Goal: Task Accomplishment & Management: Manage account settings

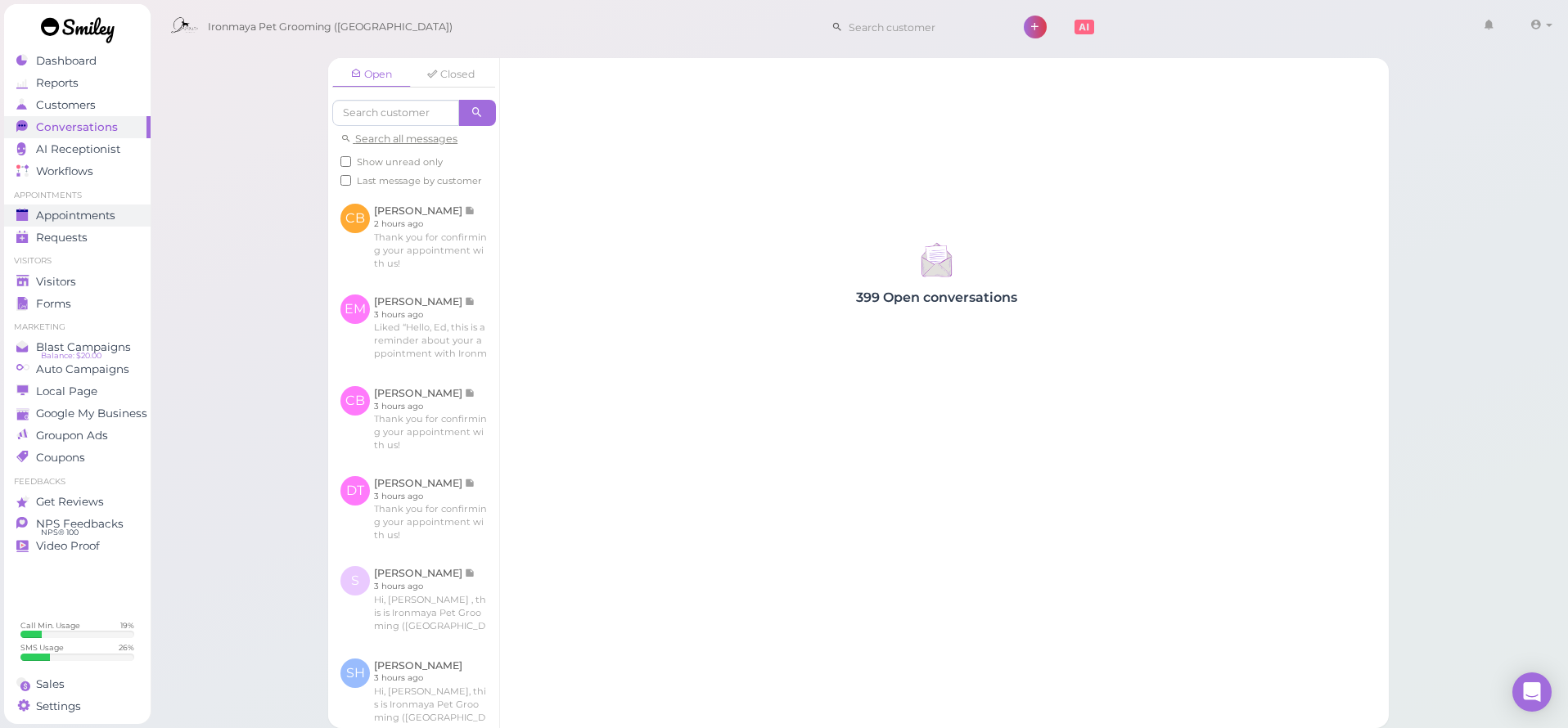
click at [103, 215] on span "Appointments" at bounding box center [76, 216] width 79 height 14
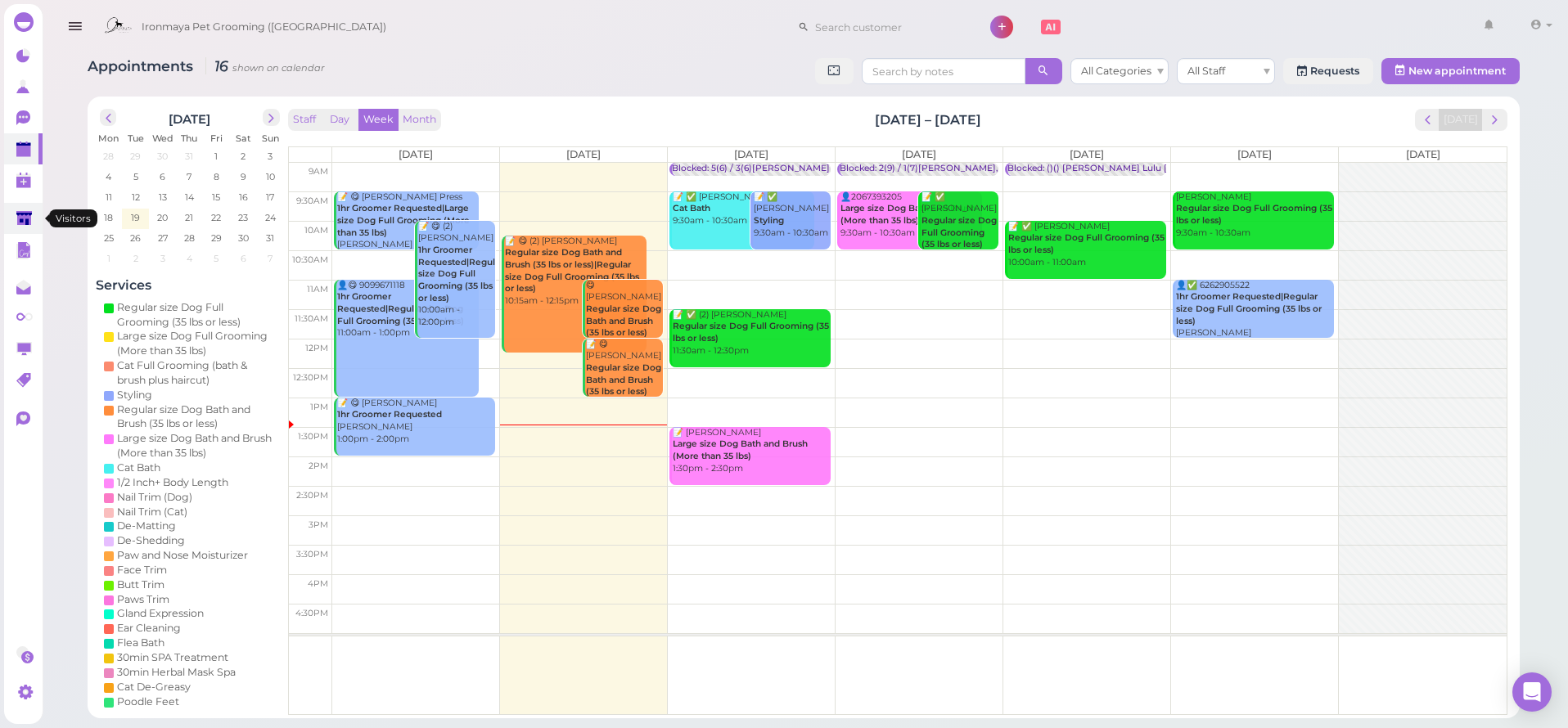
click at [28, 220] on icon at bounding box center [24, 218] width 16 height 12
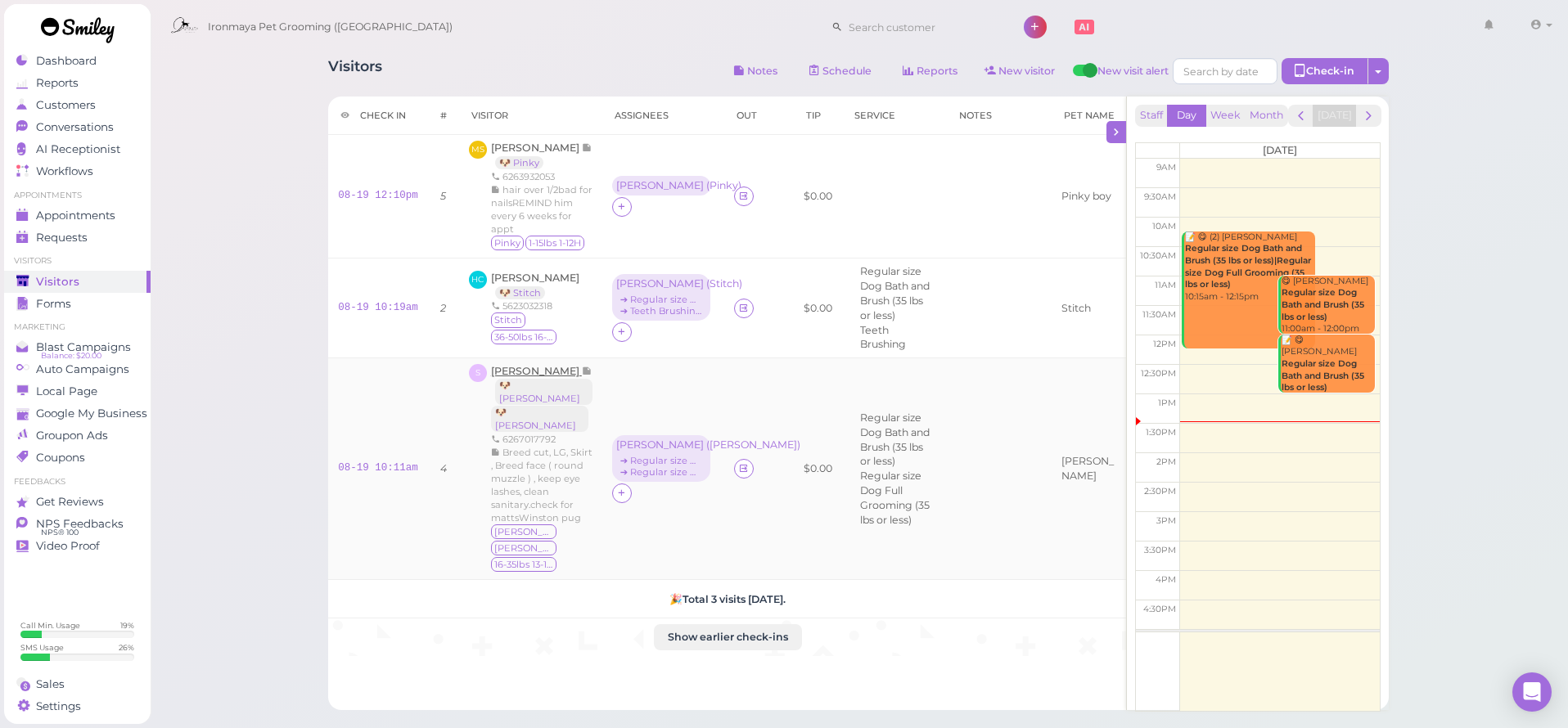
click at [540, 369] on span "[PERSON_NAME]" at bounding box center [537, 370] width 91 height 12
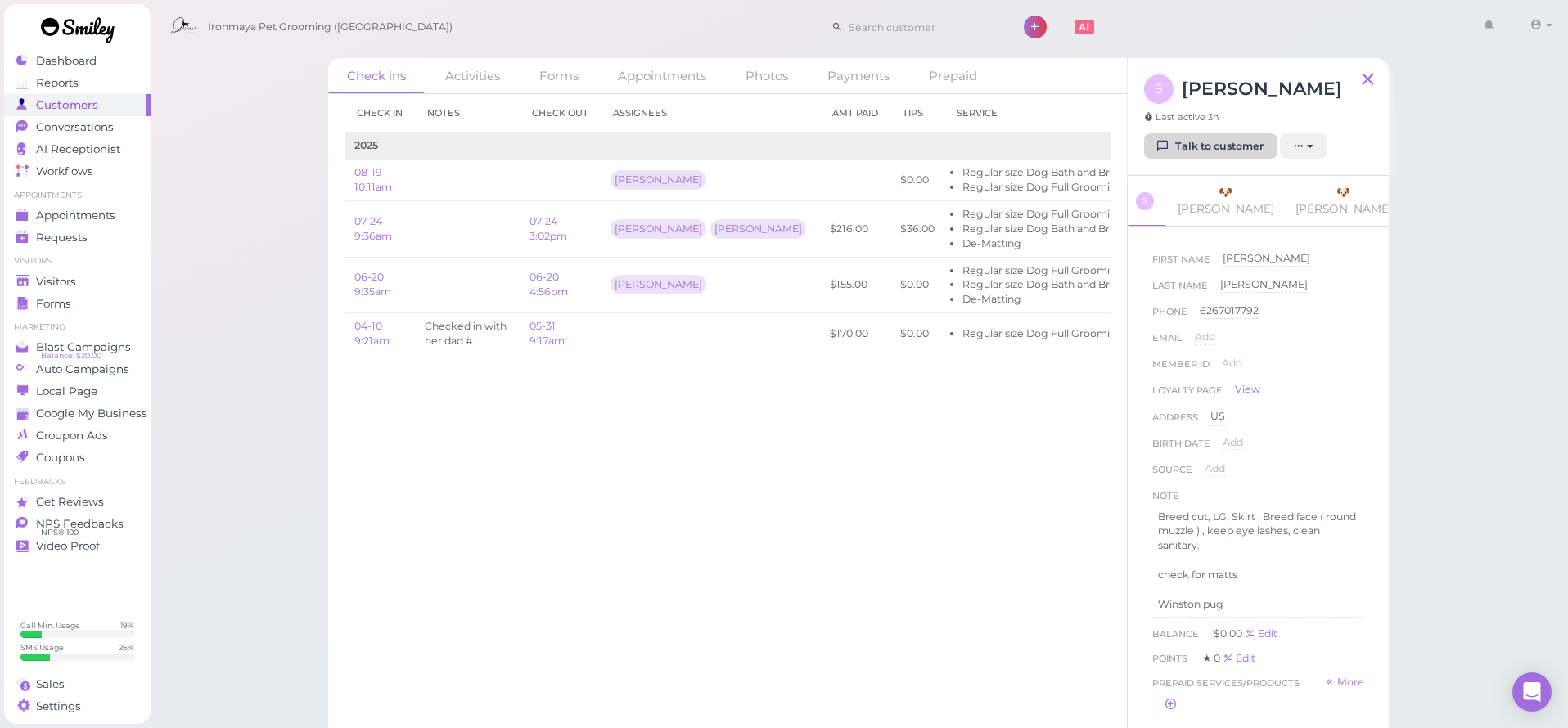
click at [1179, 152] on link "Talk to customer" at bounding box center [1211, 146] width 133 height 26
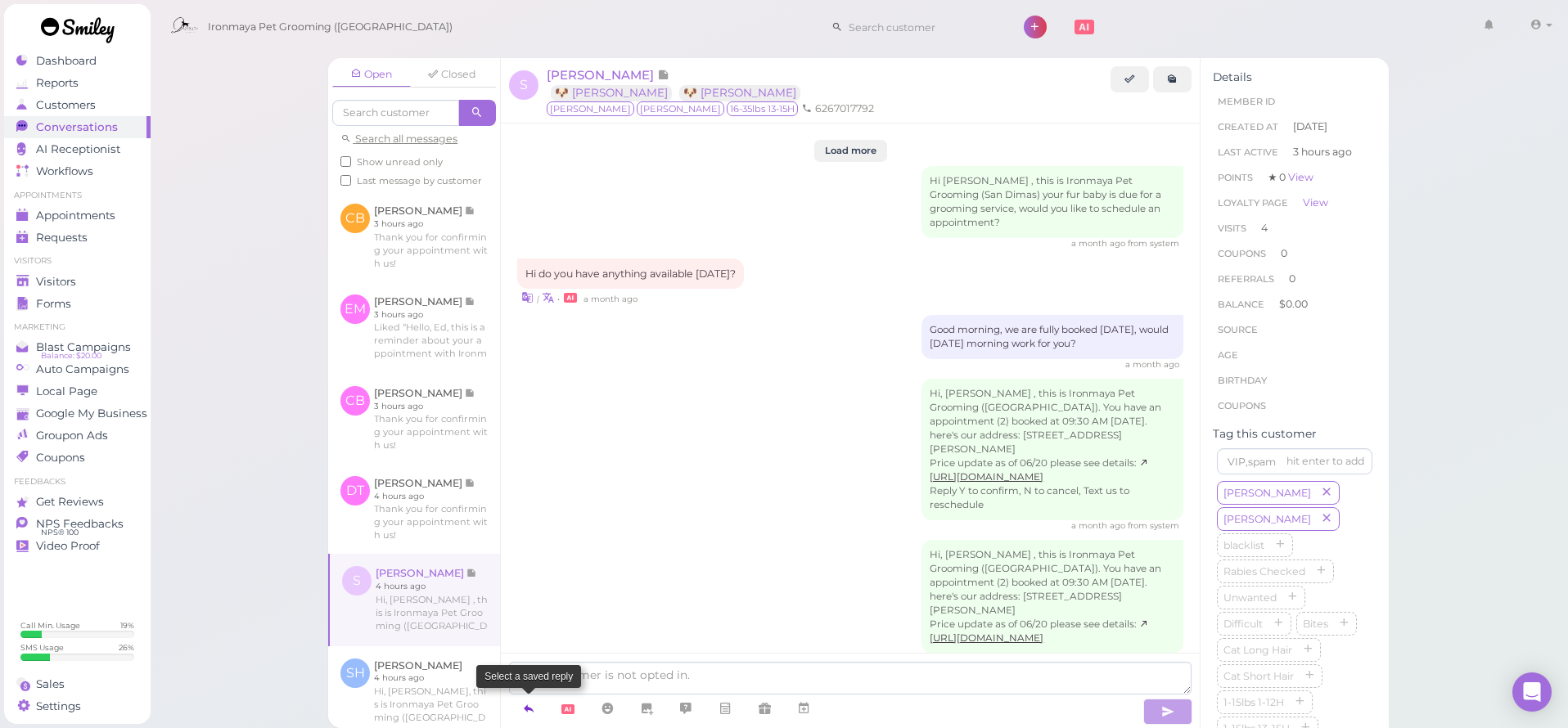
scroll to position [1835, 0]
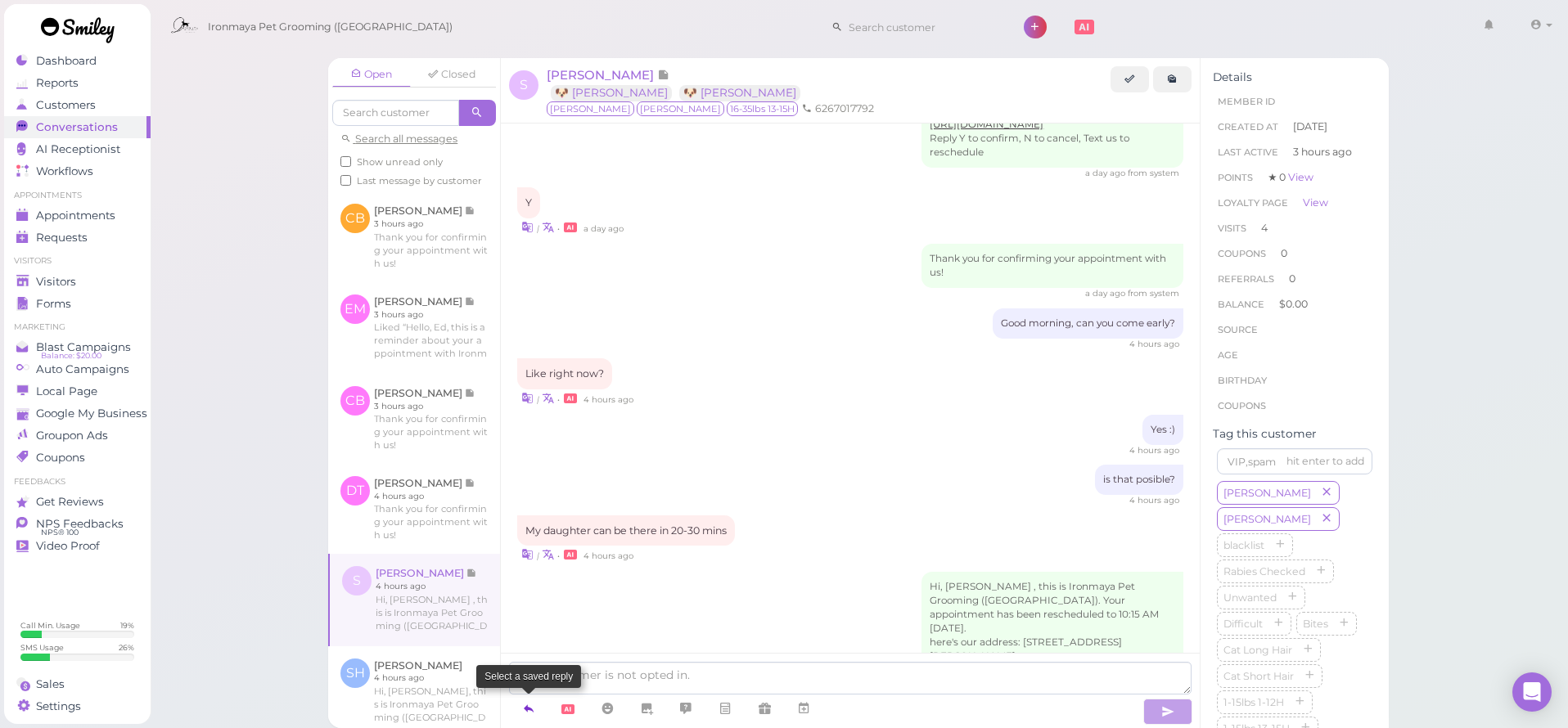
click at [528, 707] on icon at bounding box center [528, 708] width 13 height 16
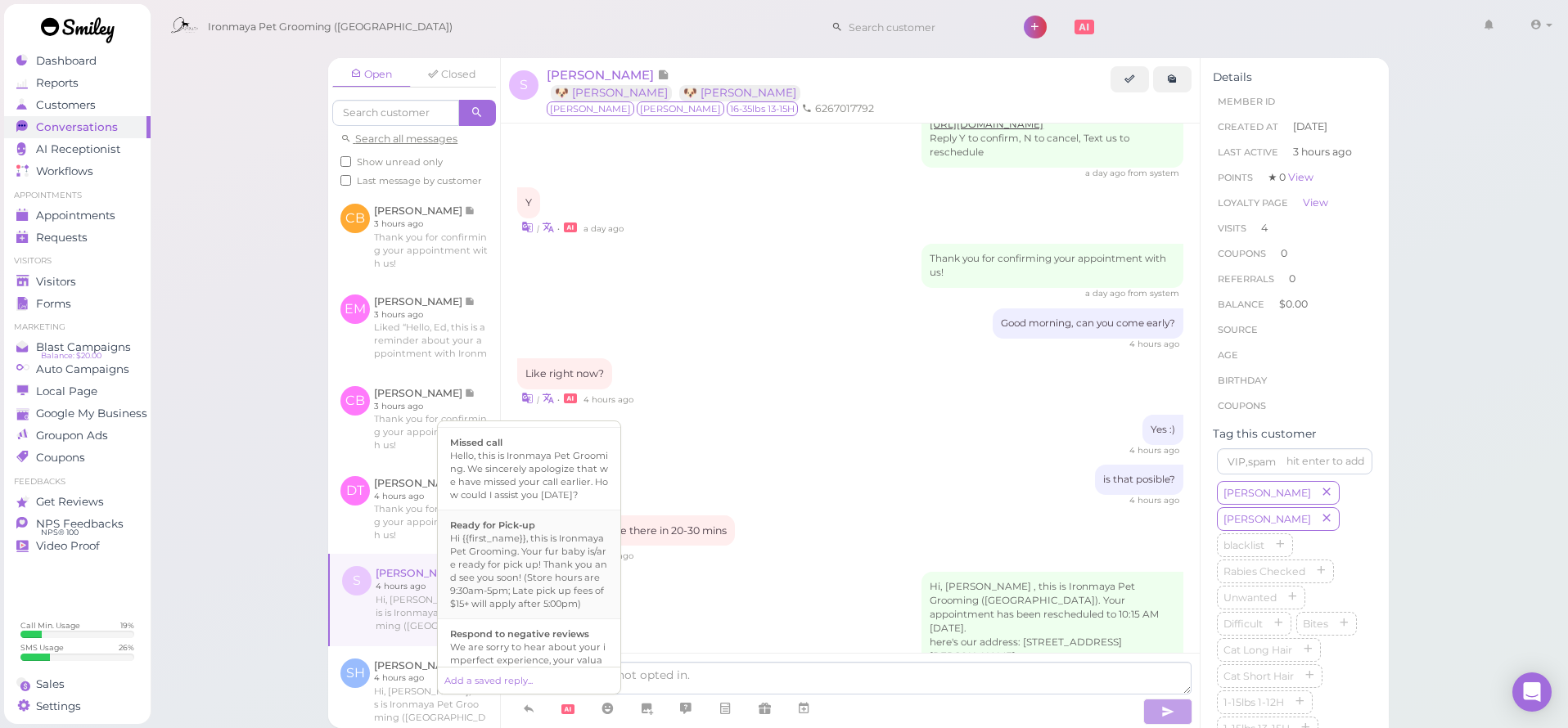
scroll to position [411, 0]
click at [557, 577] on div "Hi {{first_name}}, this is Ironmaya Pet Grooming. Your fur baby is/are ready fo…" at bounding box center [529, 567] width 158 height 78
type textarea "Hi {{first_name}}, this is Ironmaya Pet Grooming. Your fur baby is/are ready fo…"
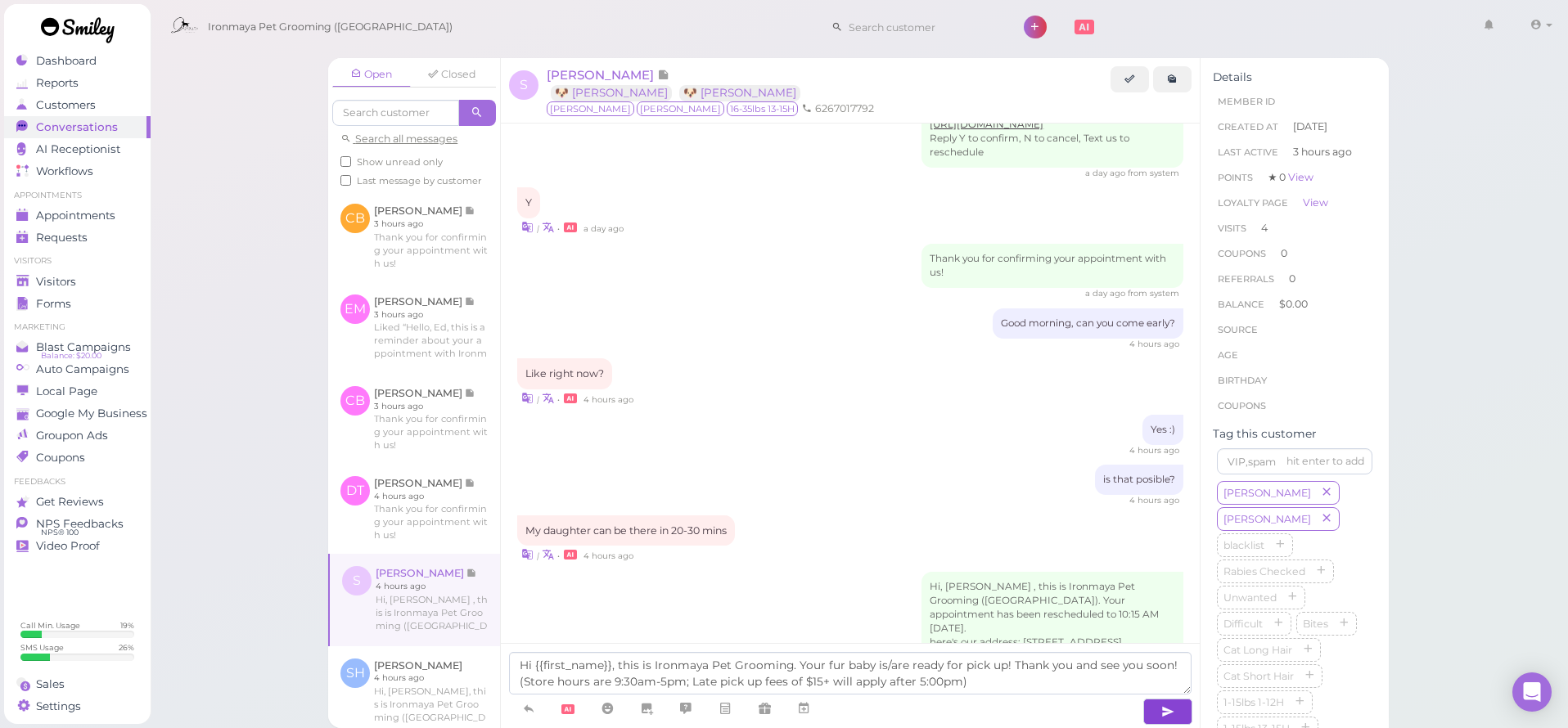
click at [1160, 716] on button "button" at bounding box center [1168, 712] width 49 height 26
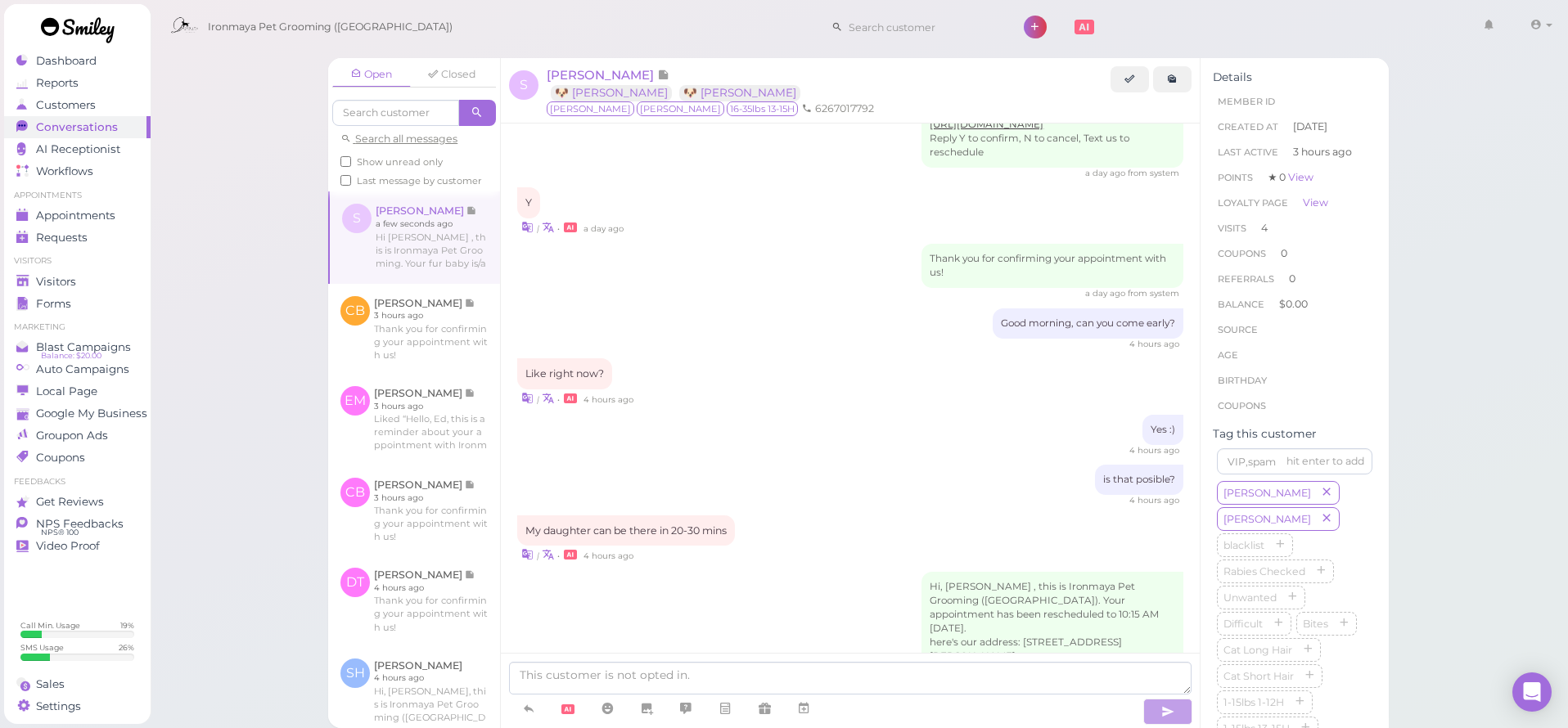
scroll to position [1923, 0]
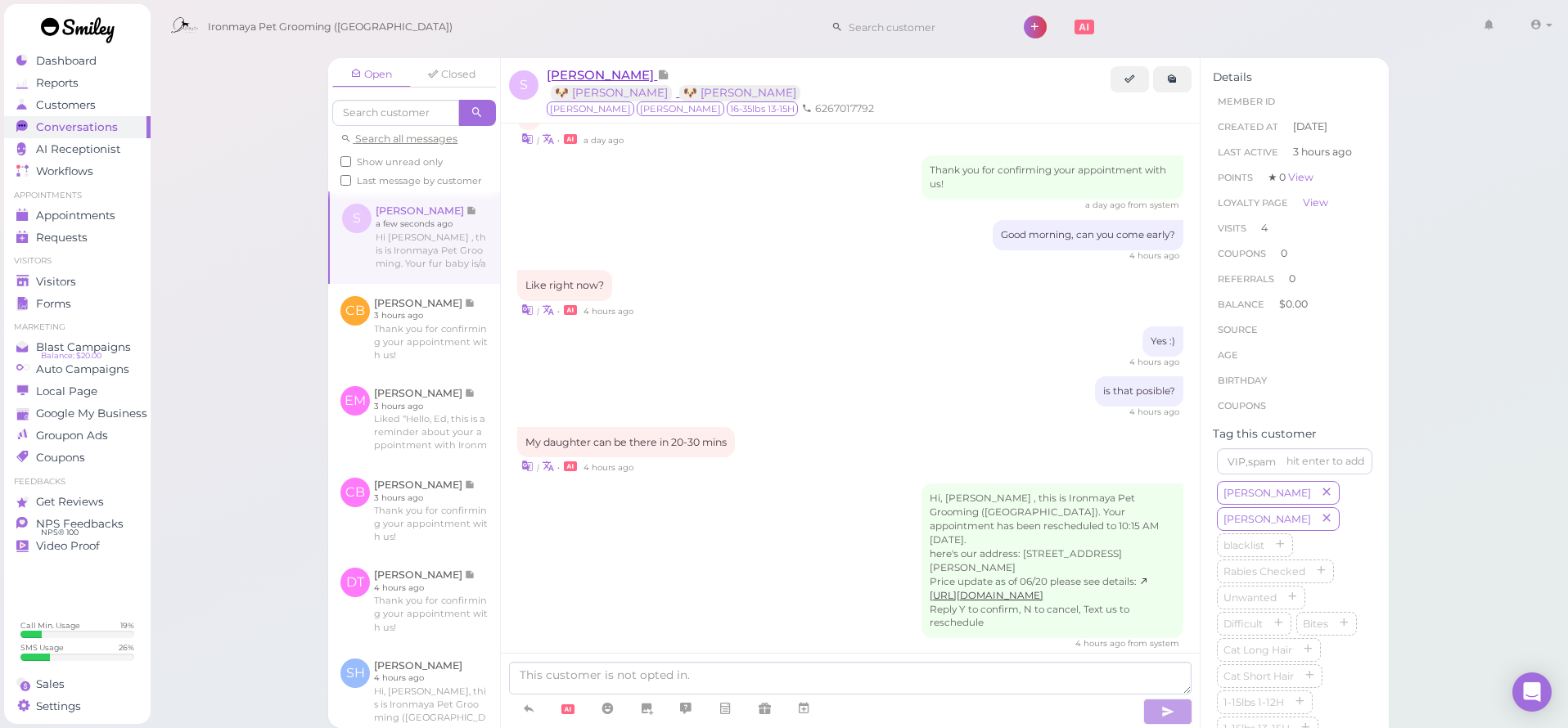
click at [615, 70] on span "[PERSON_NAME]" at bounding box center [602, 75] width 110 height 16
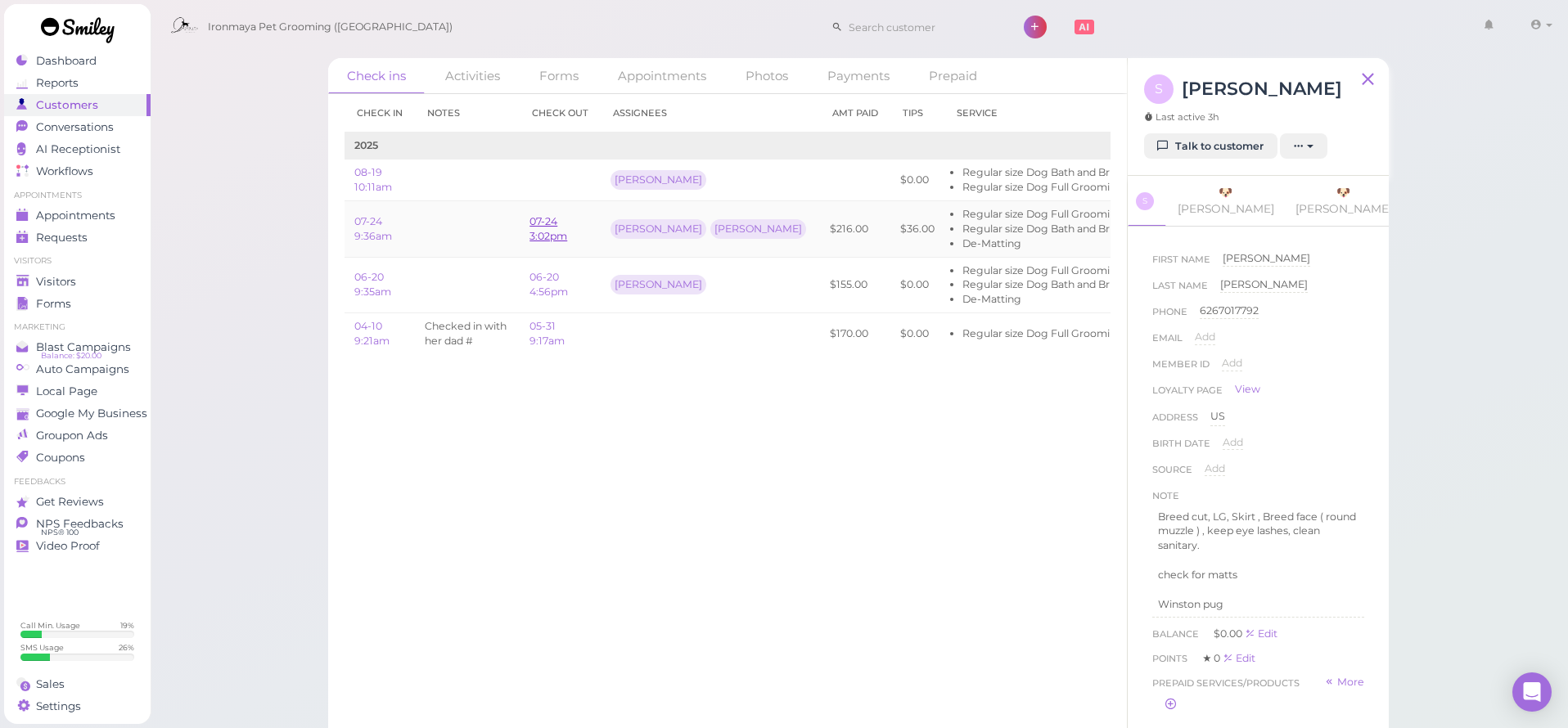
click at [552, 233] on link "07-24 3:02pm" at bounding box center [548, 228] width 38 height 27
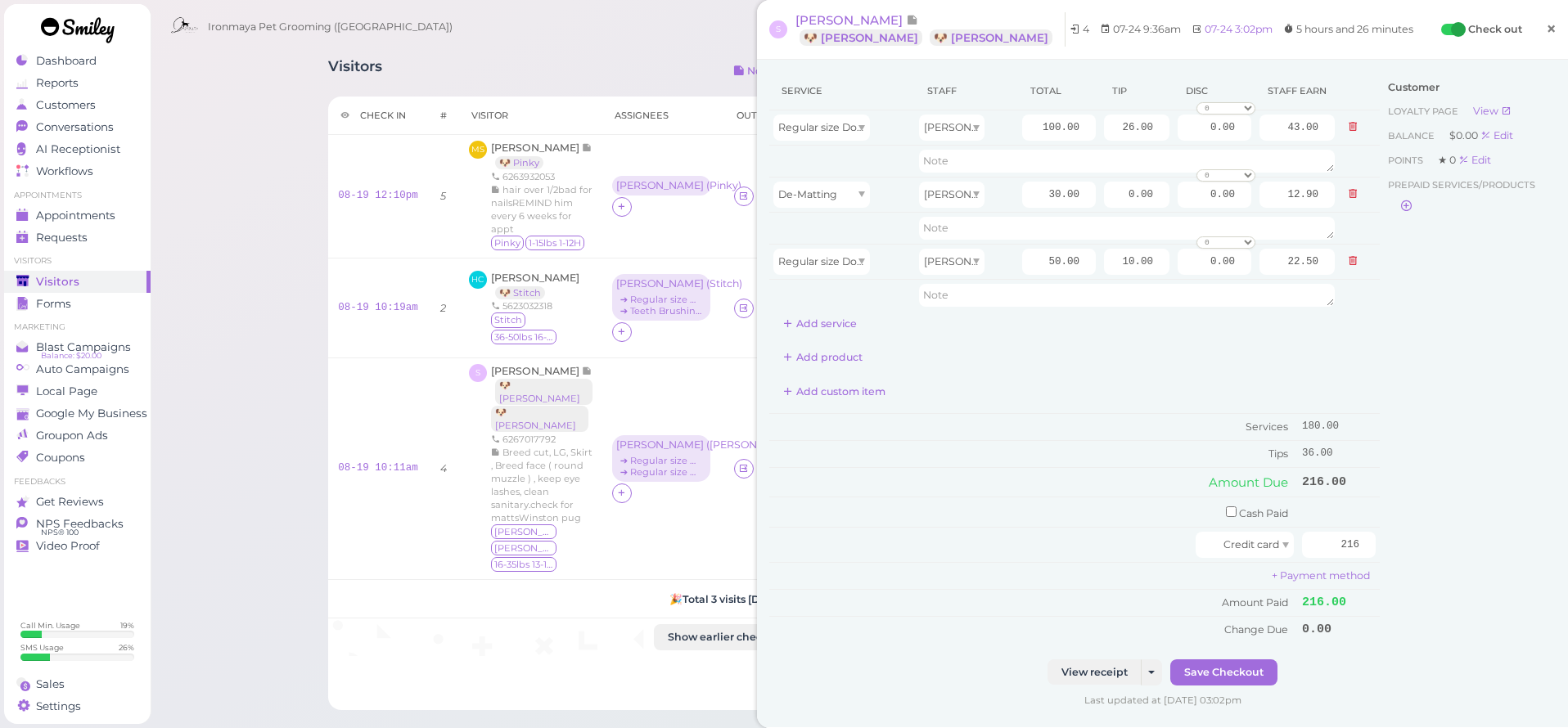
click at [1548, 29] on span "×" at bounding box center [1551, 29] width 11 height 23
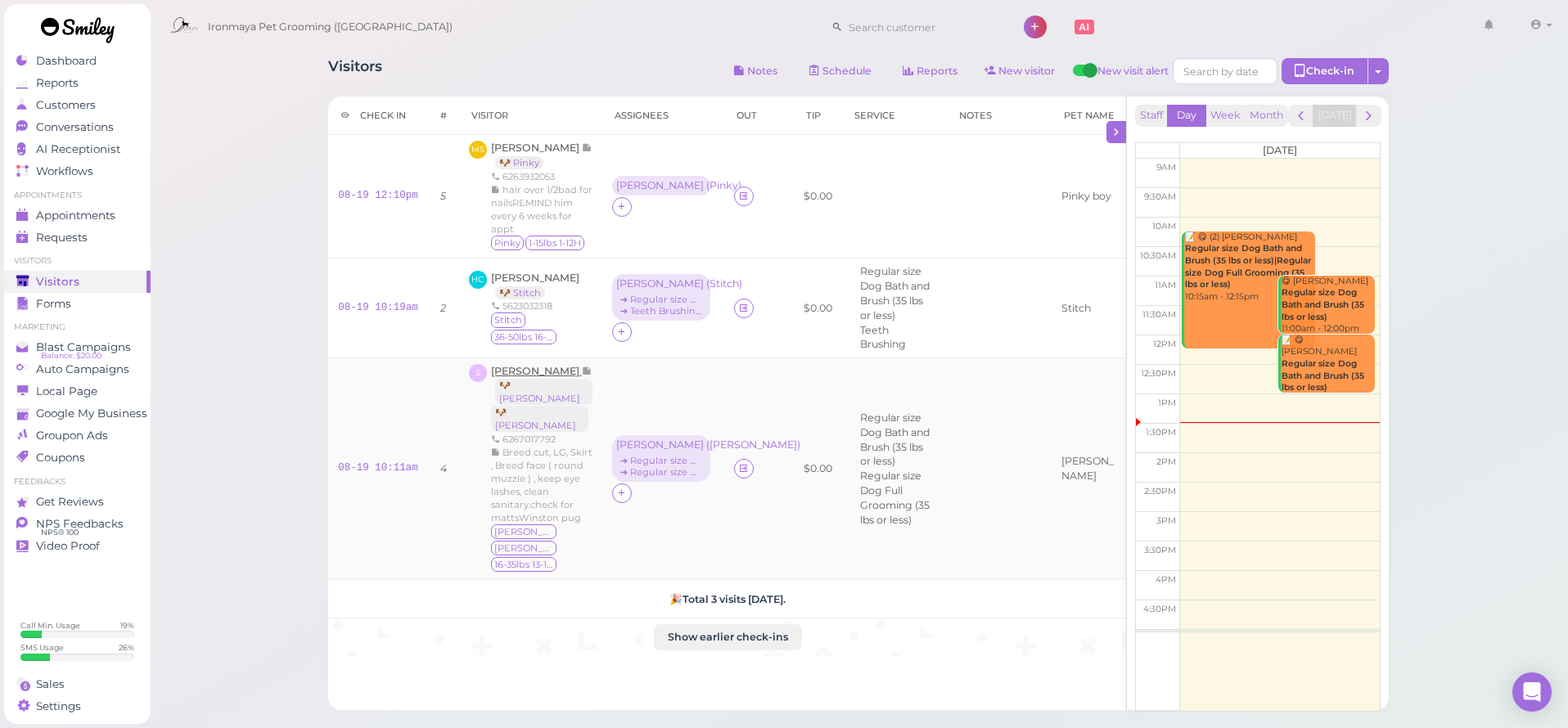
click at [532, 376] on span "[PERSON_NAME]" at bounding box center [537, 370] width 91 height 12
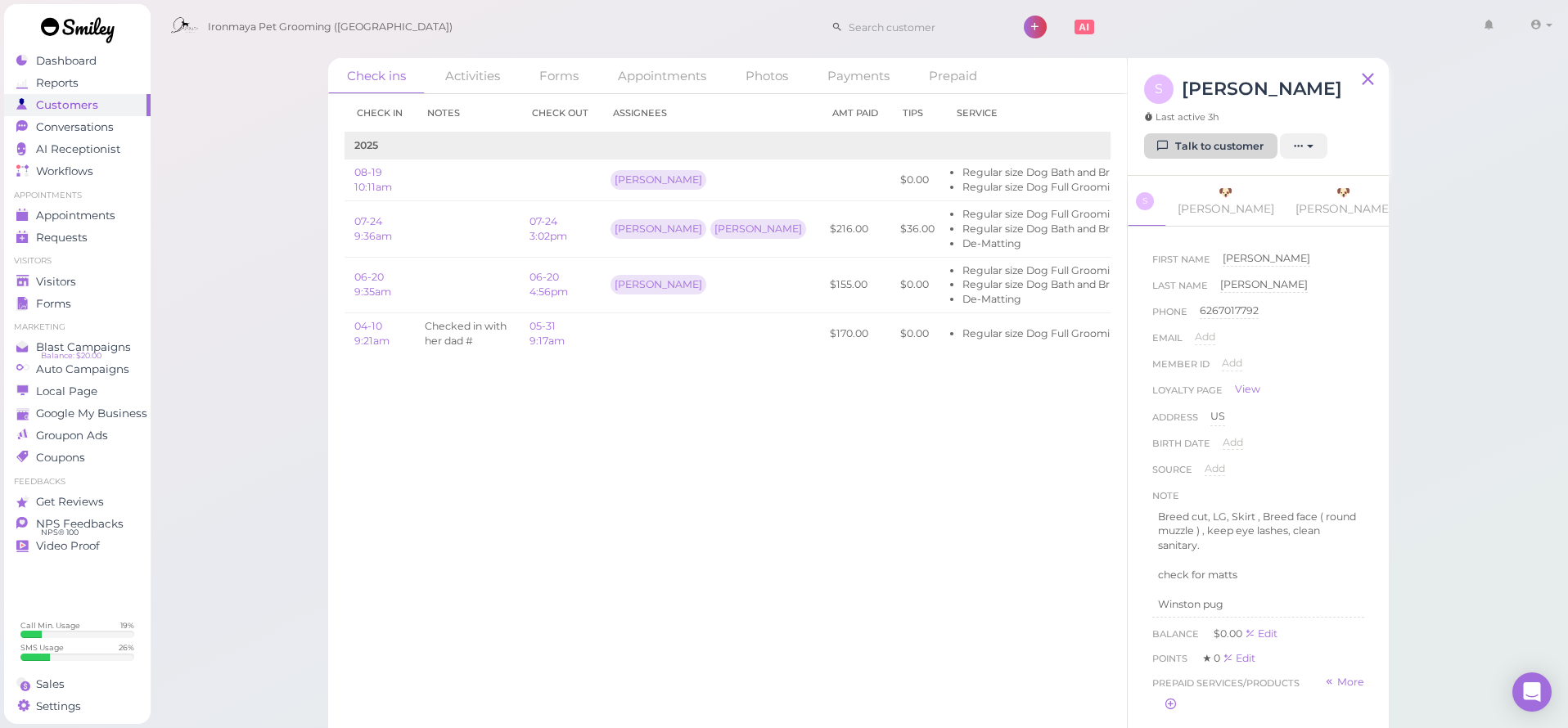
click at [1181, 154] on link "Talk to customer" at bounding box center [1211, 146] width 133 height 26
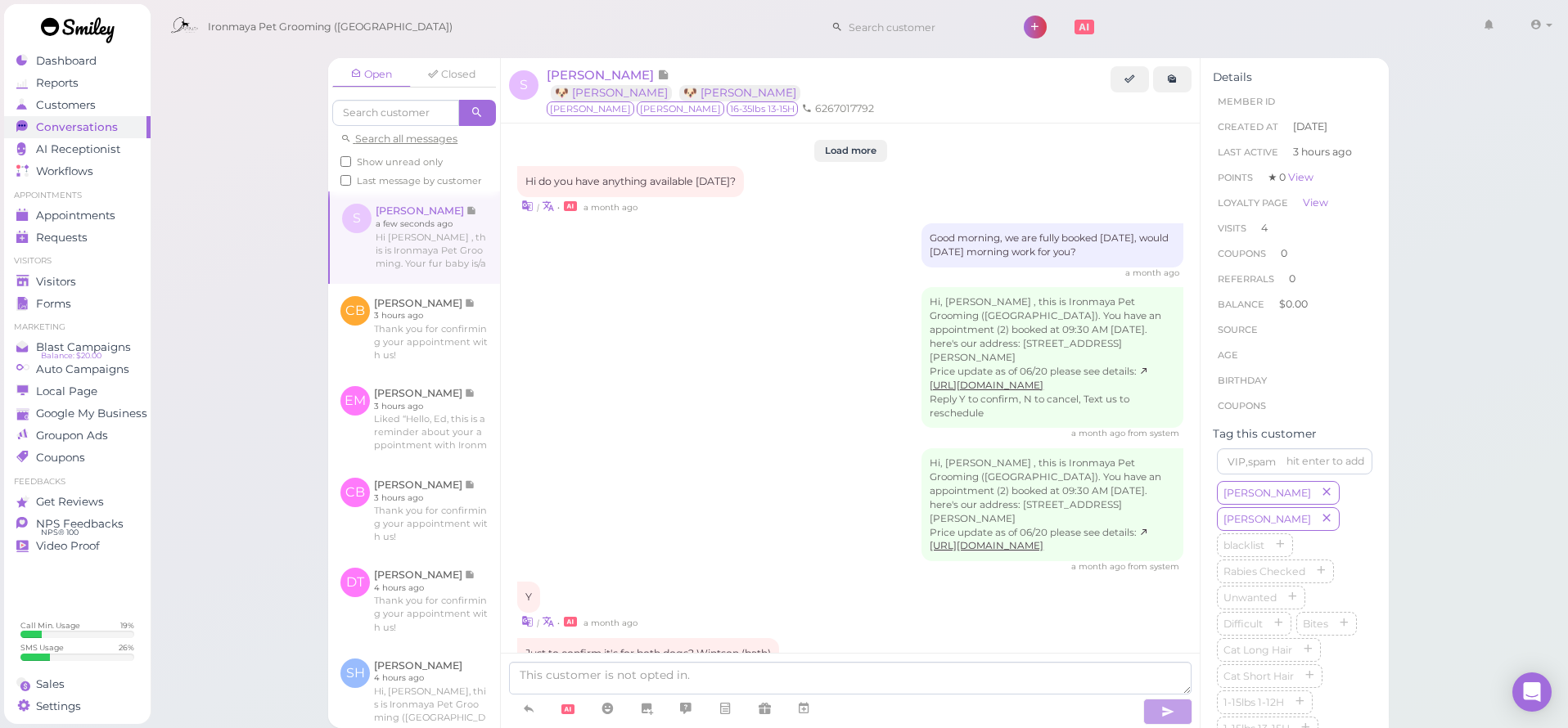
scroll to position [1835, 0]
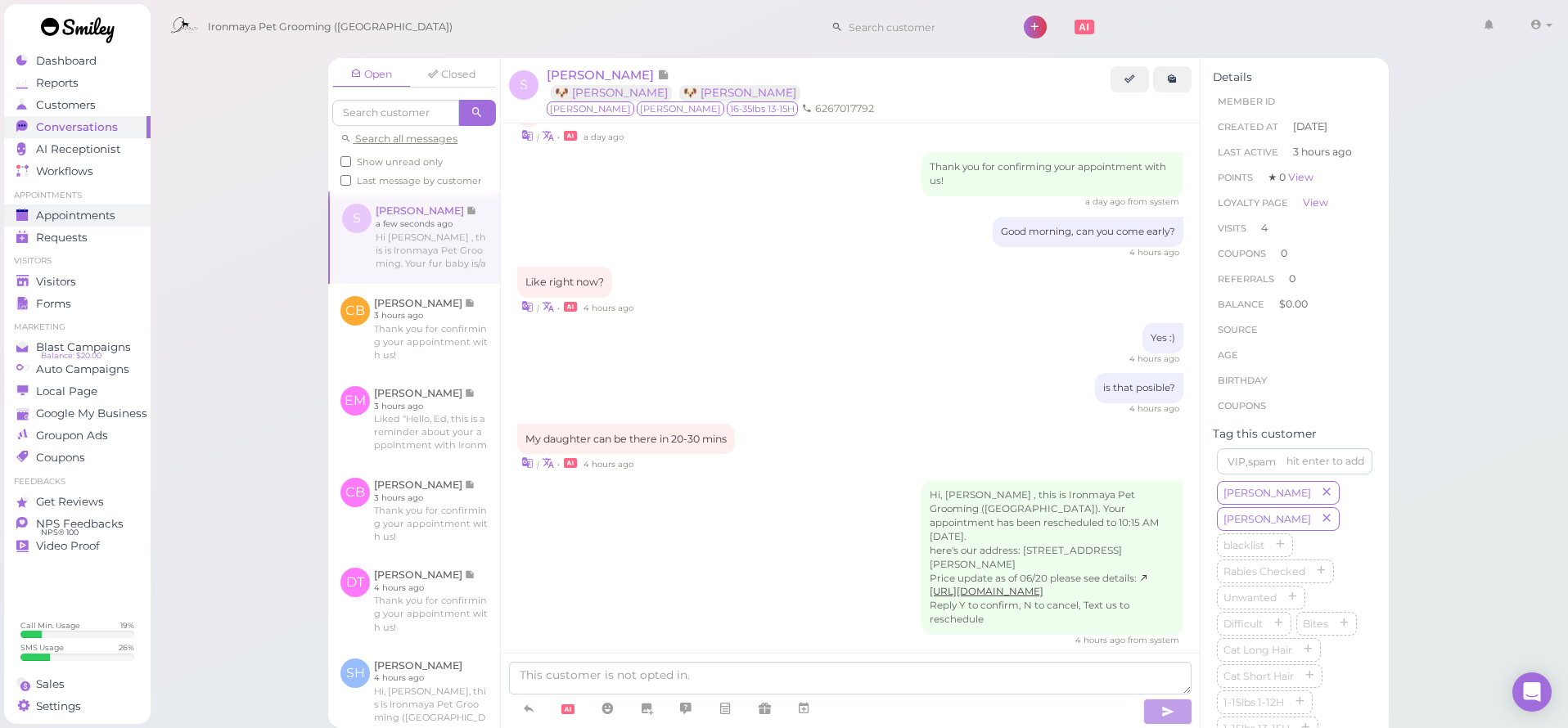
click at [119, 219] on div "Appointments" at bounding box center [75, 216] width 118 height 14
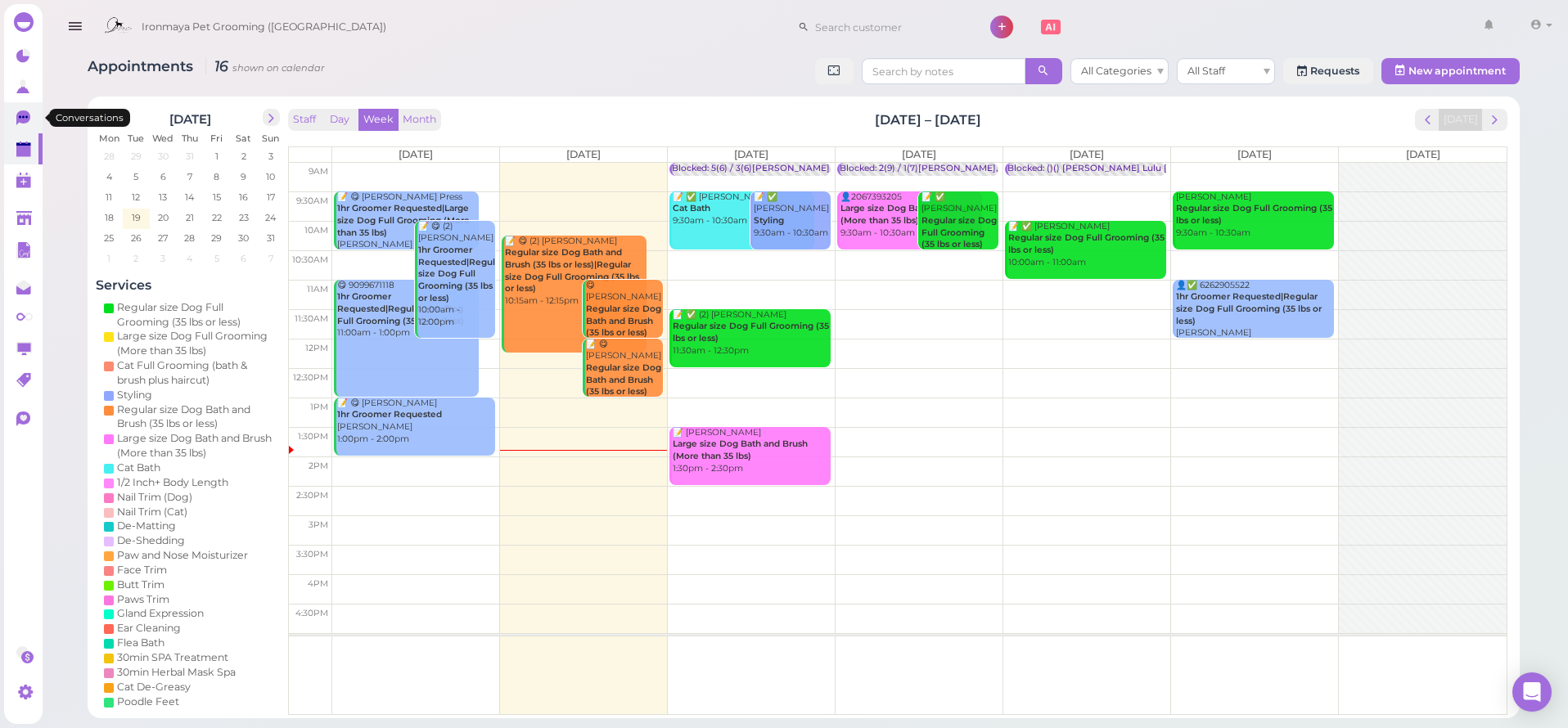
click at [21, 106] on link "0" at bounding box center [23, 118] width 39 height 31
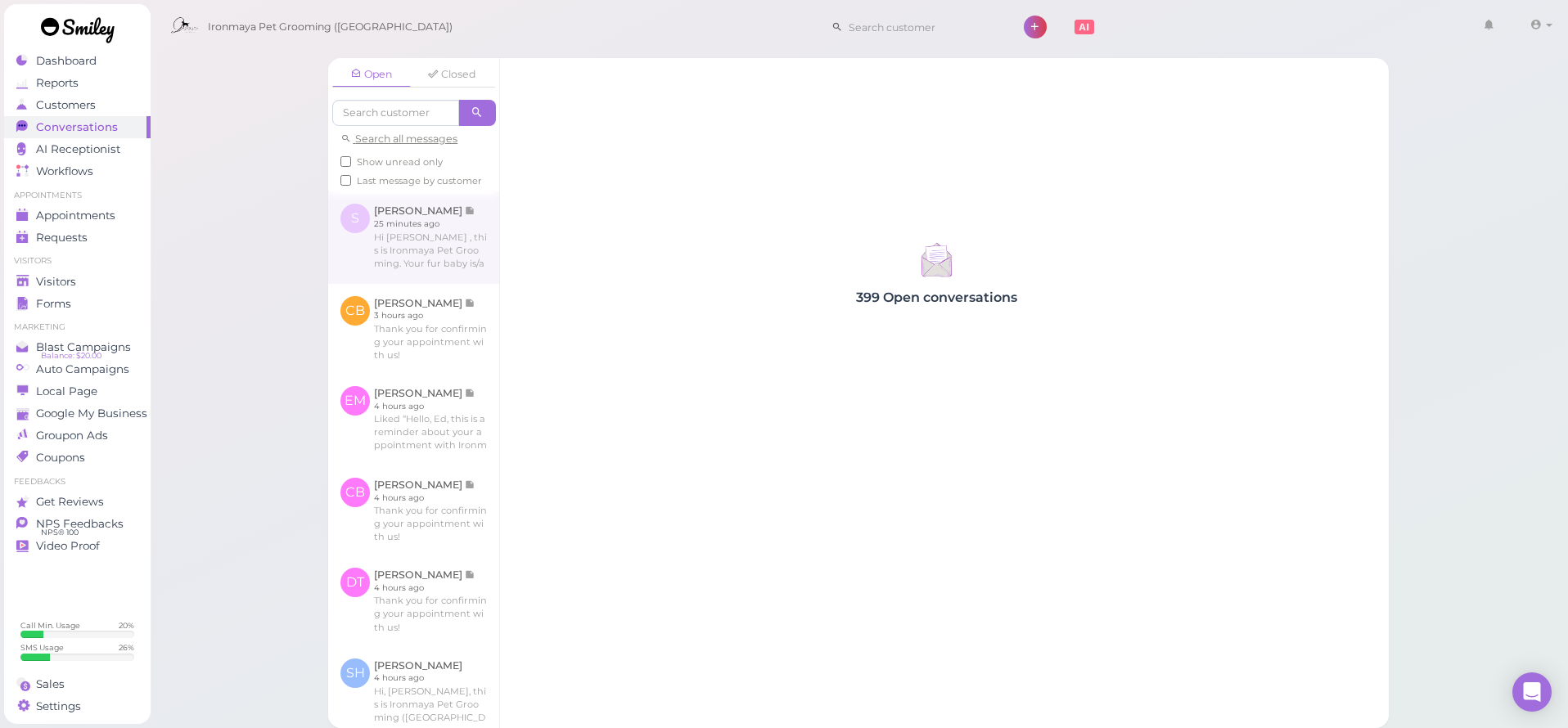
click at [441, 253] on link at bounding box center [414, 237] width 171 height 91
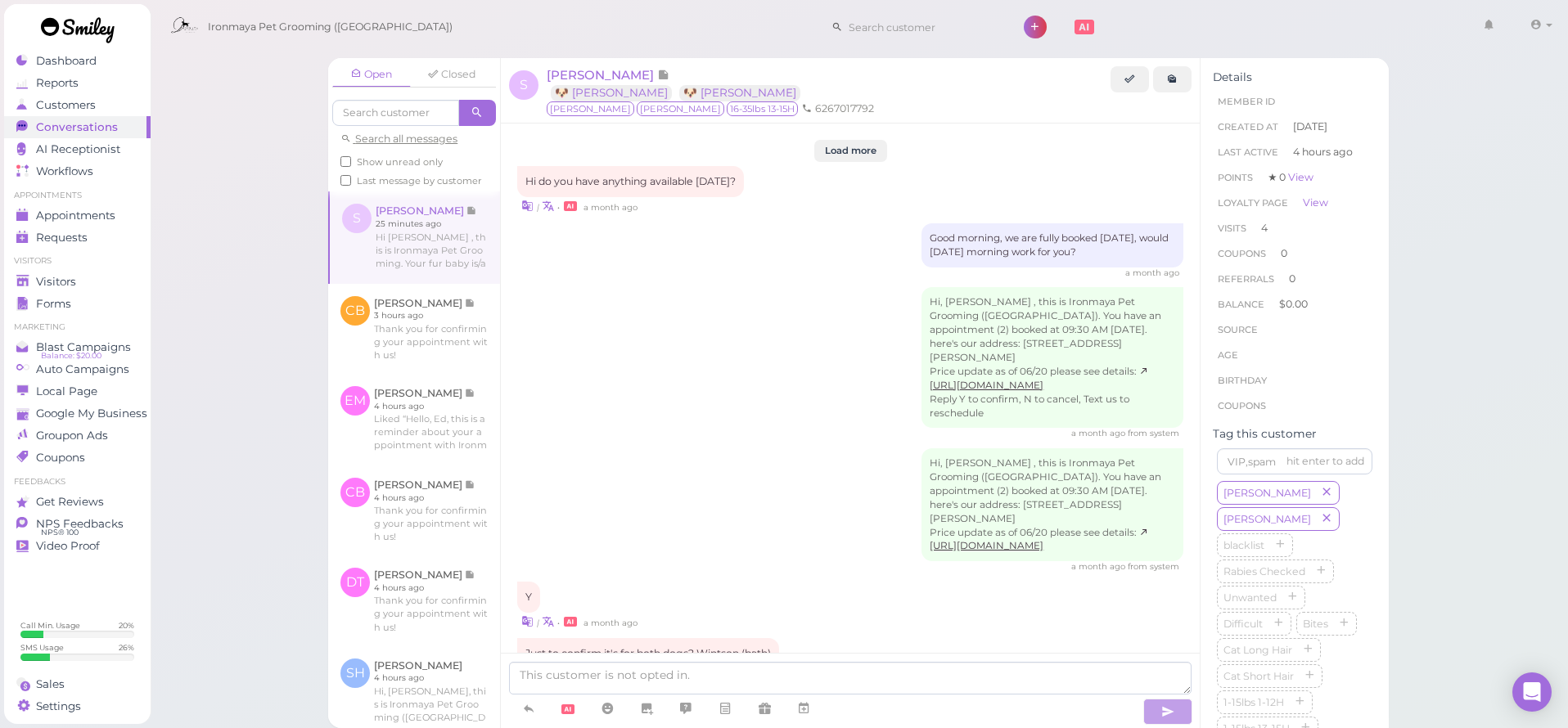
scroll to position [1835, 0]
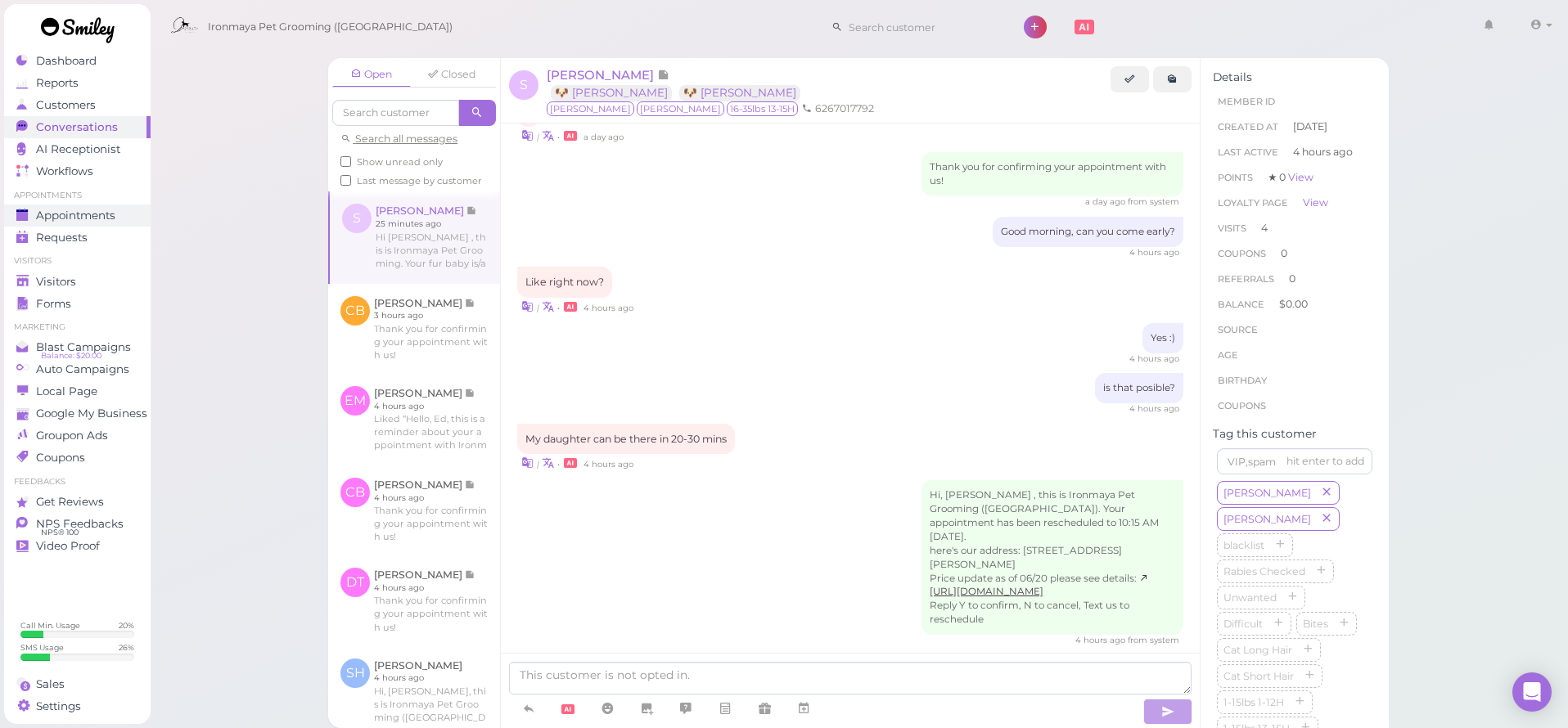
click at [69, 211] on span "Appointments" at bounding box center [76, 216] width 79 height 14
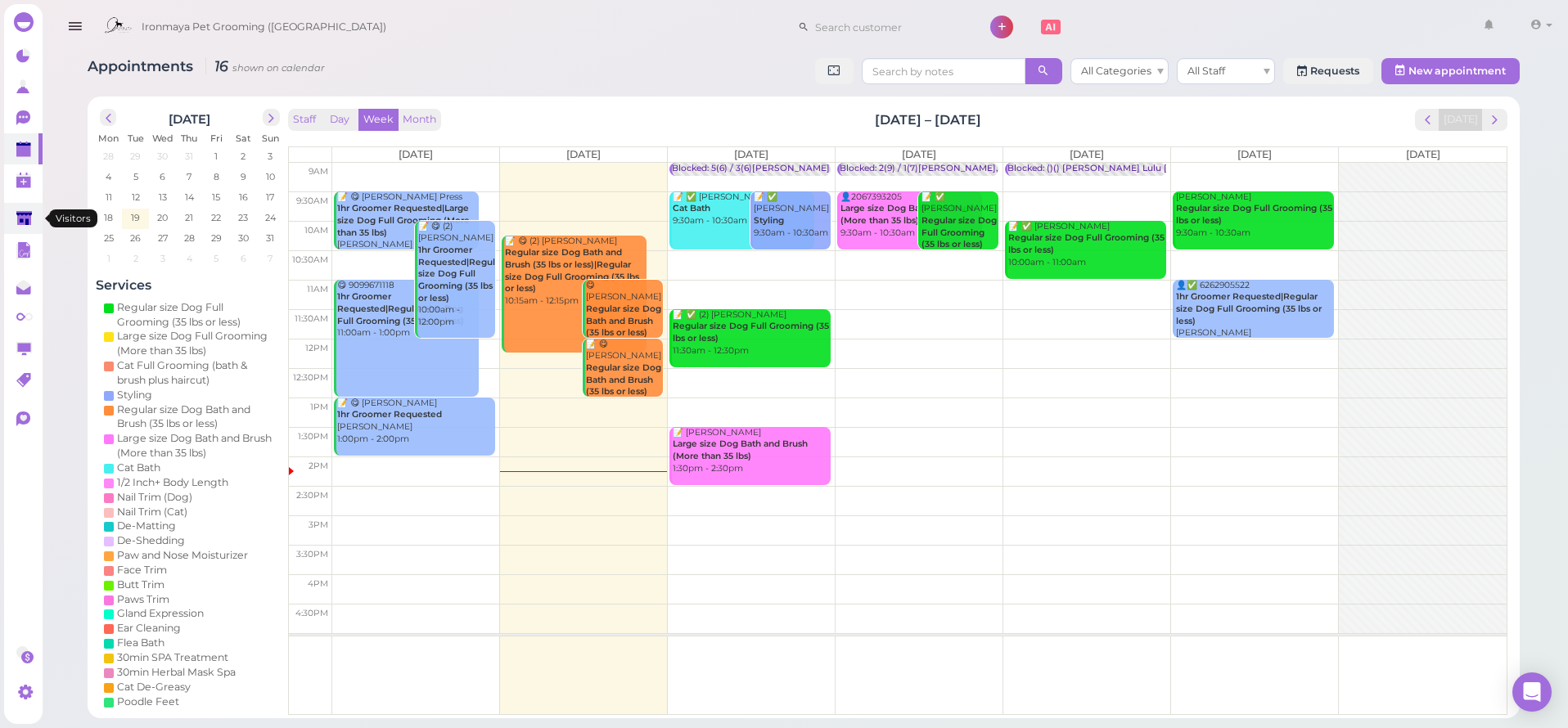
click at [26, 223] on icon at bounding box center [24, 218] width 16 height 12
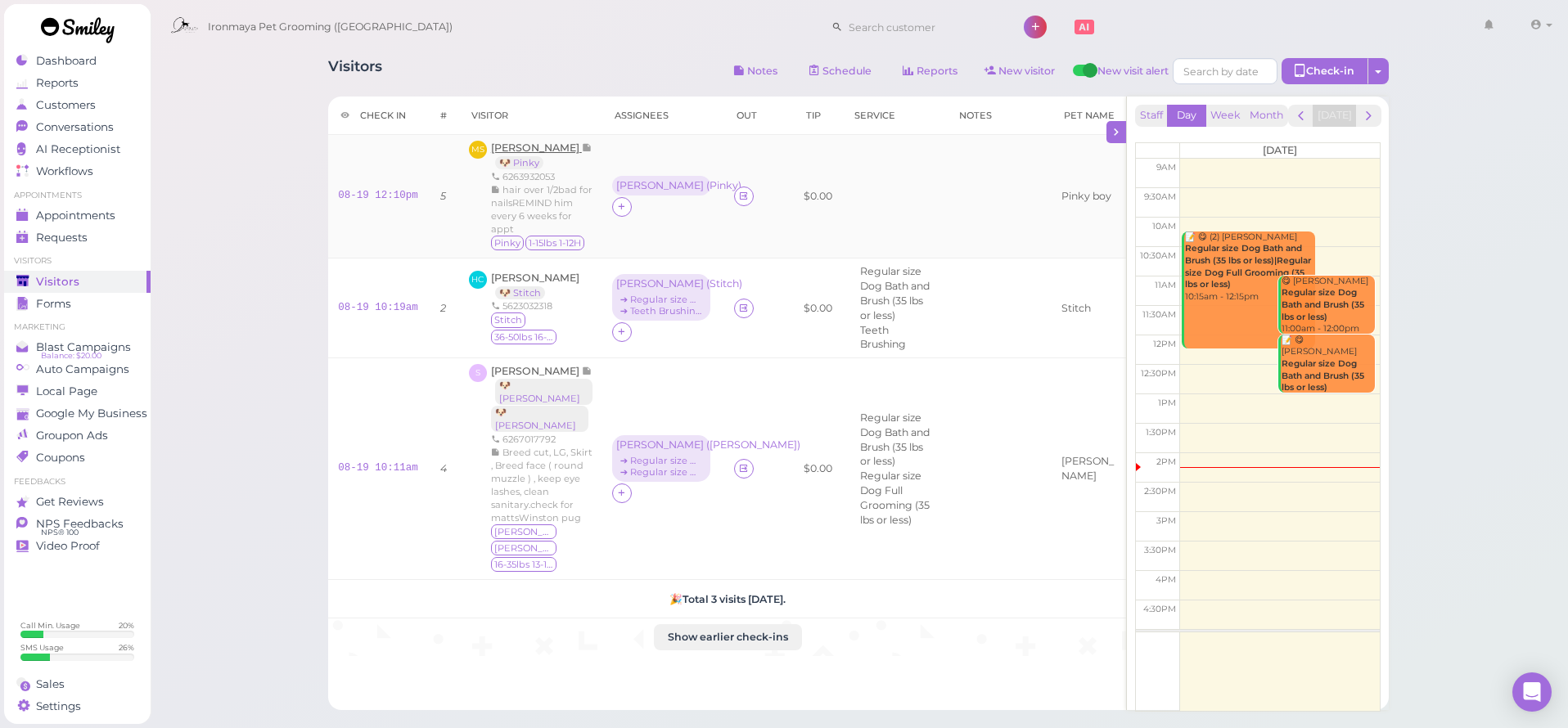
click at [539, 149] on span "[PERSON_NAME]" at bounding box center [537, 147] width 91 height 12
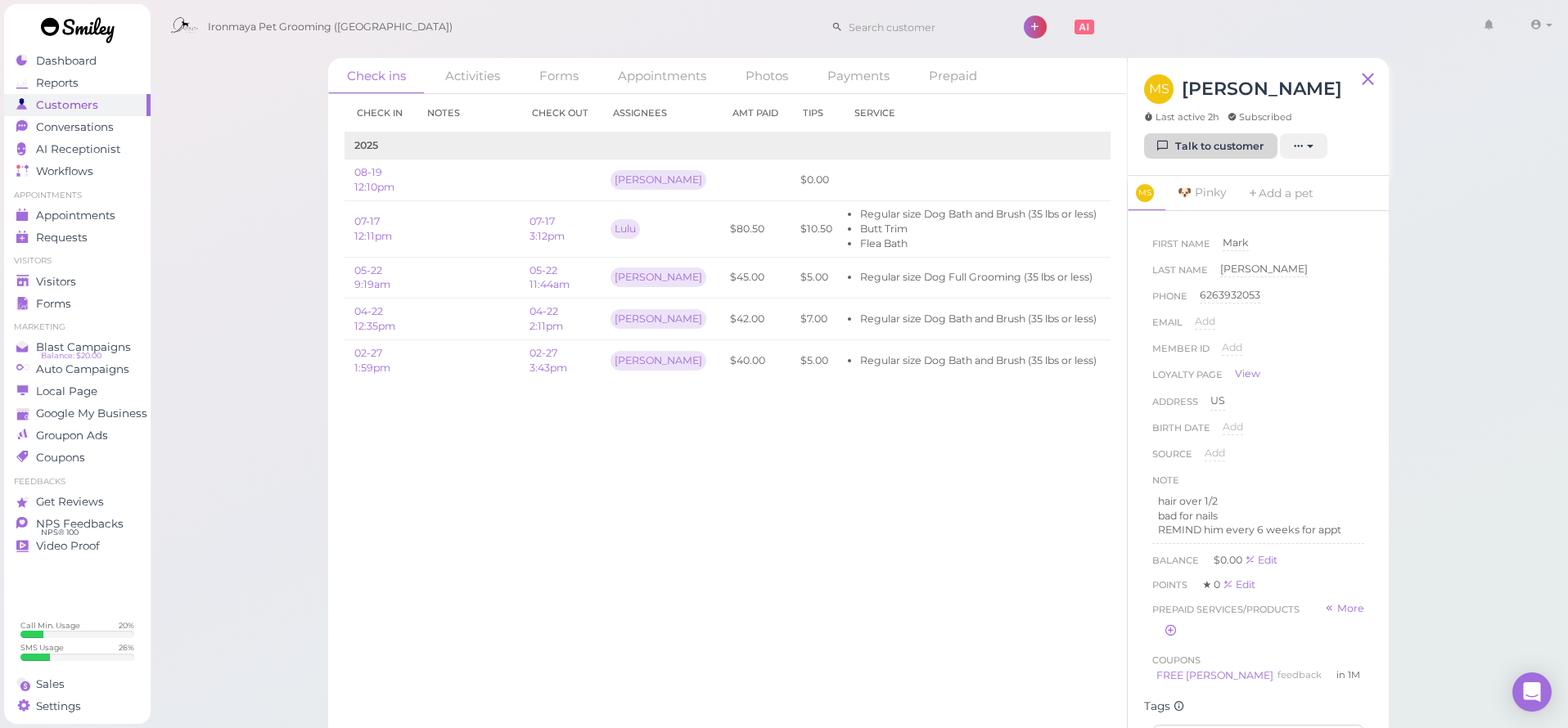
click at [1231, 152] on link "Talk to customer" at bounding box center [1211, 146] width 133 height 26
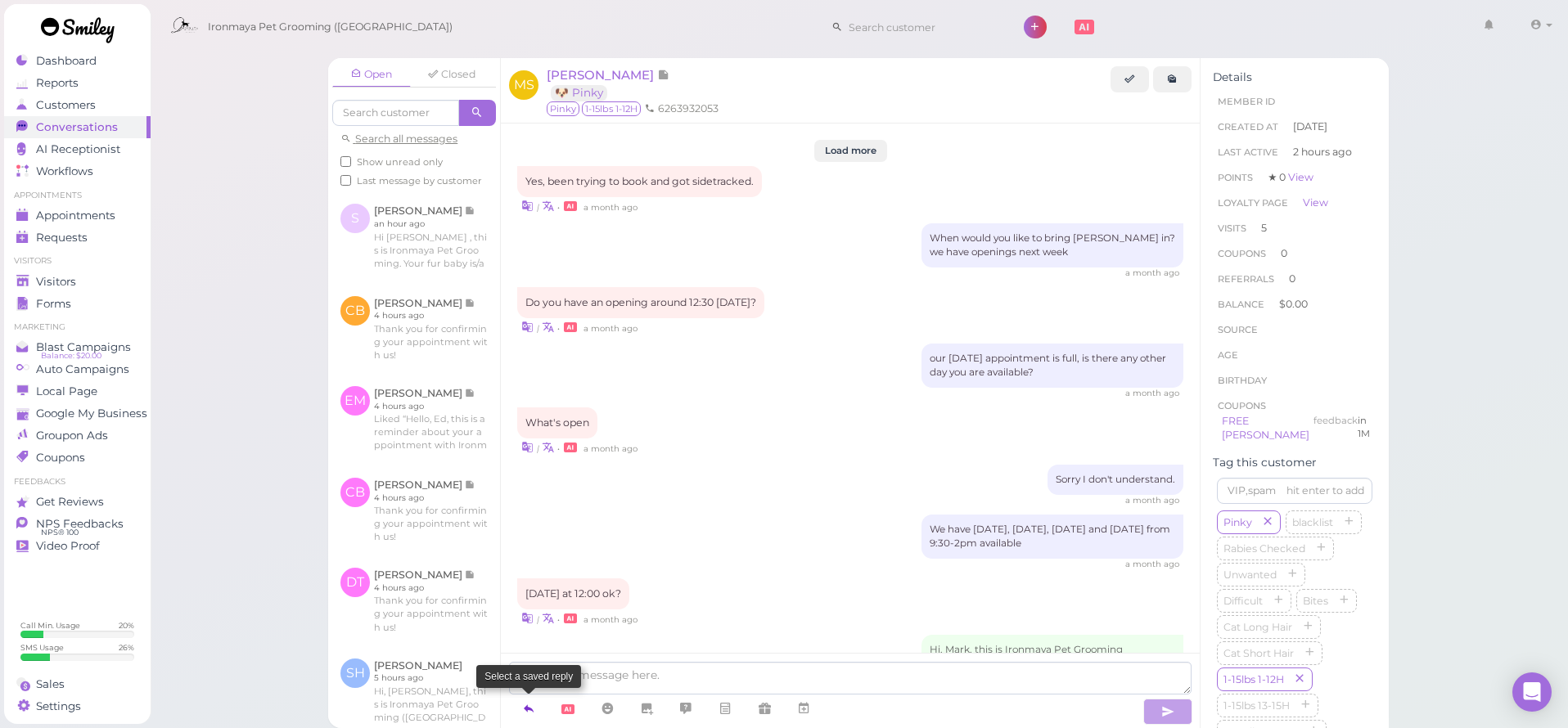
scroll to position [1946, 0]
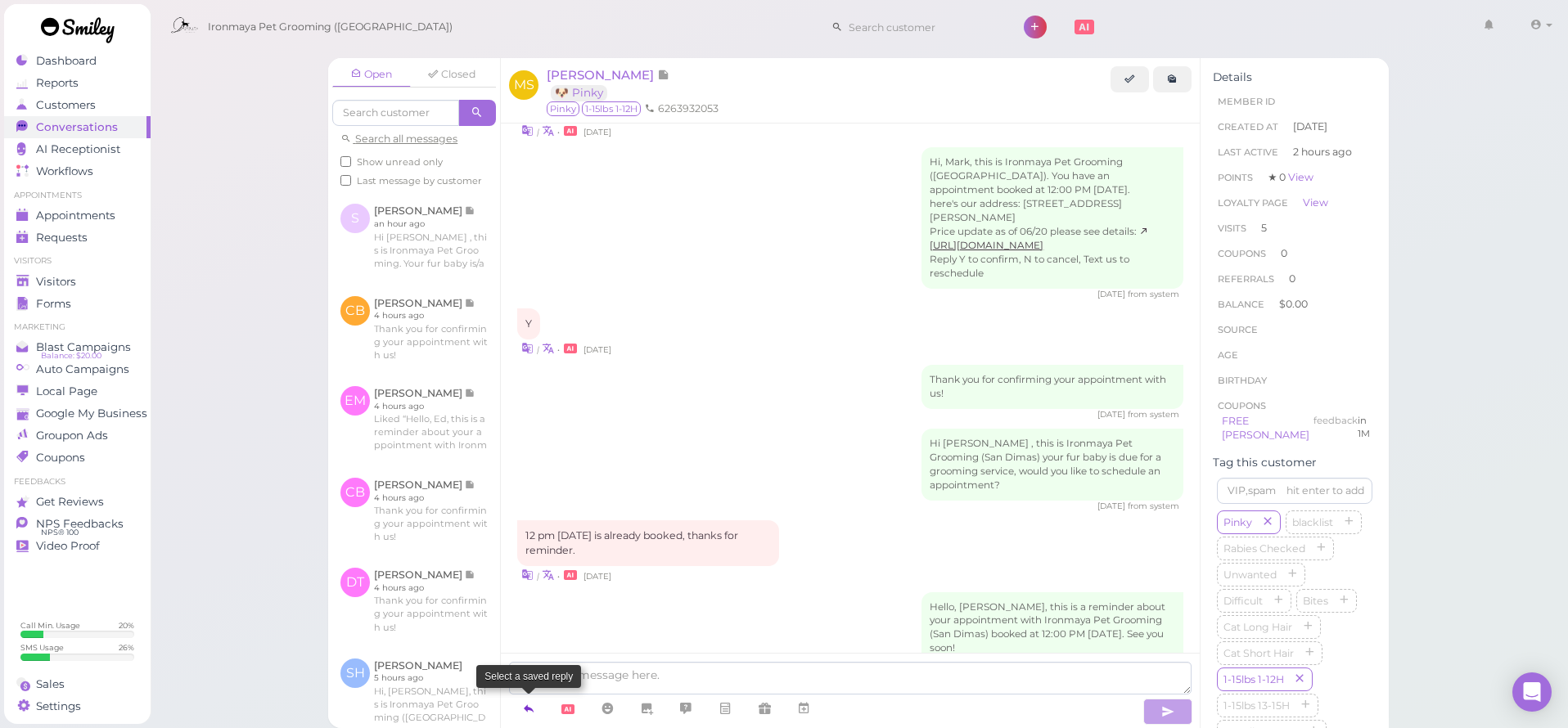
click at [522, 712] on icon at bounding box center [528, 708] width 13 height 16
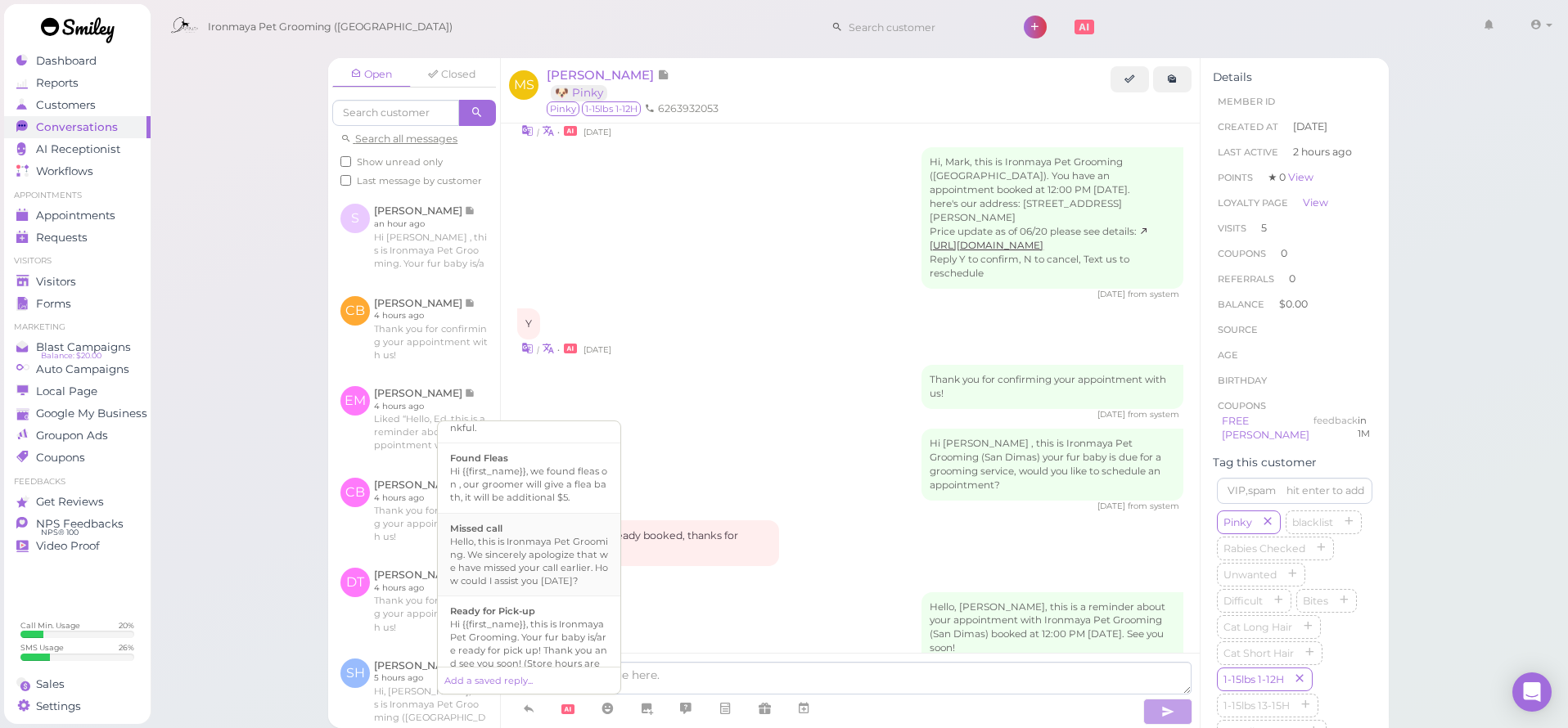
scroll to position [326, 0]
click at [528, 626] on div "Hi {{first_name}}, this is Ironmaya Pet Grooming. Your fur baby is/are ready fo…" at bounding box center [529, 653] width 158 height 78
type textarea "Hi {{first_name}}, this is Ironmaya Pet Grooming. Your fur baby is/are ready fo…"
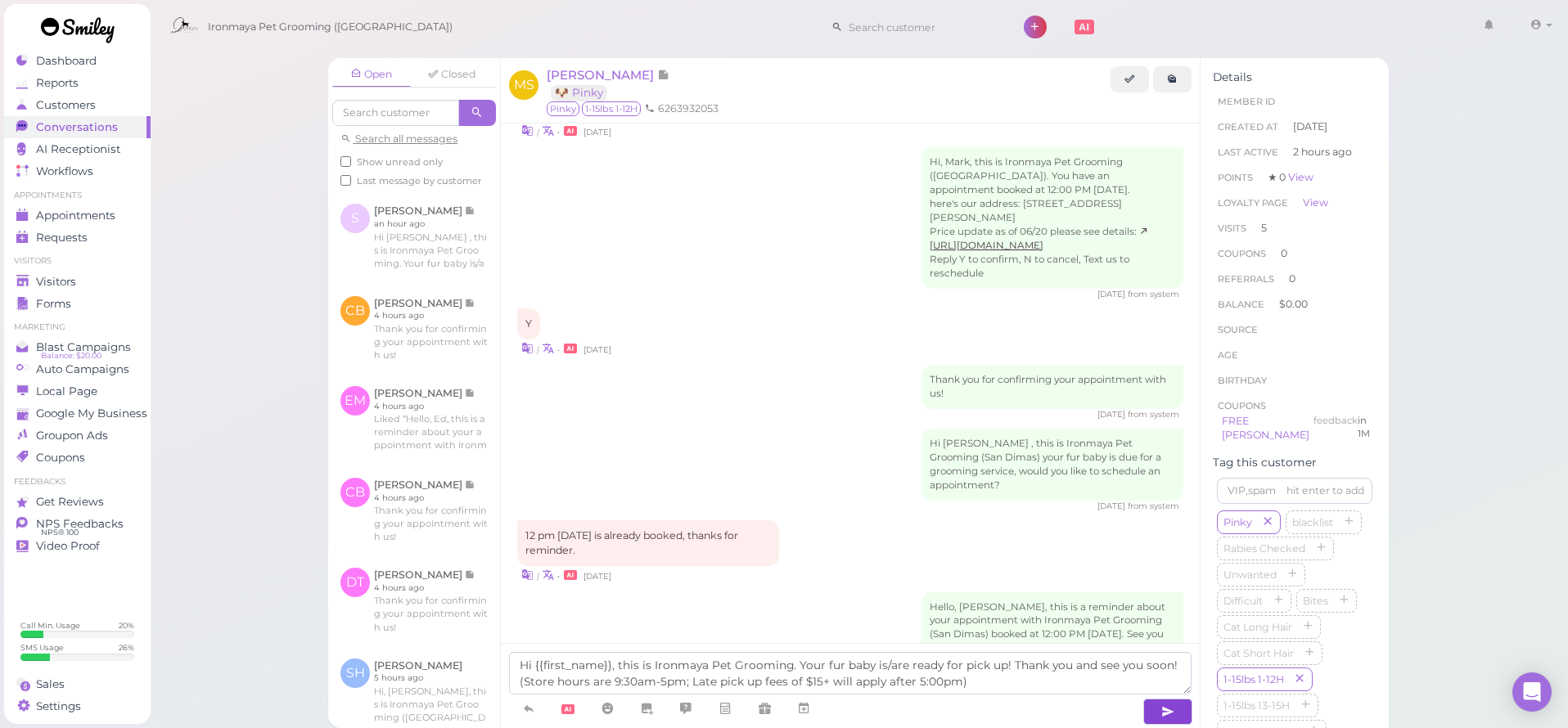
click at [1180, 707] on button "button" at bounding box center [1168, 712] width 49 height 26
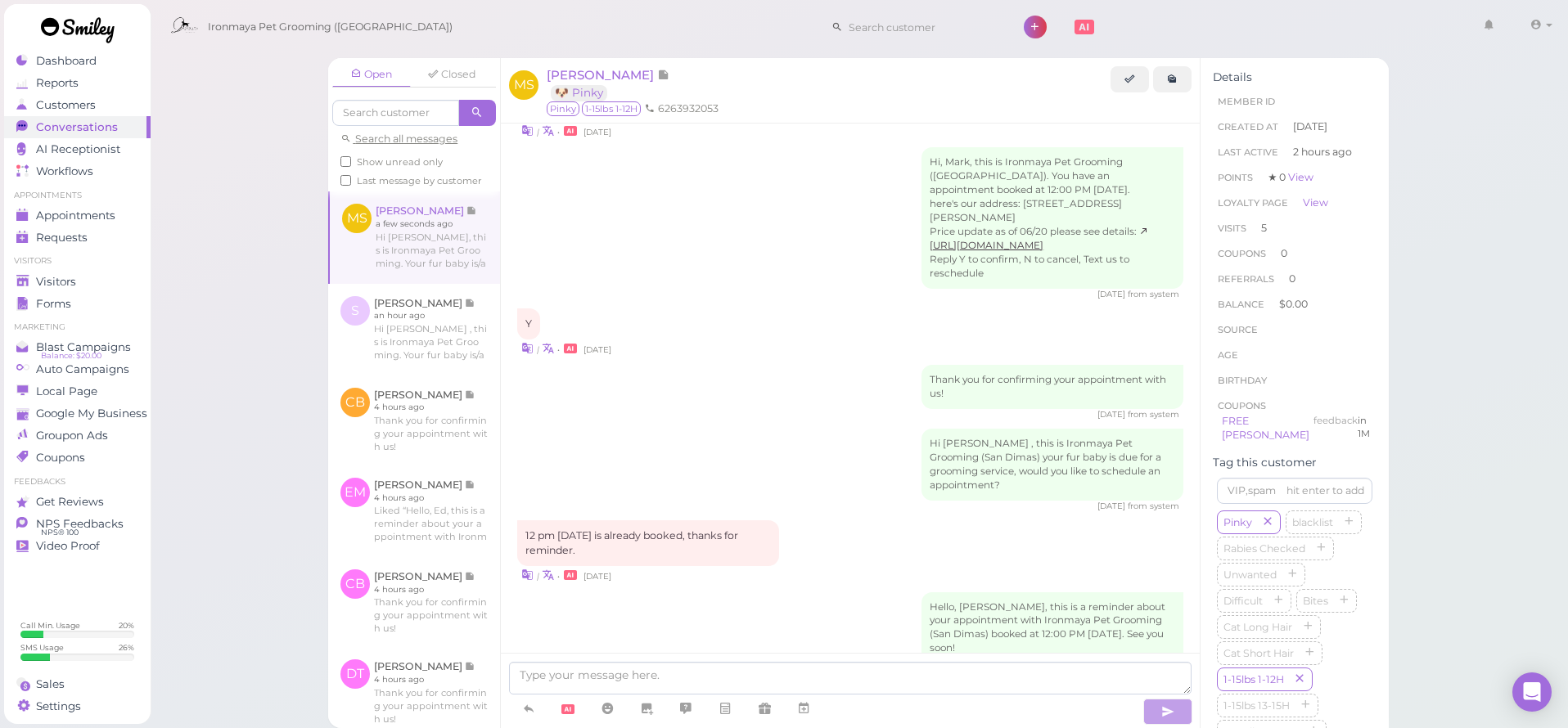
scroll to position [2024, 0]
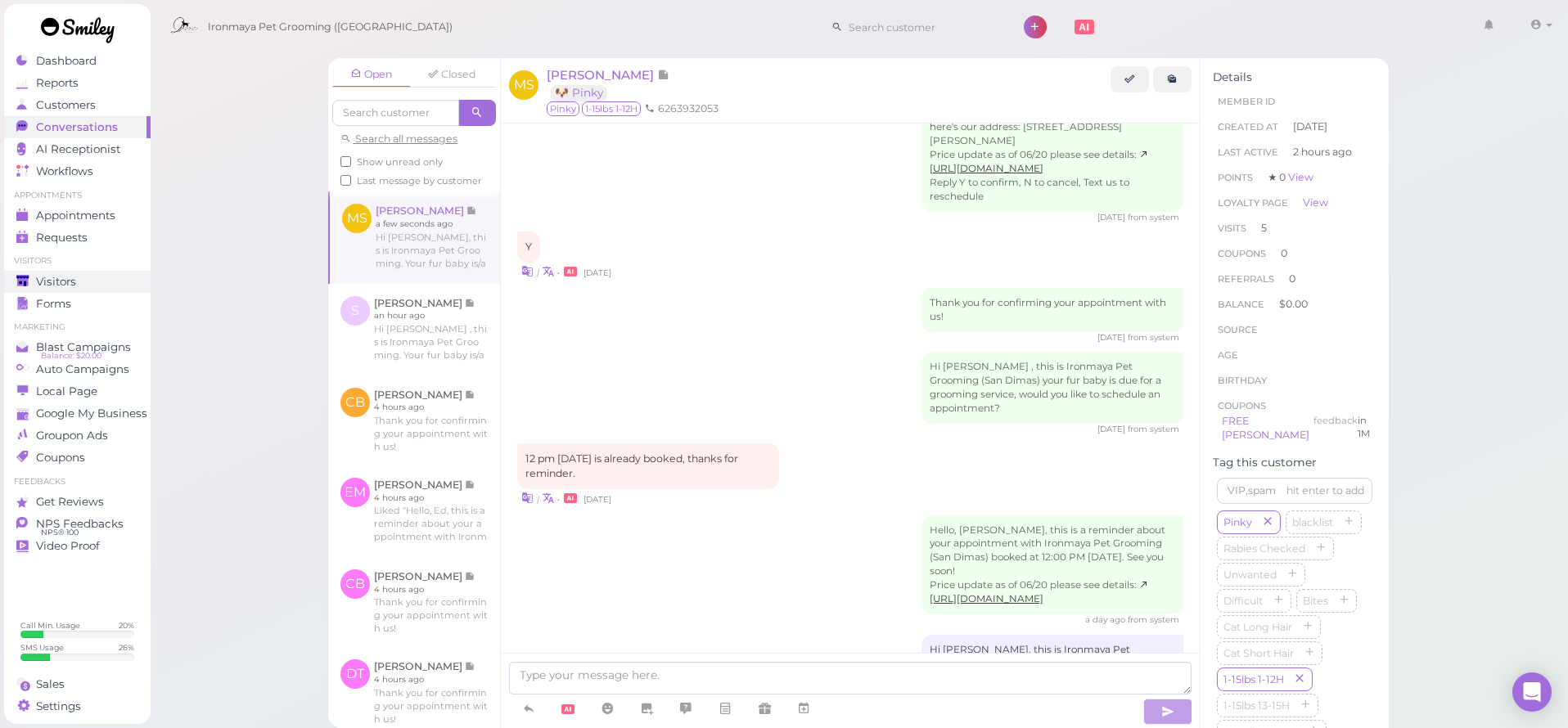
click at [58, 288] on link "Visitors" at bounding box center [77, 281] width 147 height 22
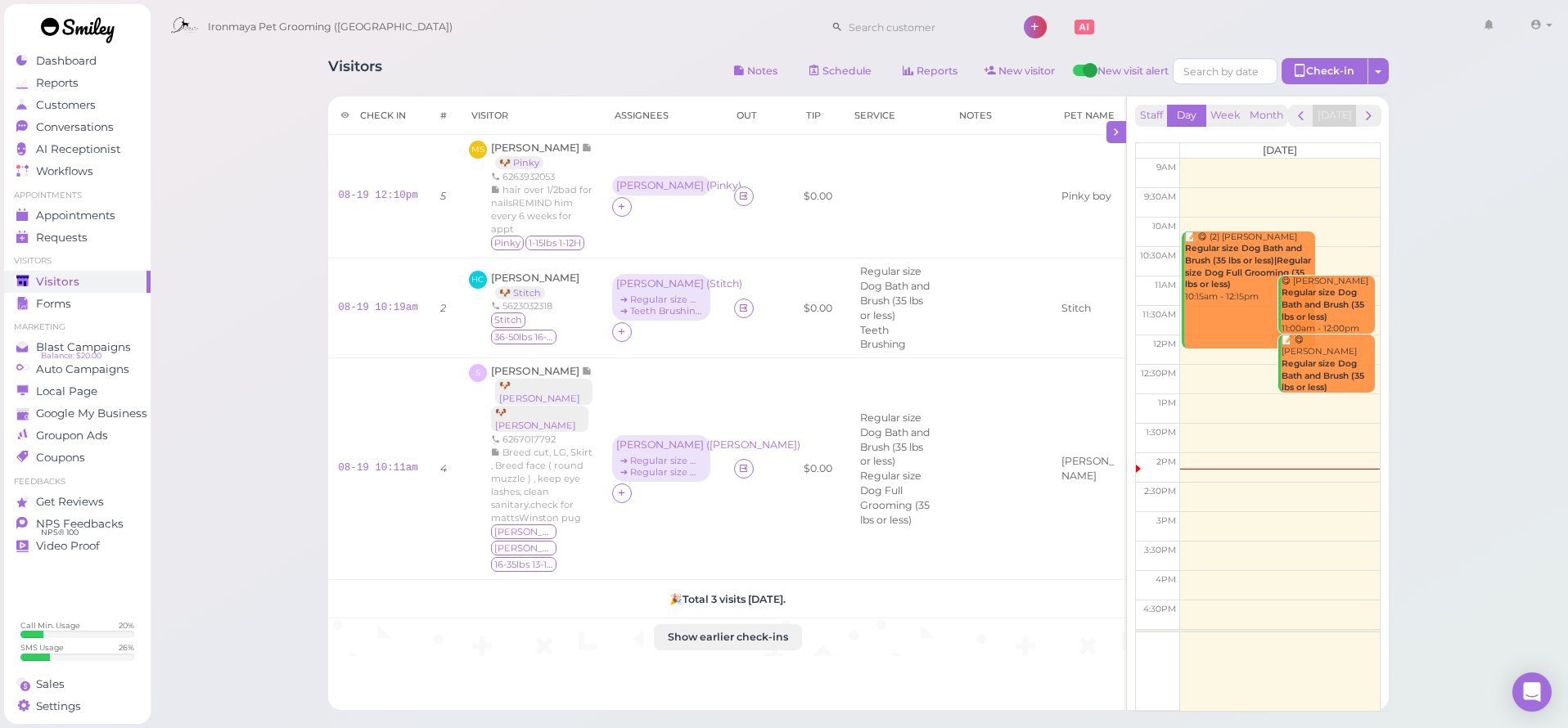
click at [269, 1] on div "Ironmaya Pet Grooming ([GEOGRAPHIC_DATA]) 1 Account" at bounding box center [860, 23] width 1421 height 46
click at [523, 143] on span "[PERSON_NAME]" at bounding box center [537, 147] width 91 height 12
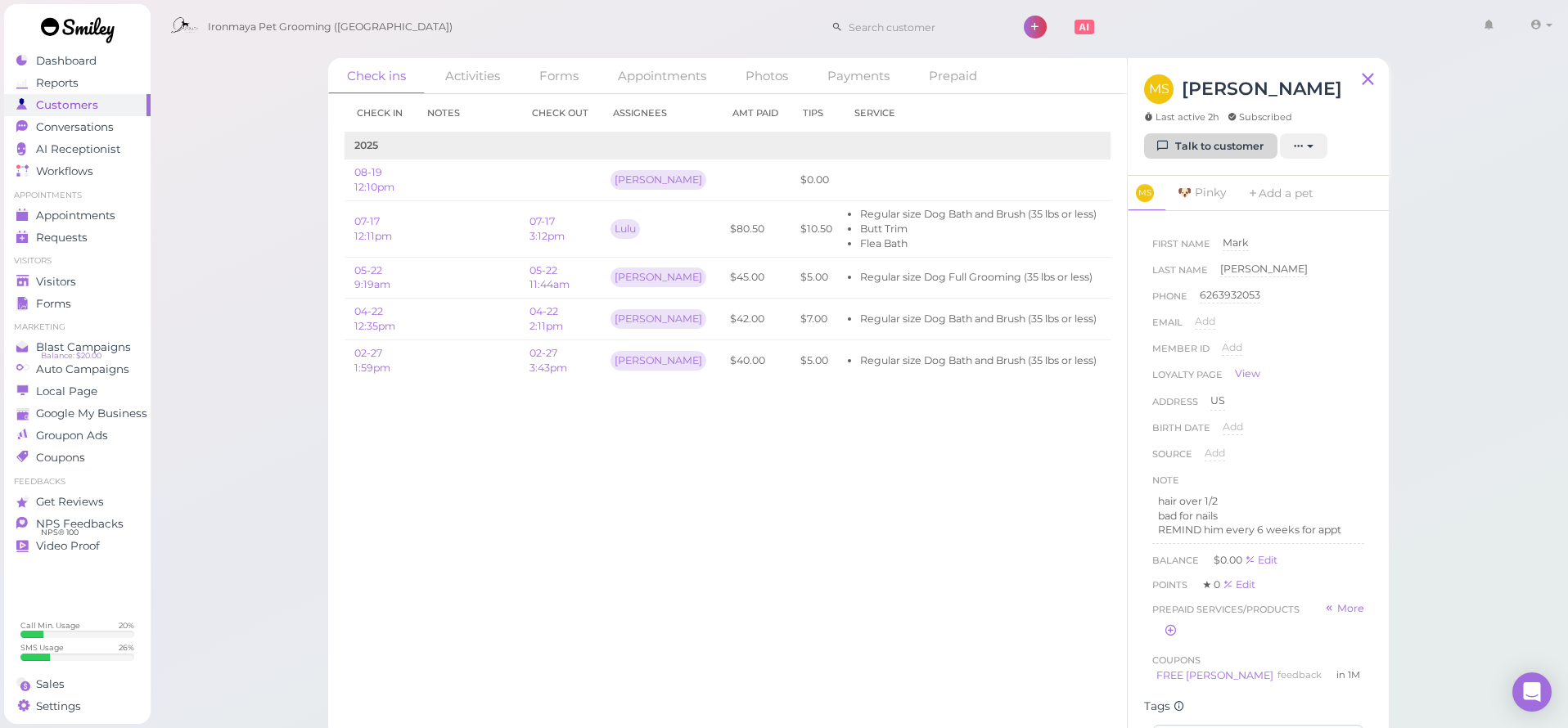
click at [1231, 156] on link "Talk to customer" at bounding box center [1211, 146] width 133 height 26
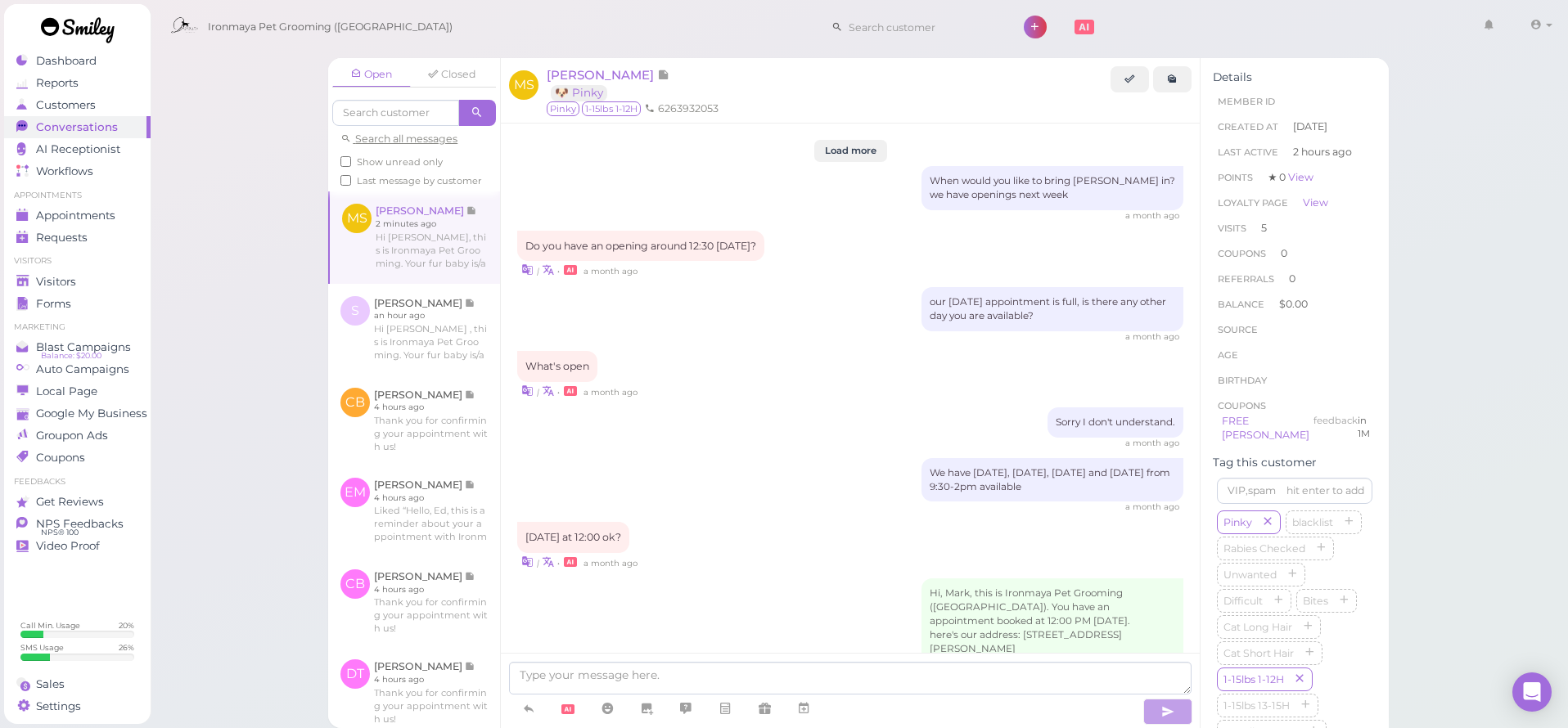
scroll to position [1979, 0]
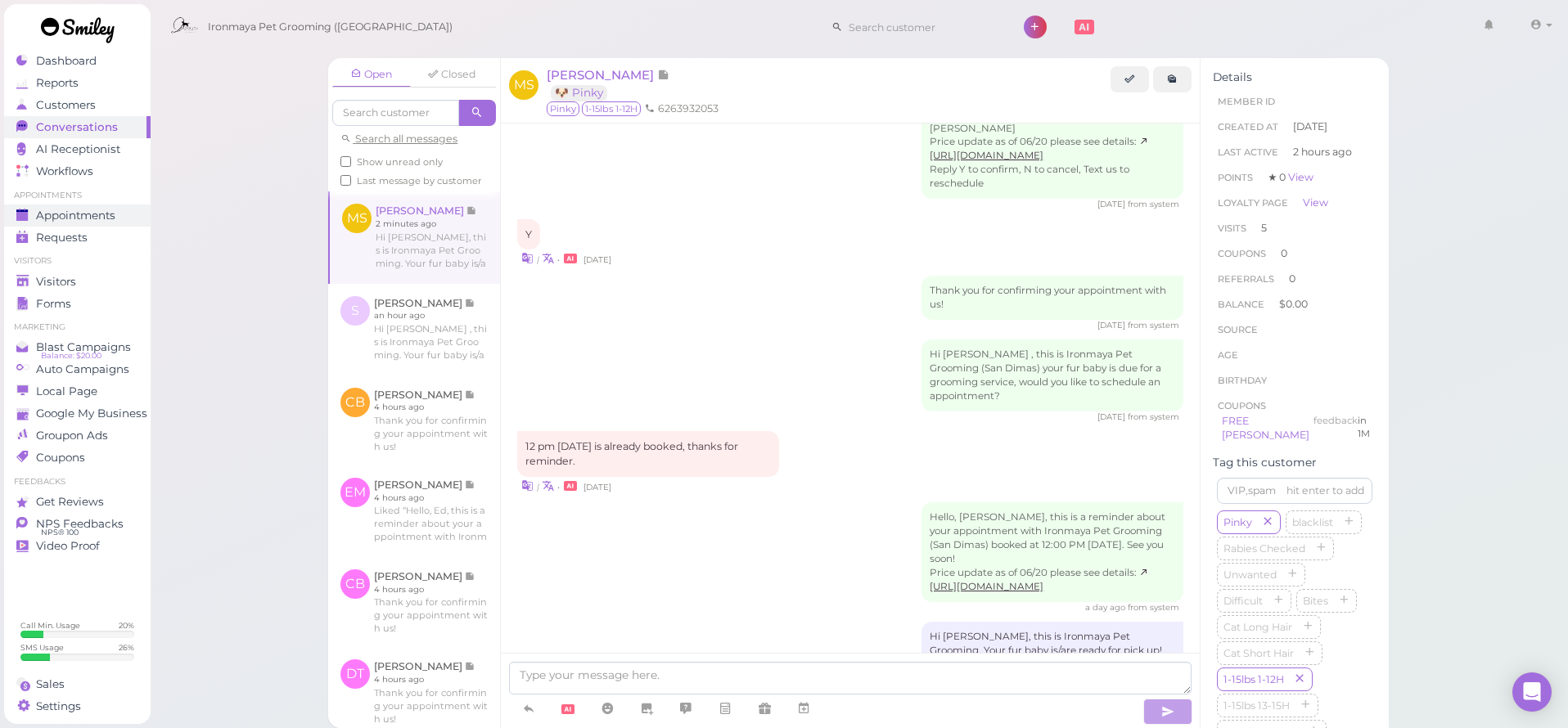
click at [62, 216] on span "Appointments" at bounding box center [76, 216] width 79 height 14
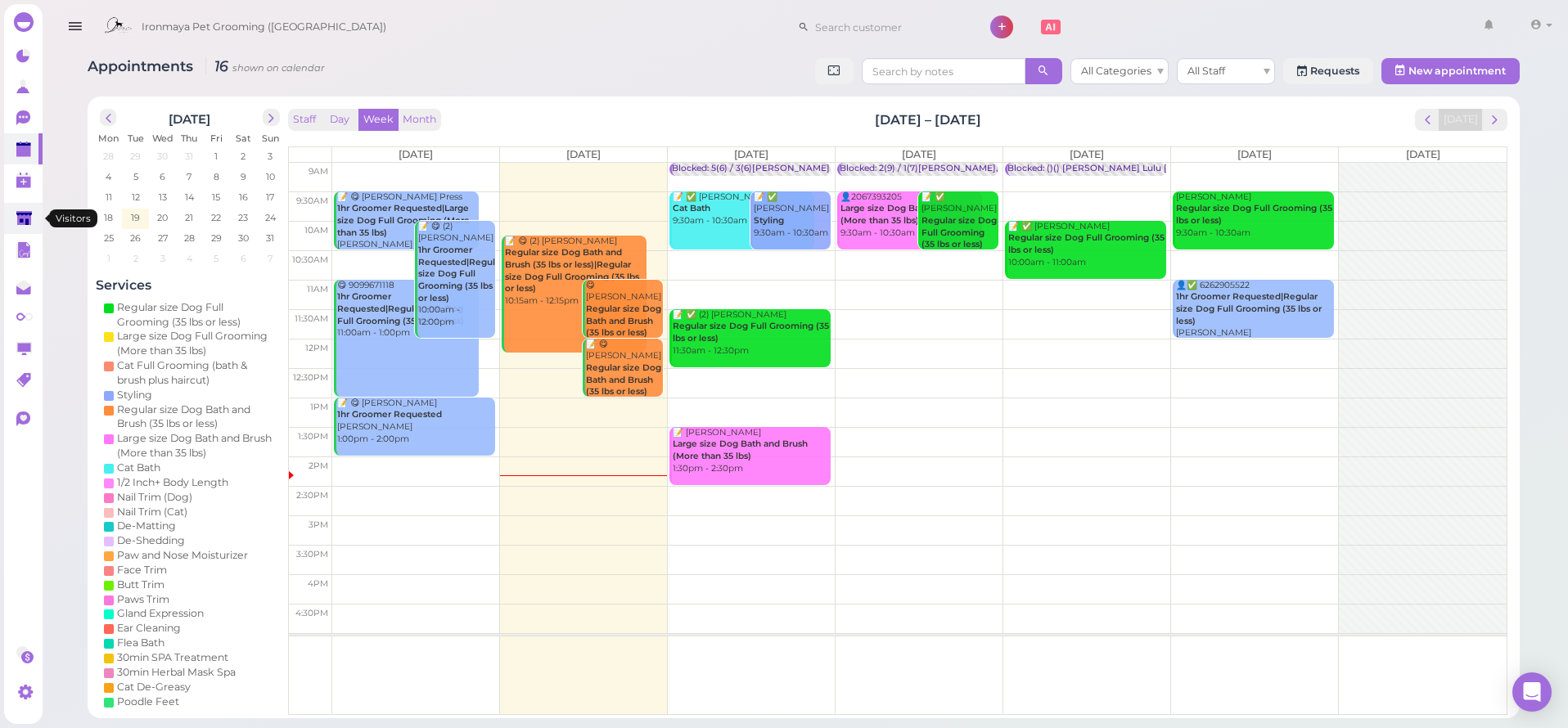
click at [25, 227] on icon at bounding box center [25, 219] width 17 height 17
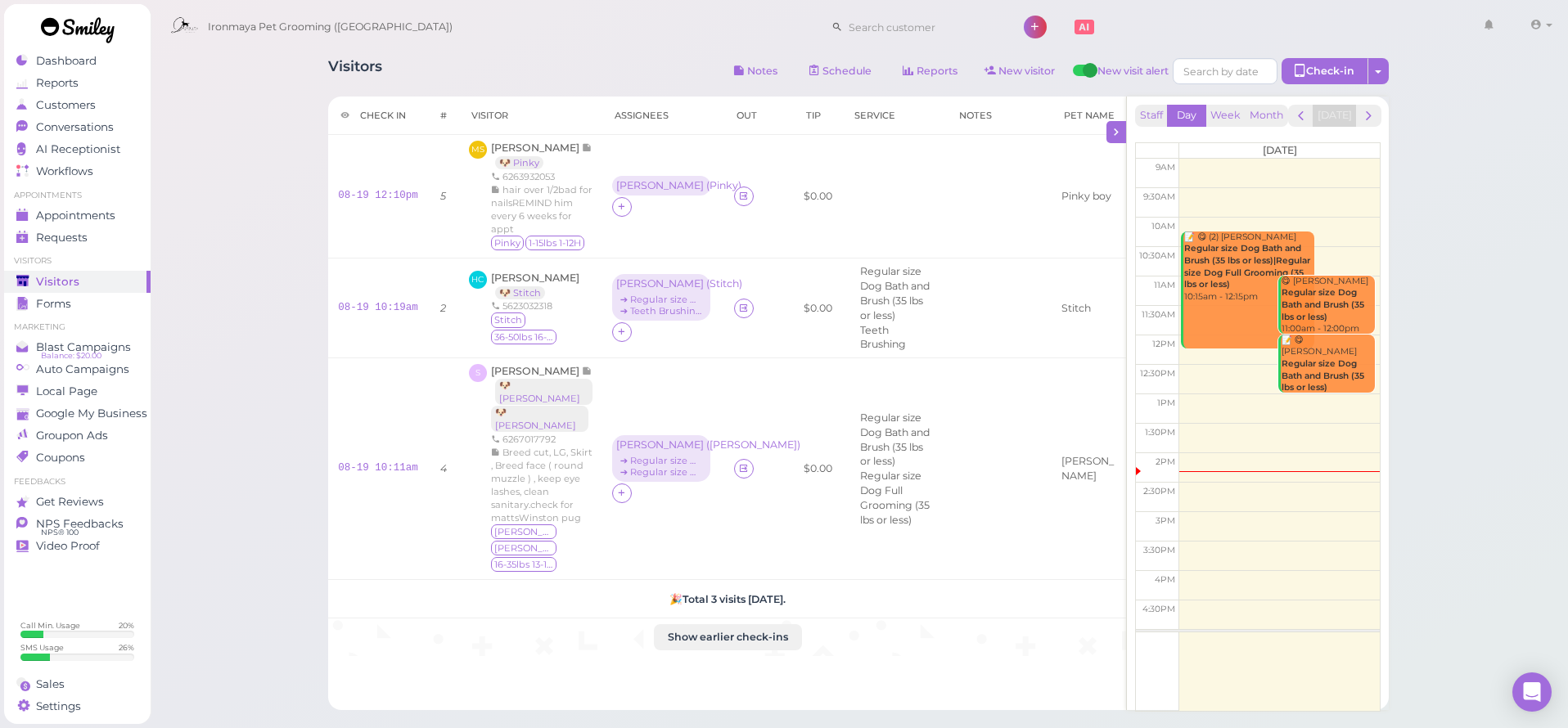
click at [185, 2] on div "Ironmaya Pet Grooming ([GEOGRAPHIC_DATA]) 1 Account" at bounding box center [860, 23] width 1421 height 46
click at [738, 202] on icon at bounding box center [743, 196] width 11 height 12
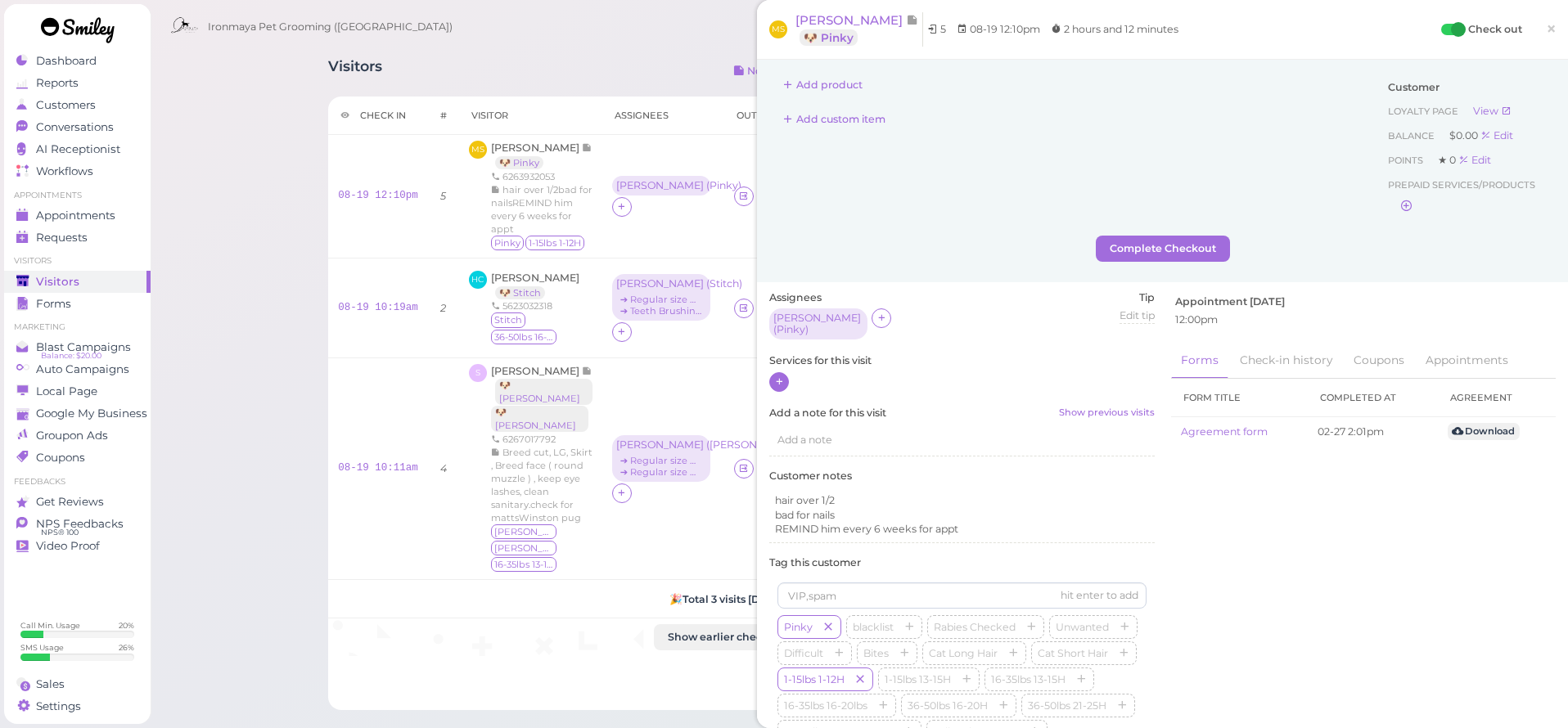
click at [774, 375] on icon at bounding box center [779, 381] width 11 height 12
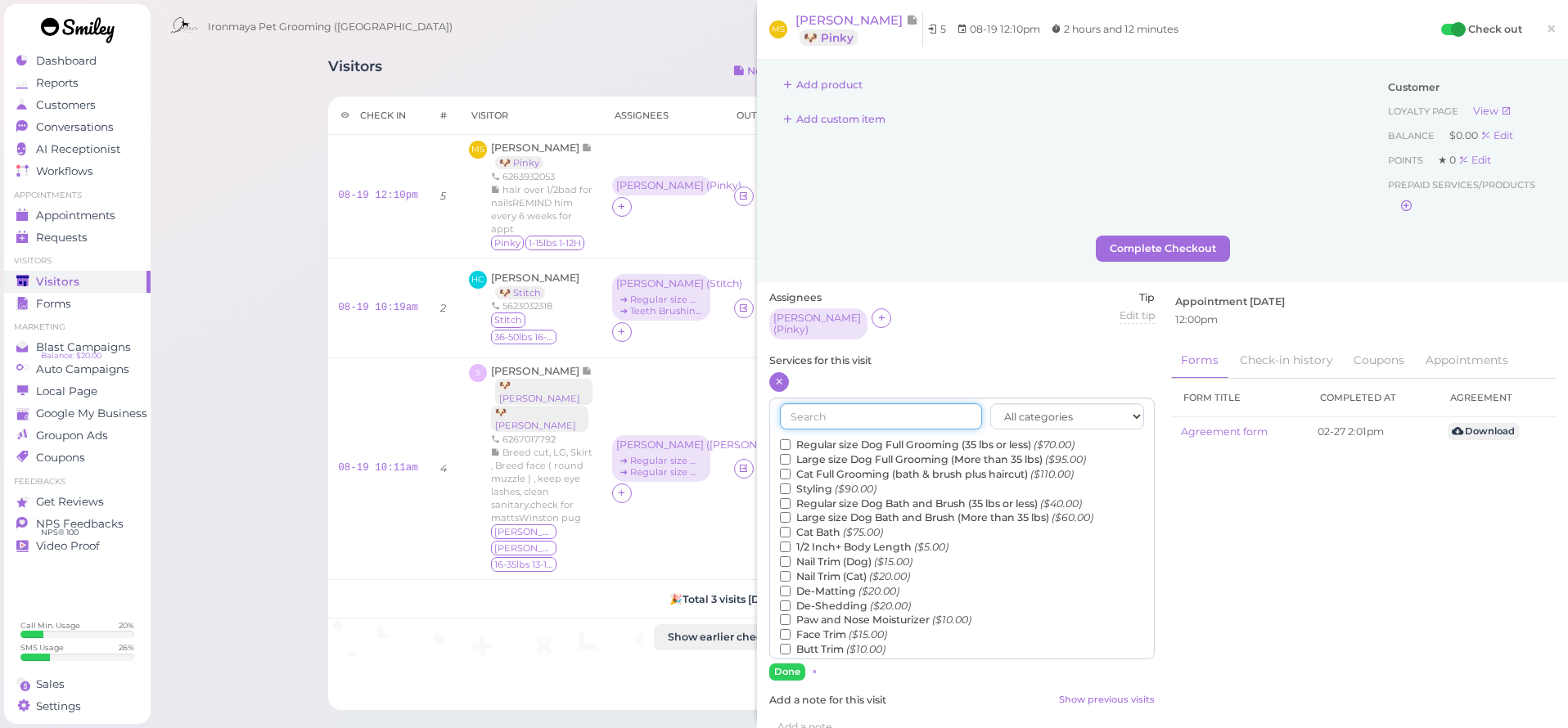
click at [822, 403] on input "text" at bounding box center [881, 416] width 202 height 26
click at [840, 496] on label "Regular size Dog Bath and Brush (35 lbs or less) ($40.00)" at bounding box center [930, 503] width 302 height 15
click at [790, 498] on input "Regular size Dog Bath and Brush (35 lbs or less) ($40.00)" at bounding box center [784, 503] width 11 height 11
click at [804, 417] on input "text" at bounding box center [881, 416] width 202 height 26
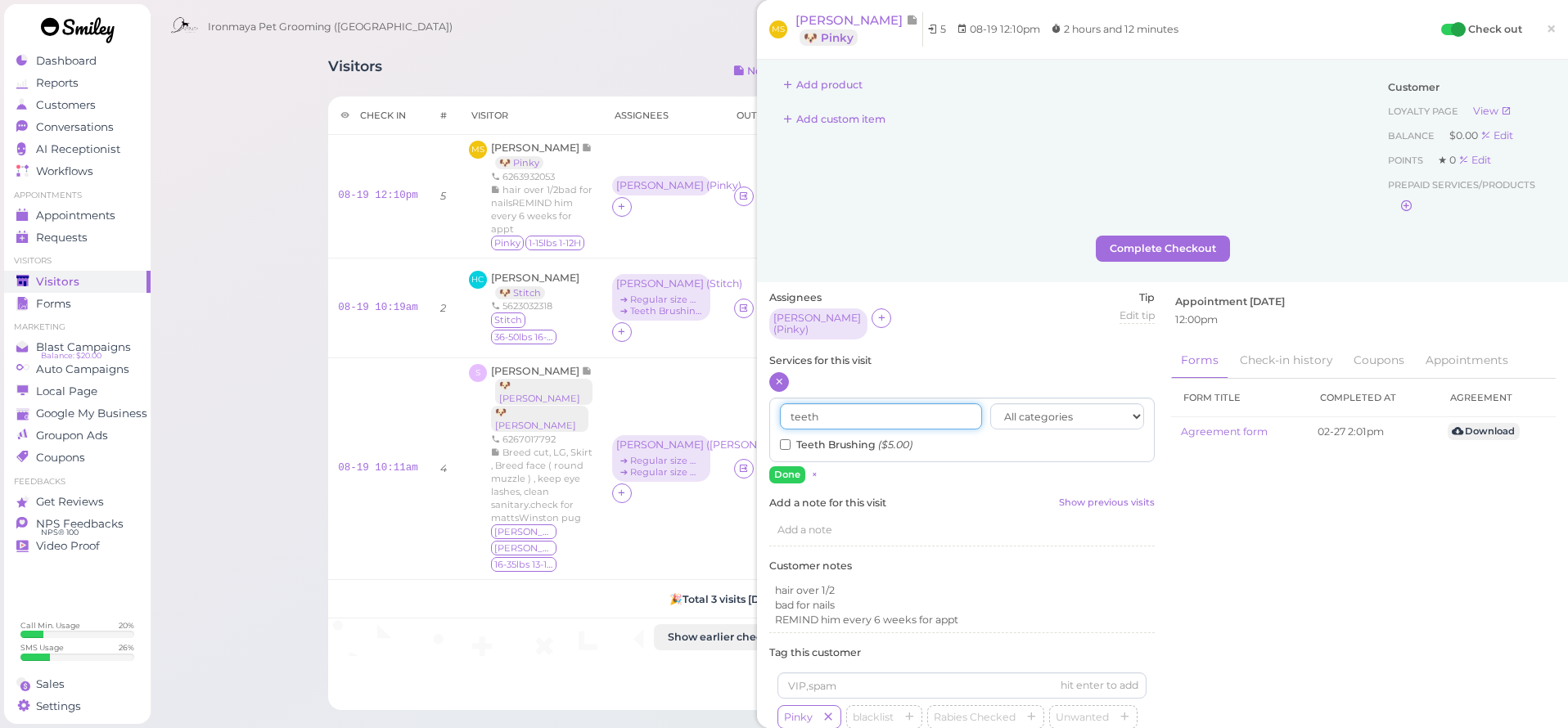
type input "teeth"
click at [793, 442] on div "teeth All categories Full Grooming Bath & Brush Add-ons Special Requests Ironma…" at bounding box center [962, 429] width 385 height 65
click at [792, 438] on label "Teeth Brushing ($5.00)" at bounding box center [845, 445] width 133 height 15
click at [790, 439] on input "Teeth Brushing ($5.00)" at bounding box center [784, 444] width 11 height 11
click at [786, 466] on button "Done" at bounding box center [788, 475] width 36 height 17
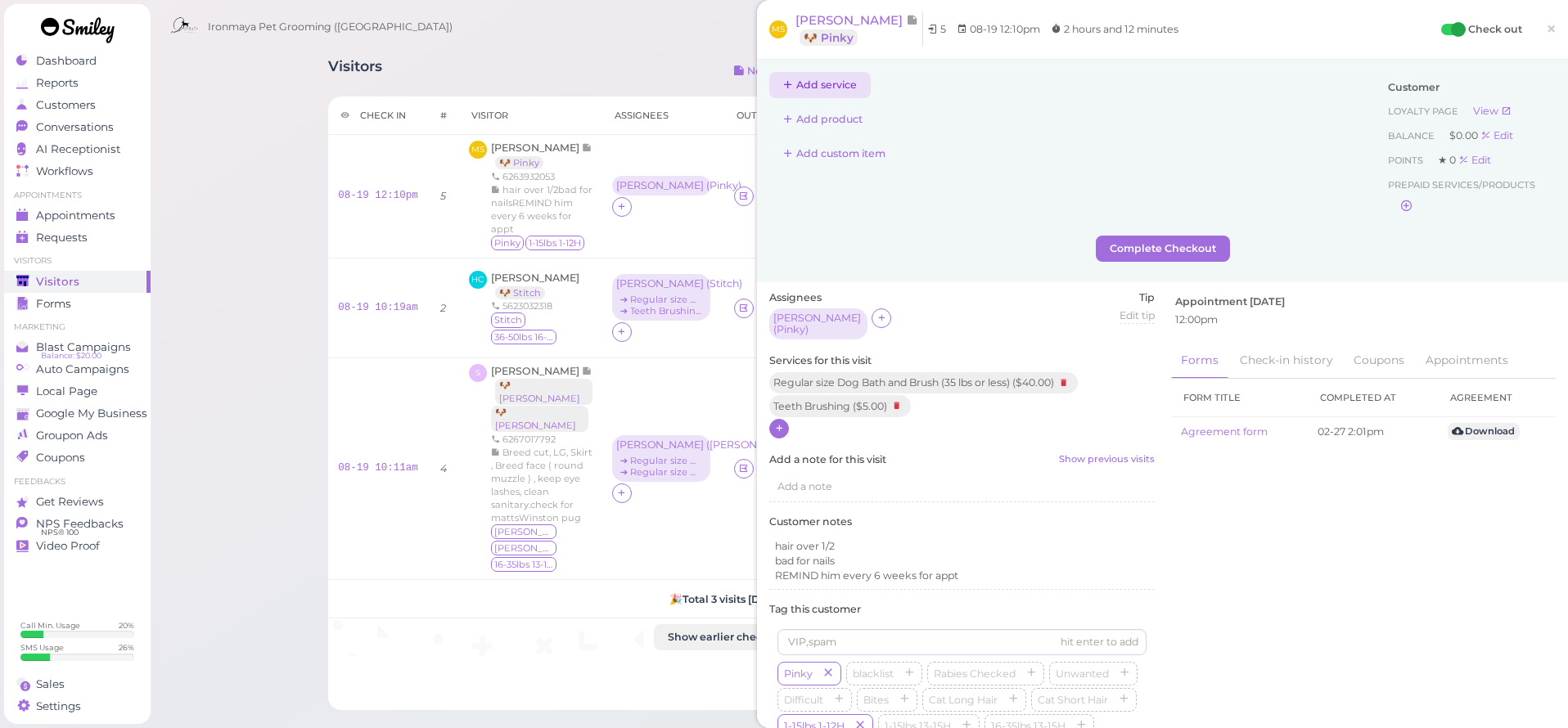
click at [851, 78] on button "Add service" at bounding box center [820, 85] width 101 height 26
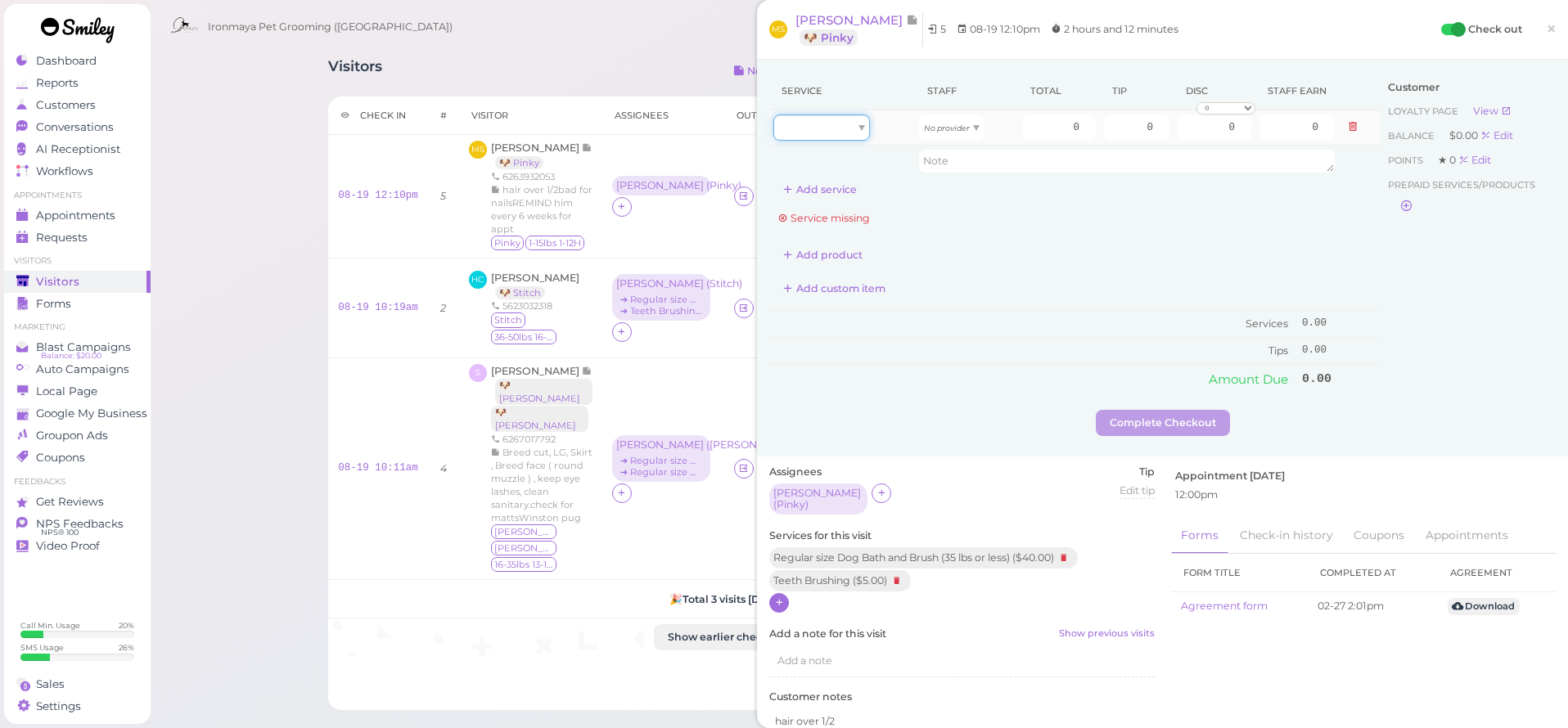
click at [844, 124] on div at bounding box center [821, 128] width 96 height 26
drag, startPoint x: 843, startPoint y: 174, endPoint x: 843, endPoint y: 183, distance: 9.0
type input "40.00"
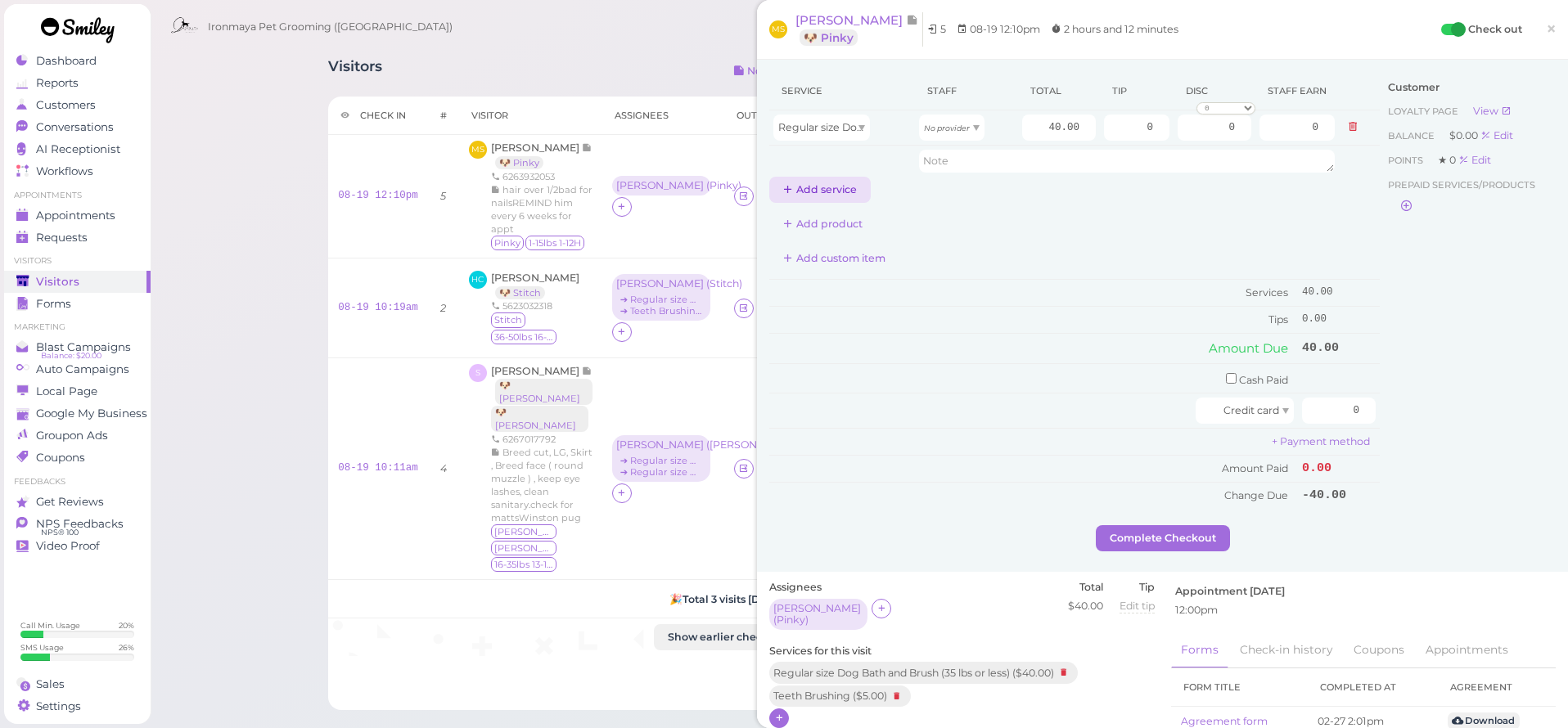
click at [840, 180] on button "Add service" at bounding box center [820, 190] width 101 height 26
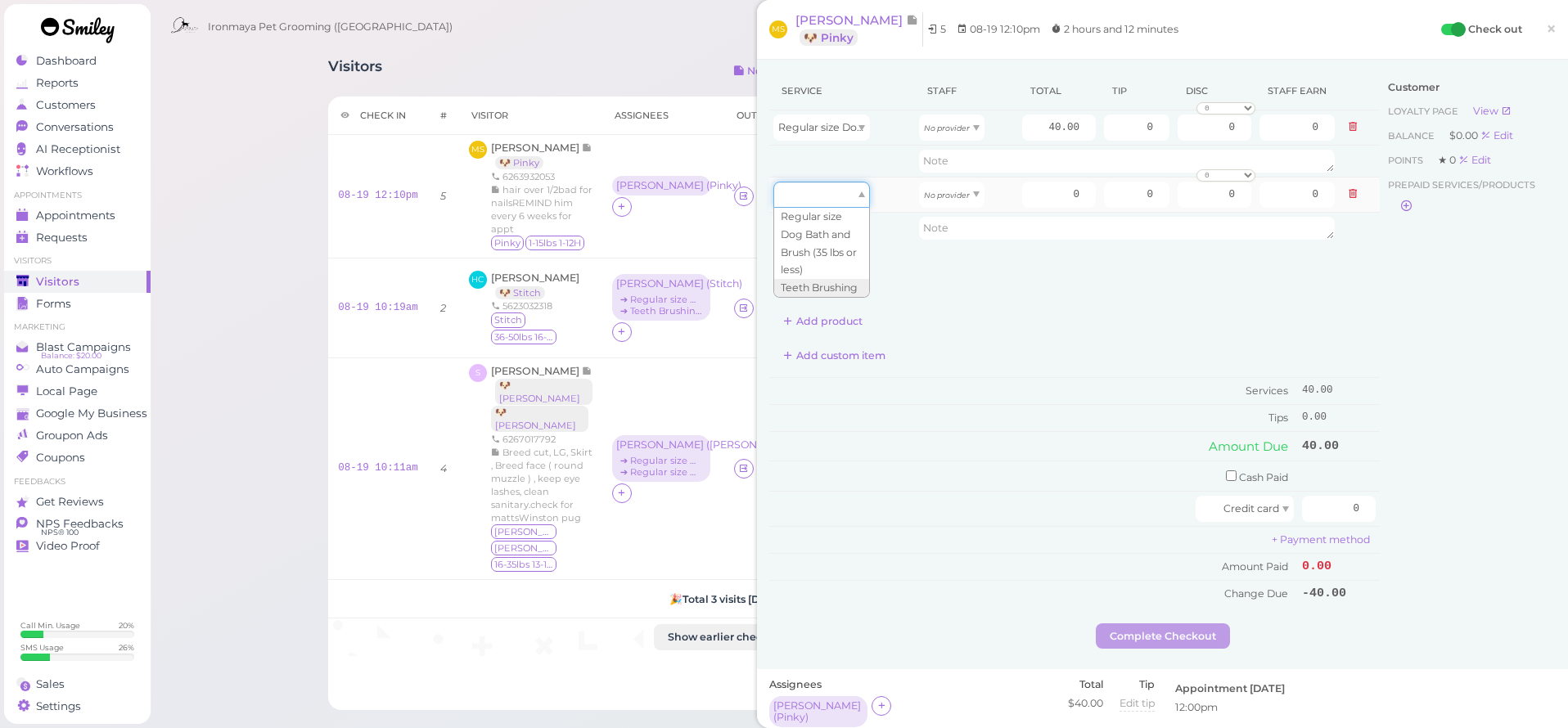
click at [824, 198] on div at bounding box center [821, 195] width 96 height 26
drag, startPoint x: 837, startPoint y: 283, endPoint x: 860, endPoint y: 259, distance: 33.2
type input "5.00"
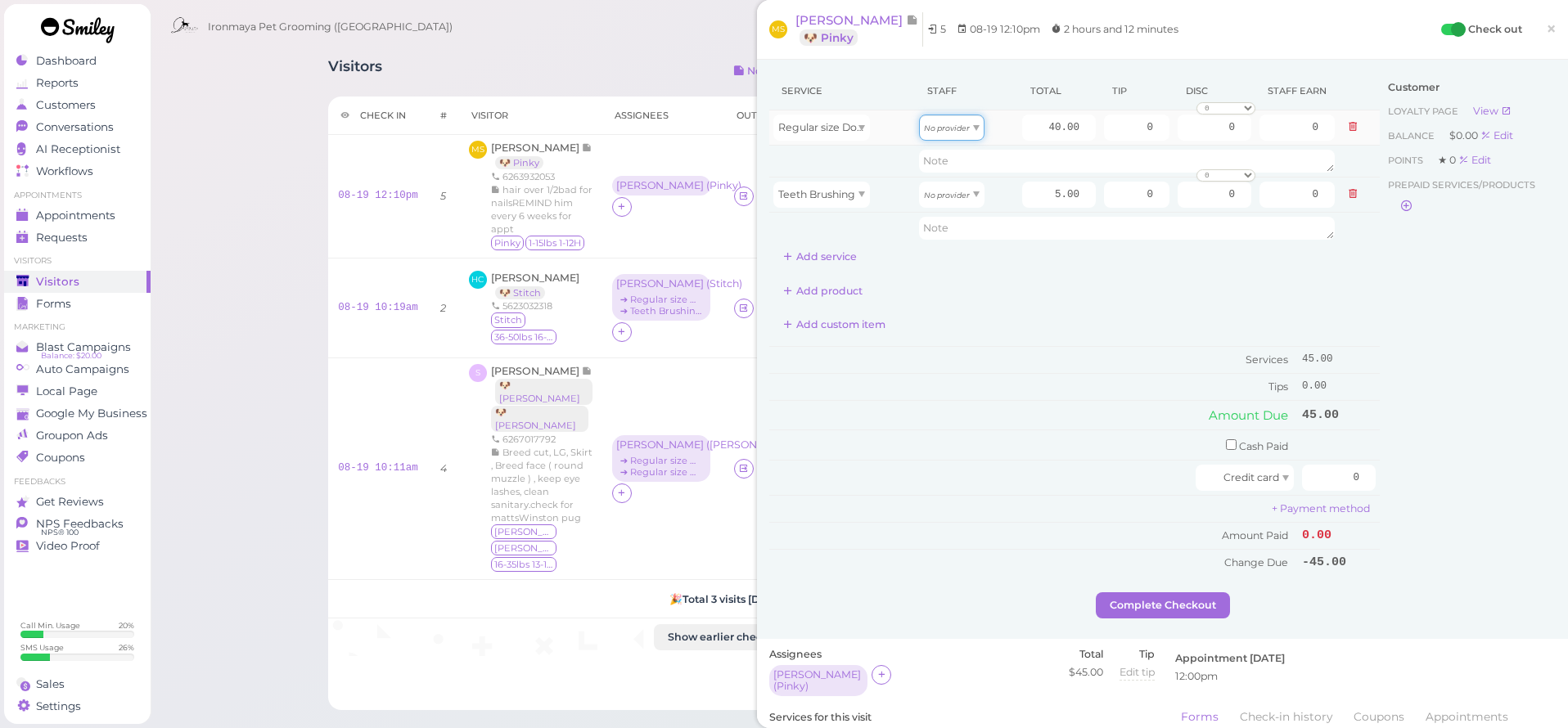
click at [982, 123] on div "No provider" at bounding box center [952, 128] width 66 height 26
type input "17.20"
click at [972, 198] on div "No provider" at bounding box center [952, 195] width 66 height 26
drag, startPoint x: 958, startPoint y: 233, endPoint x: 1031, endPoint y: 162, distance: 101.8
type input "2.15"
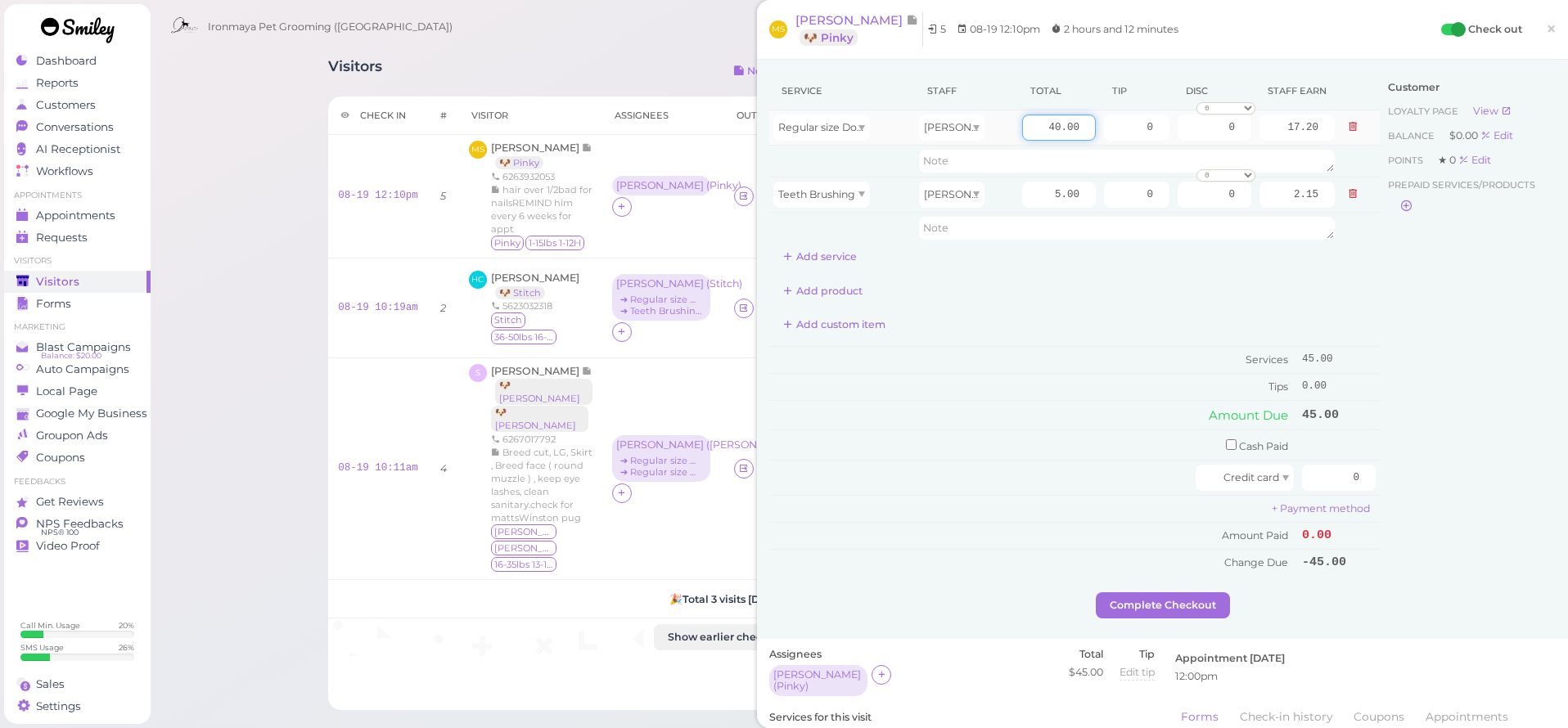
click at [1037, 135] on input "40.00" at bounding box center [1059, 128] width 73 height 26
type input "55"
type input "23.65"
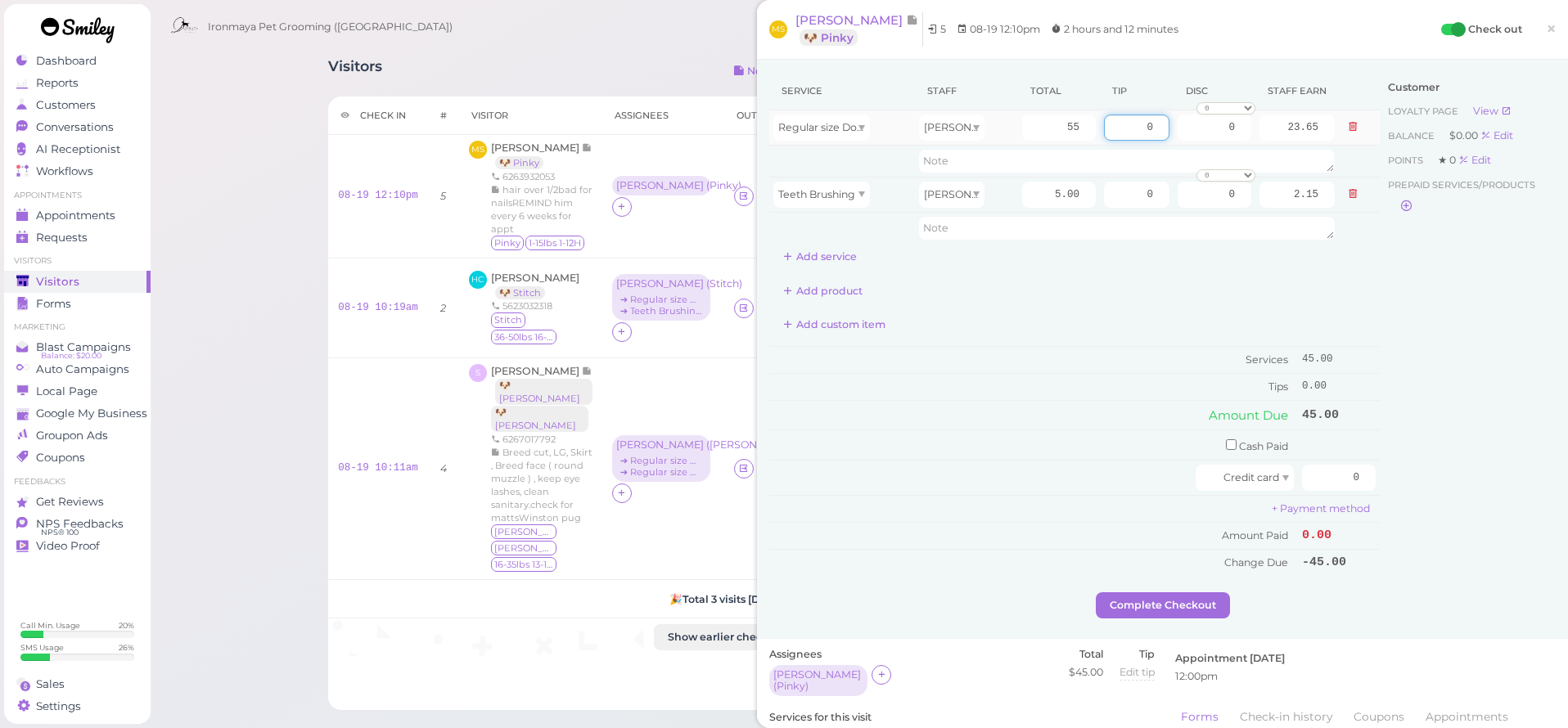
click at [1136, 126] on input "0" at bounding box center [1137, 128] width 66 height 26
click at [1128, 128] on input "0" at bounding box center [1137, 128] width 66 height 26
click at [1401, 302] on div "Customer Loyalty page View Balance $0.00 Edit Points ★ 0 Edit Prepaid services/…" at bounding box center [1468, 332] width 176 height 520
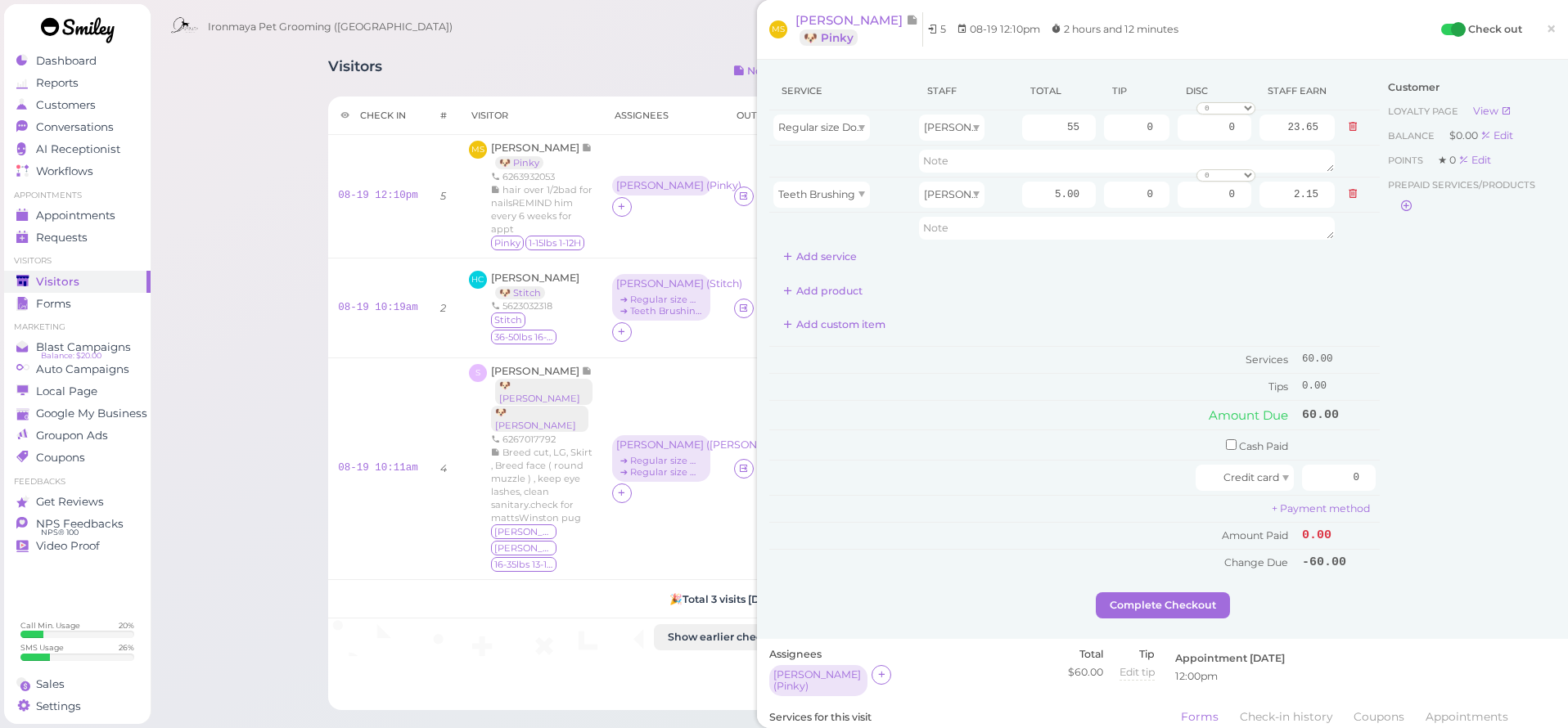
click at [334, 42] on span "Ironmaya Pet Grooming ([GEOGRAPHIC_DATA])" at bounding box center [330, 27] width 244 height 46
click at [533, 147] on span "[PERSON_NAME]" at bounding box center [537, 147] width 91 height 12
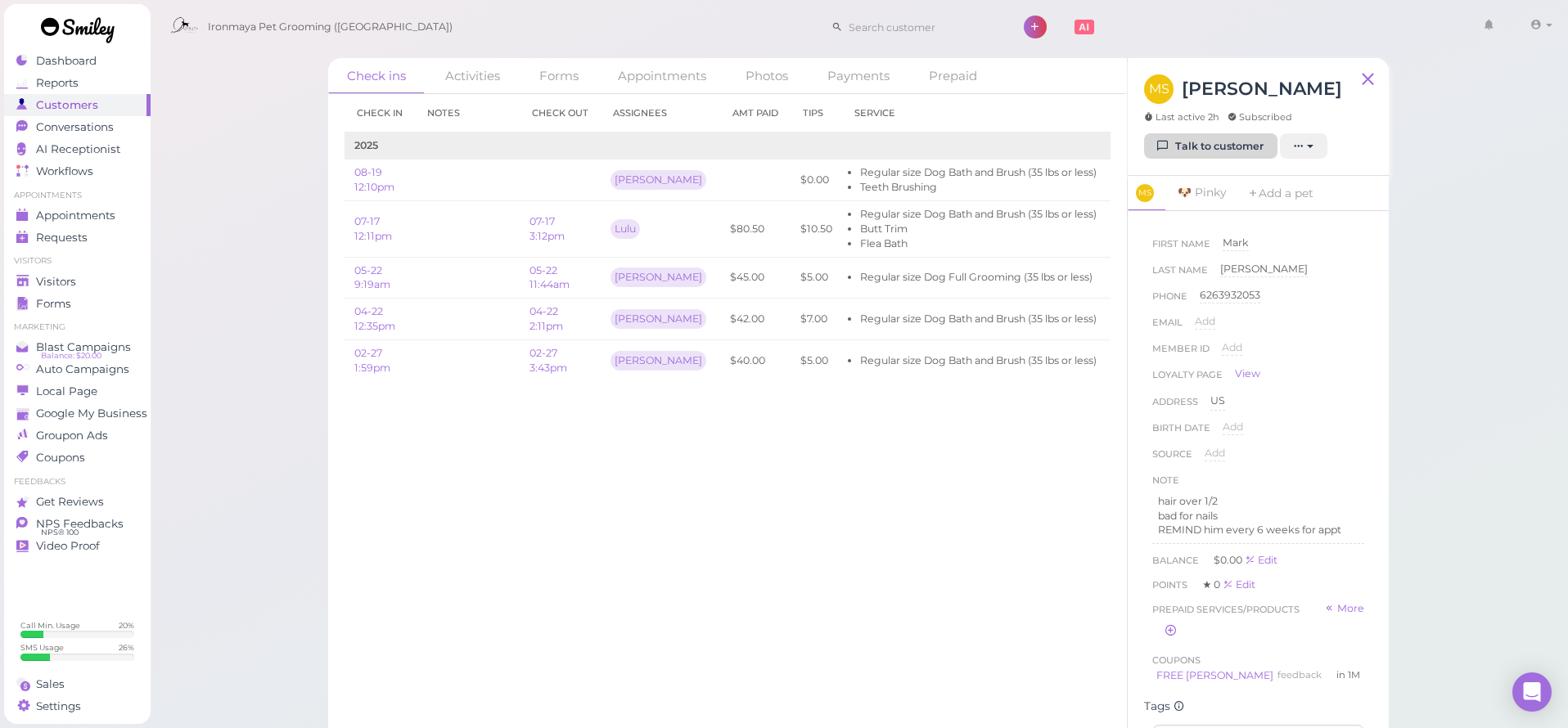
click at [1210, 148] on link "Talk to customer" at bounding box center [1211, 146] width 133 height 26
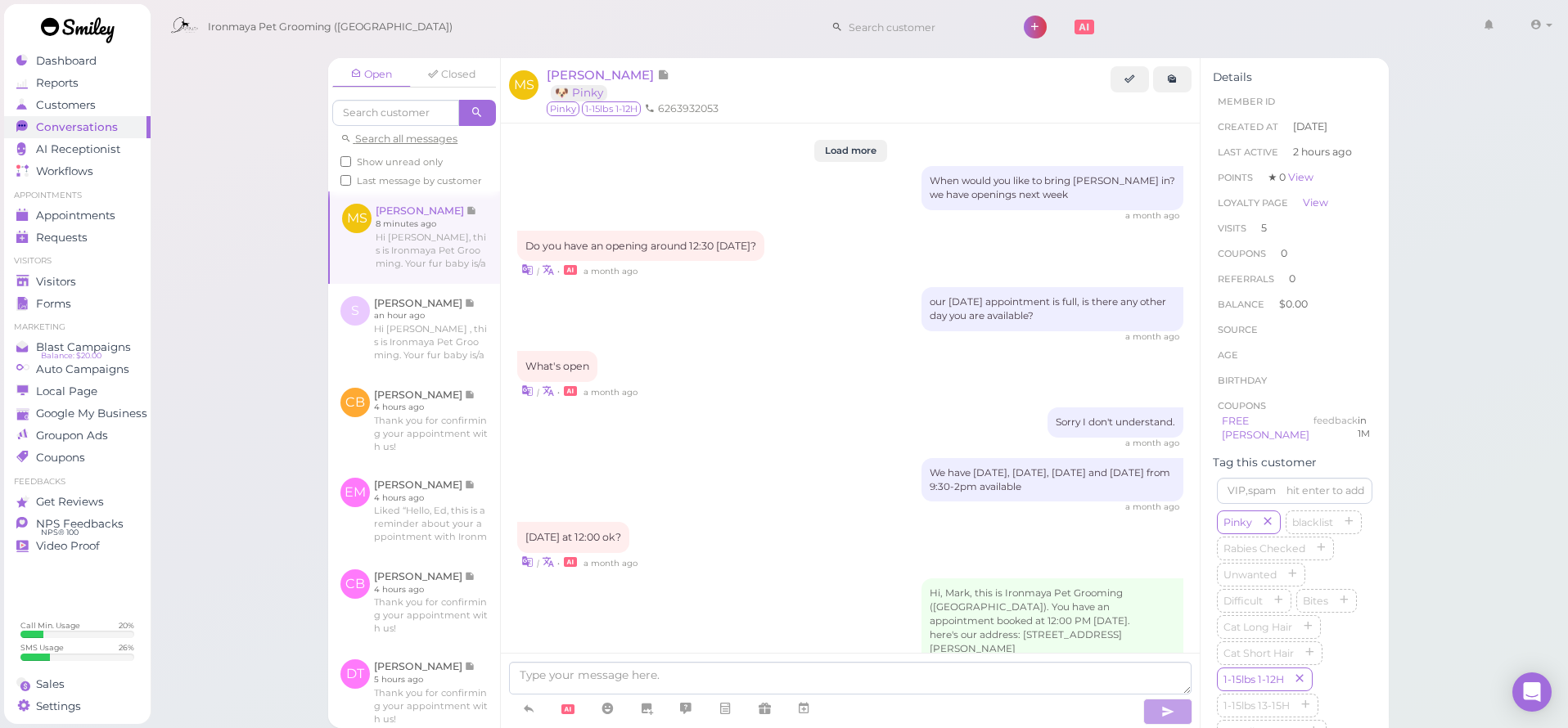
scroll to position [1979, 0]
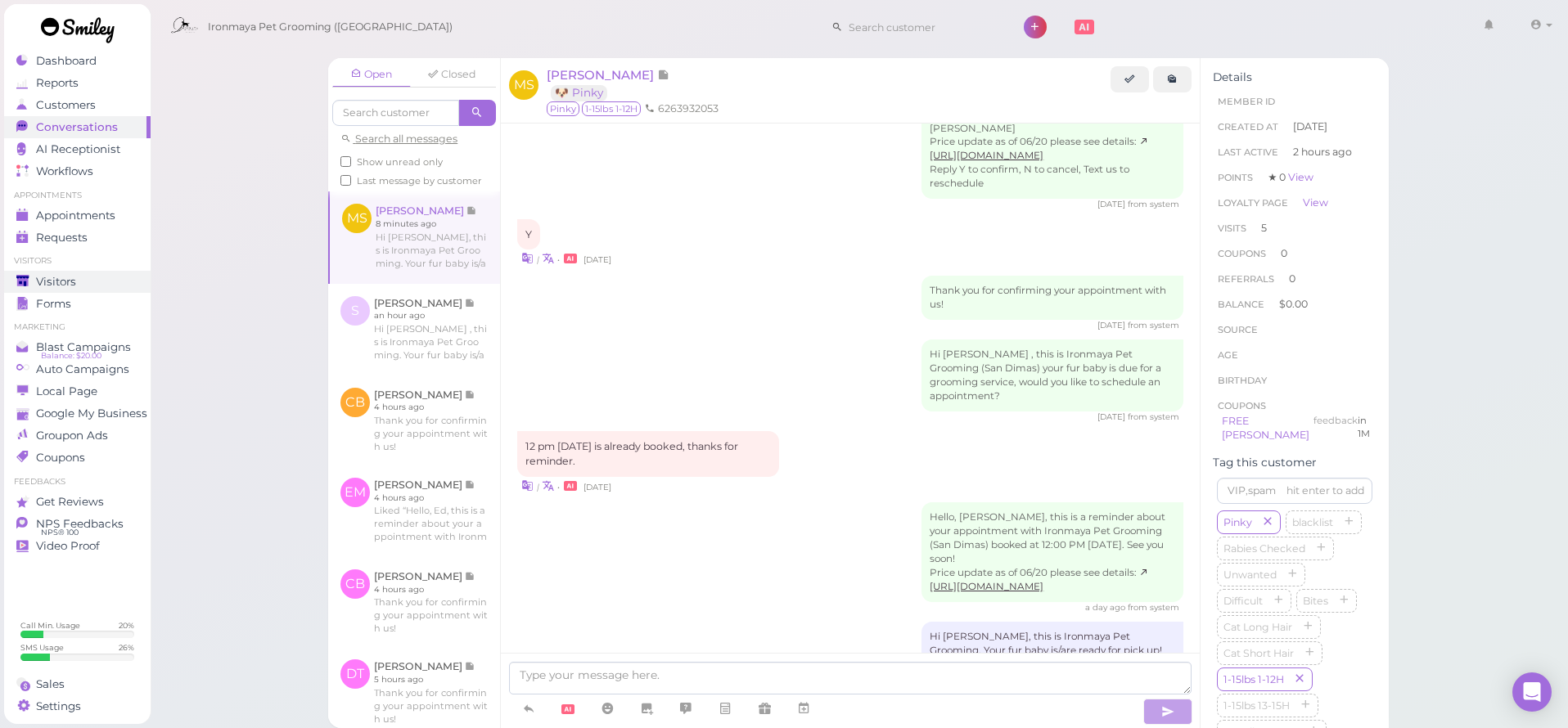
click at [53, 271] on link "Visitors" at bounding box center [77, 281] width 147 height 22
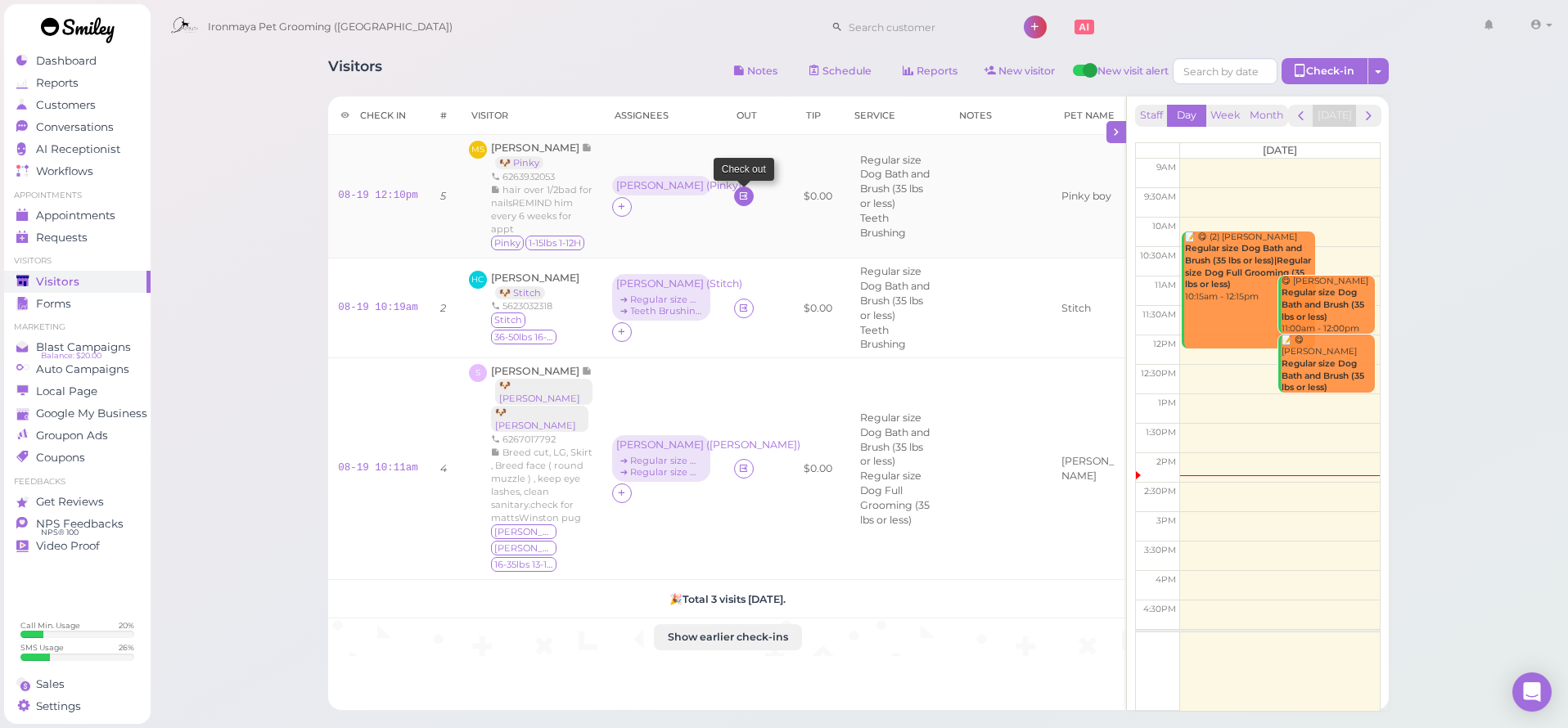
click at [738, 201] on icon at bounding box center [743, 196] width 11 height 12
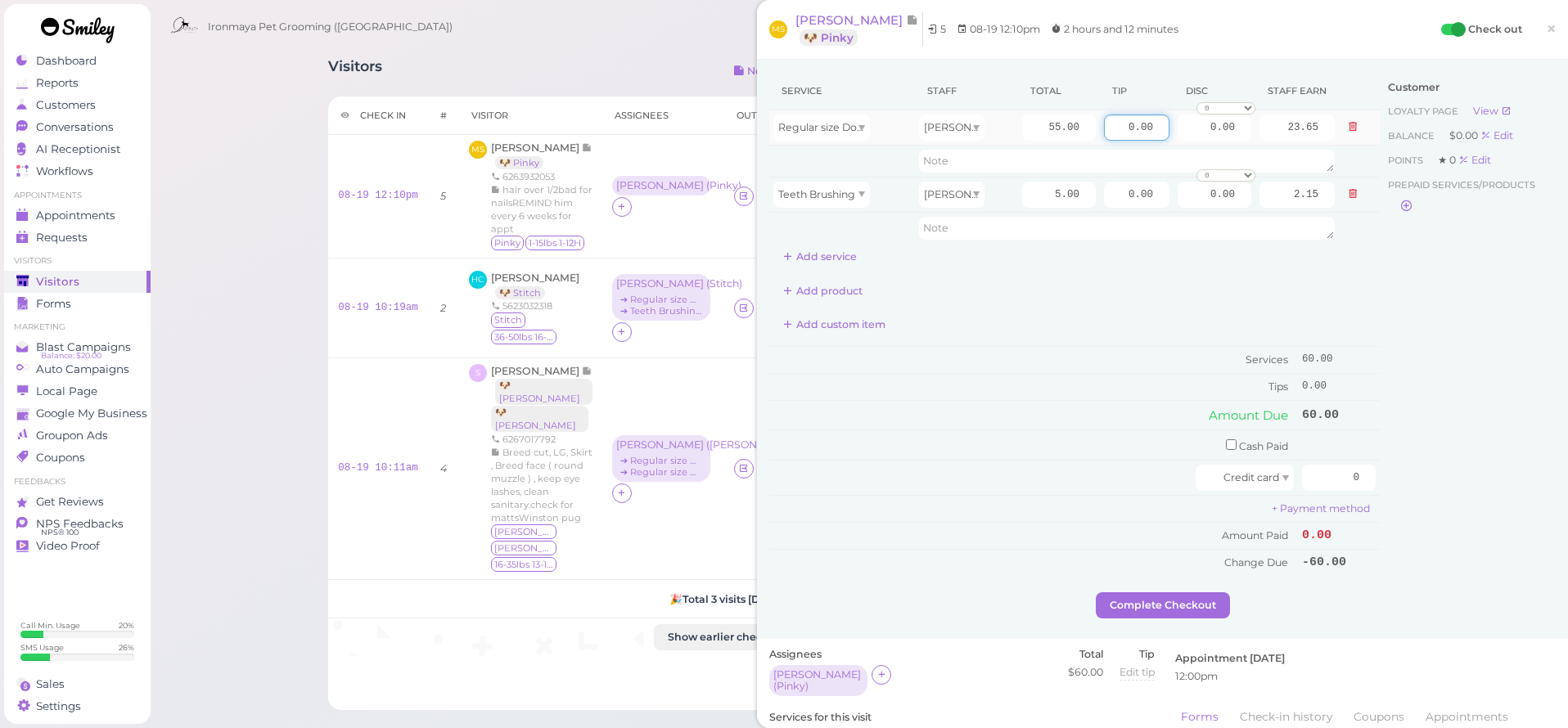
click at [1133, 132] on input "0.00" at bounding box center [1137, 128] width 66 height 26
click at [1124, 128] on input "0.00" at bounding box center [1137, 128] width 66 height 26
type input "11"
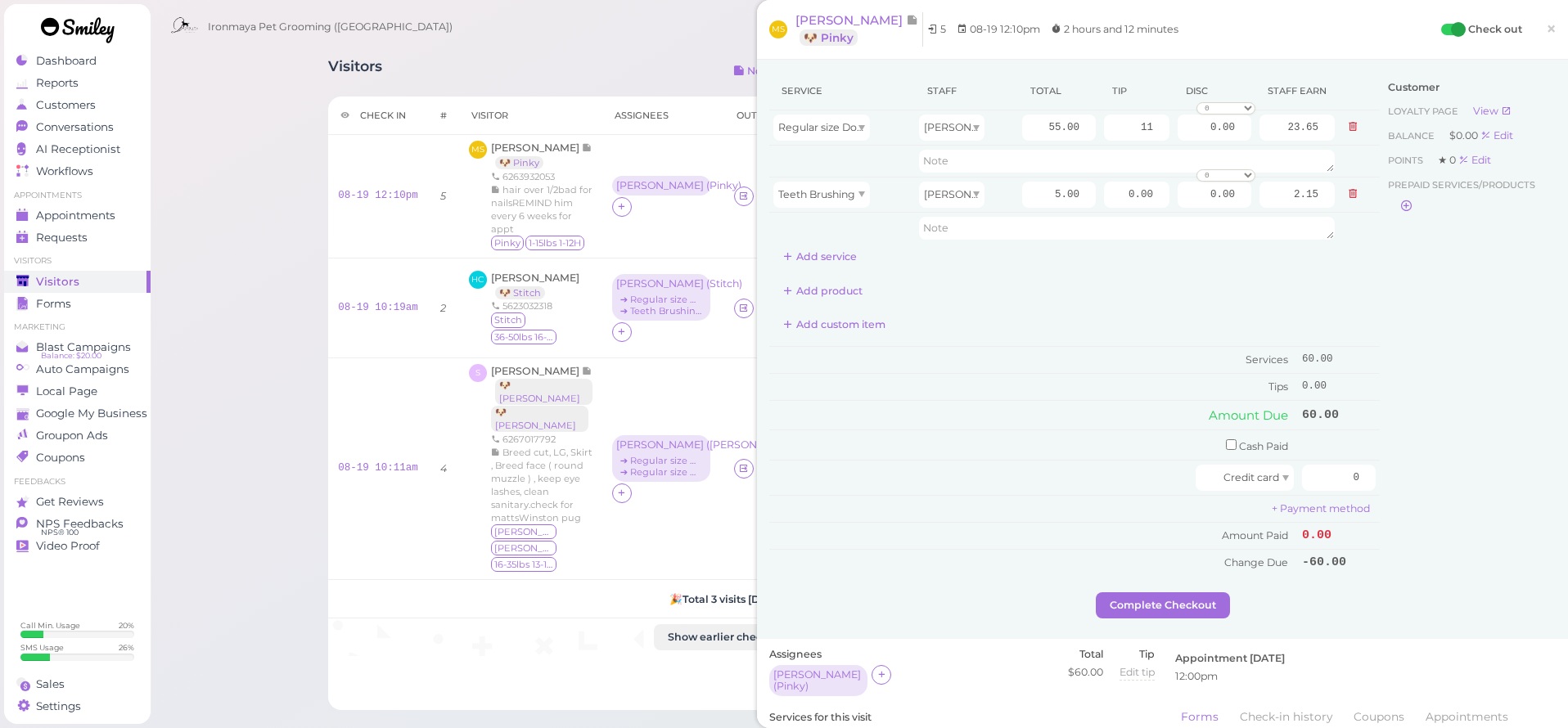
drag, startPoint x: 1352, startPoint y: 304, endPoint x: 1331, endPoint y: 276, distance: 35.0
click at [1353, 304] on div "Service Staff Total Tip Disc Staff earn Regular size Dog Bath and Brush (35 lbs…" at bounding box center [1075, 323] width 611 height 503
click at [1205, 197] on input "0.00" at bounding box center [1214, 195] width 73 height 26
type input "5.00"
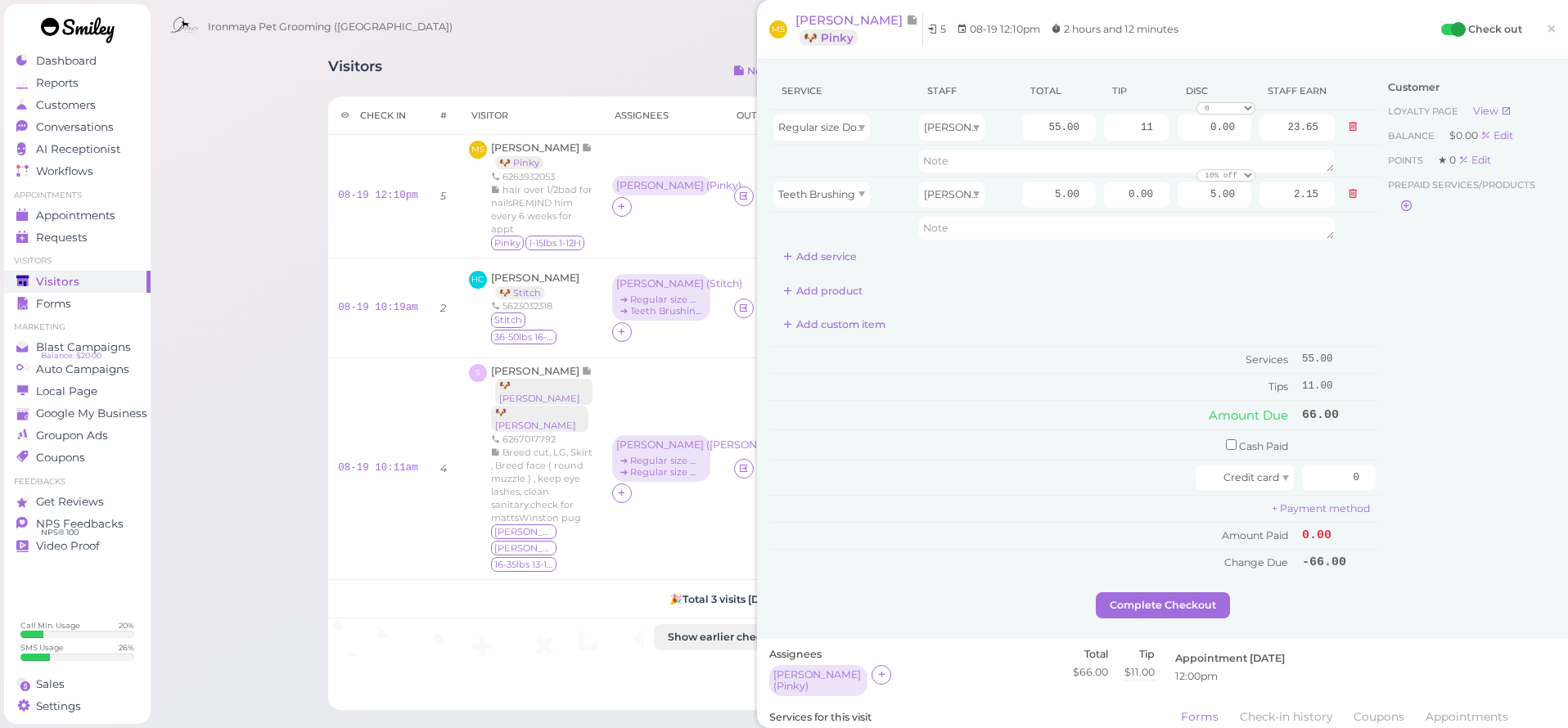
click at [1416, 331] on div "Customer Loyalty page View Balance $0.00 Edit Points ★ 0 Edit Prepaid services/…" at bounding box center [1468, 332] width 176 height 520
click at [1333, 482] on input "0" at bounding box center [1338, 478] width 73 height 26
click at [1333, 483] on input "0" at bounding box center [1338, 478] width 73 height 26
type input "66"
click at [1412, 468] on div "Customer Loyalty page View Balance $0.00 Edit Points ★ 0 Edit Prepaid services/…" at bounding box center [1468, 332] width 176 height 520
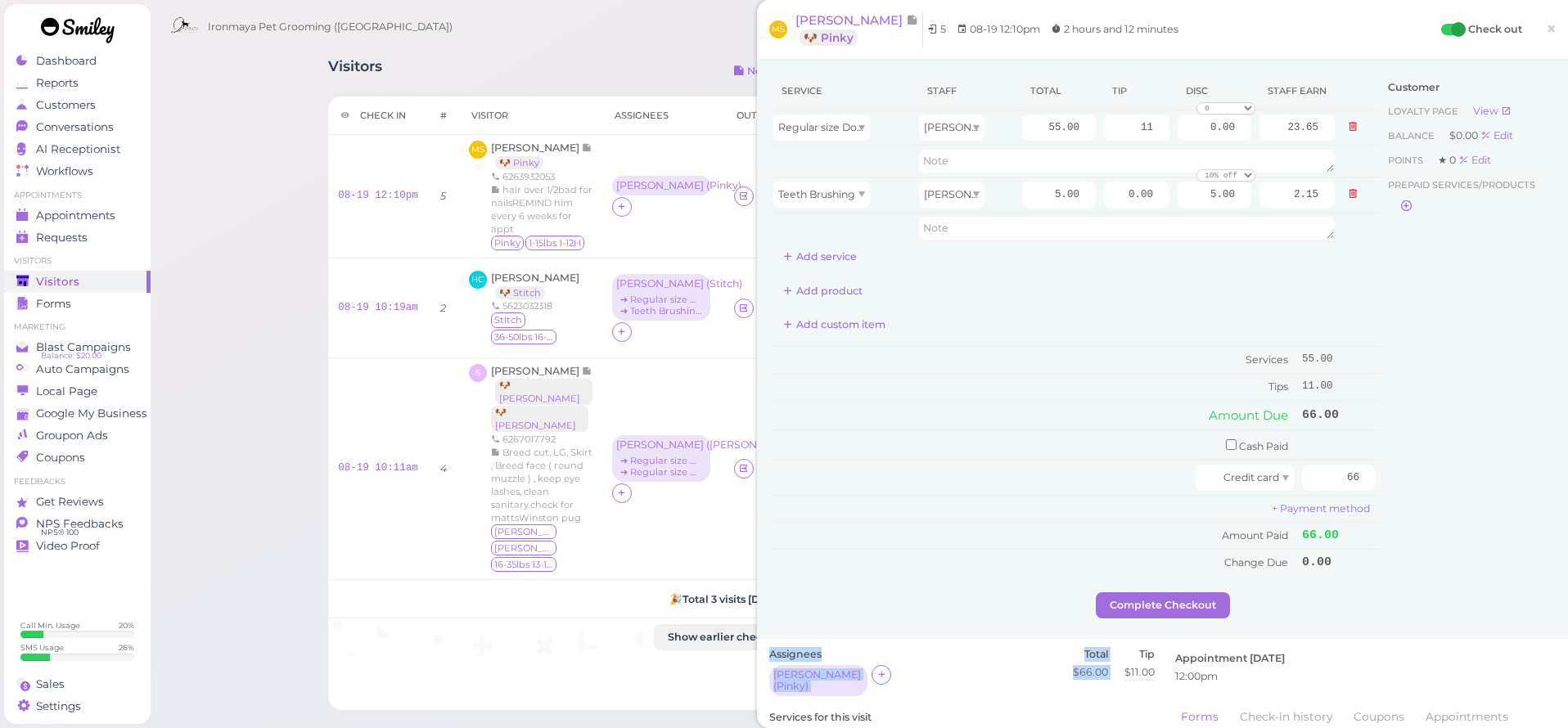
drag, startPoint x: 1123, startPoint y: 629, endPoint x: 1138, endPoint y: 628, distance: 15.0
click at [1129, 631] on div "Service Staff Total Tip Disc Staff earn Regular size Dog Bath and Brush (35 lbs…" at bounding box center [1162, 664] width 811 height 1208
click at [1147, 604] on button "Complete Checkout" at bounding box center [1162, 605] width 134 height 26
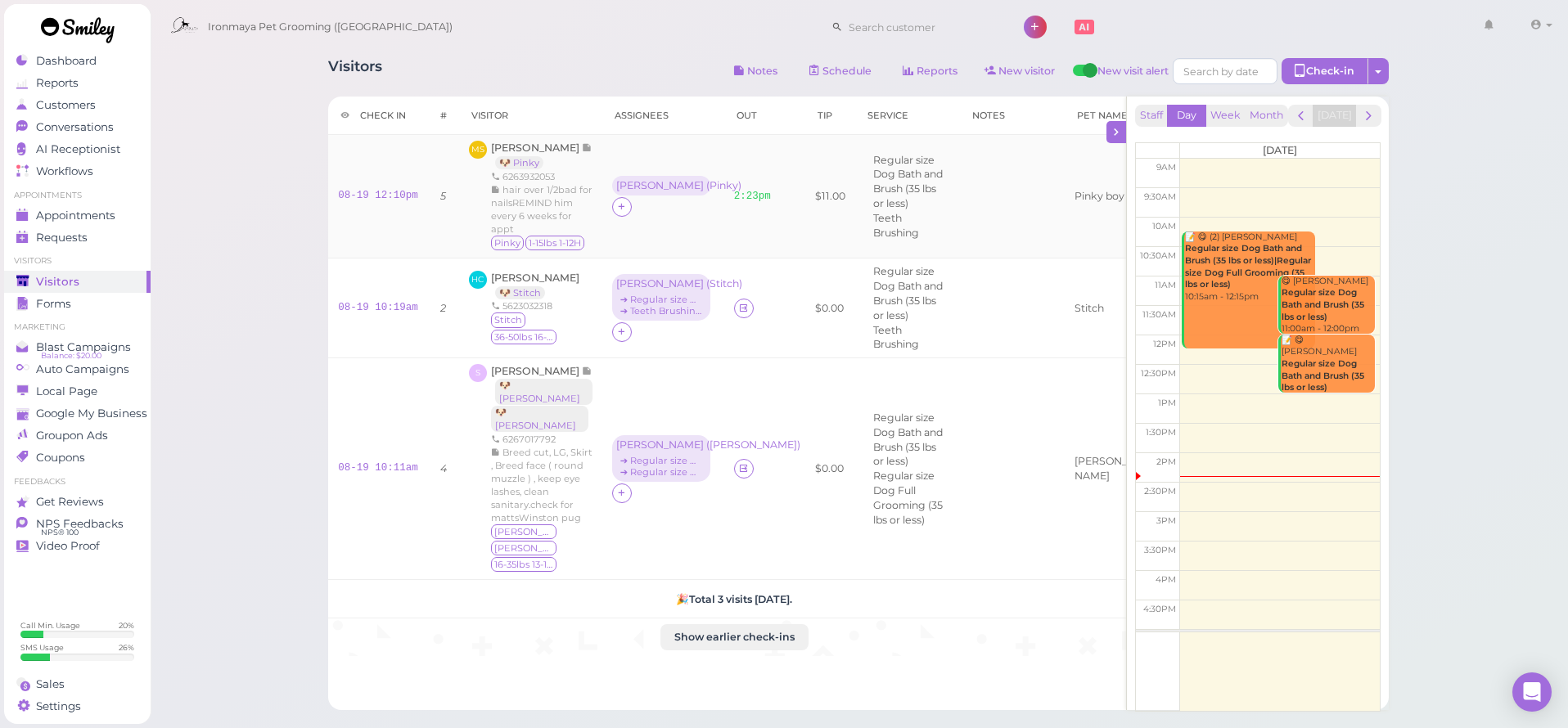
click at [533, 141] on div "[PERSON_NAME] 🐶 Pinky 6263932053 hair over 1/2bad for nailsREMIND him every 6 w…" at bounding box center [542, 196] width 101 height 111
click at [533, 145] on span "[PERSON_NAME]" at bounding box center [537, 147] width 91 height 12
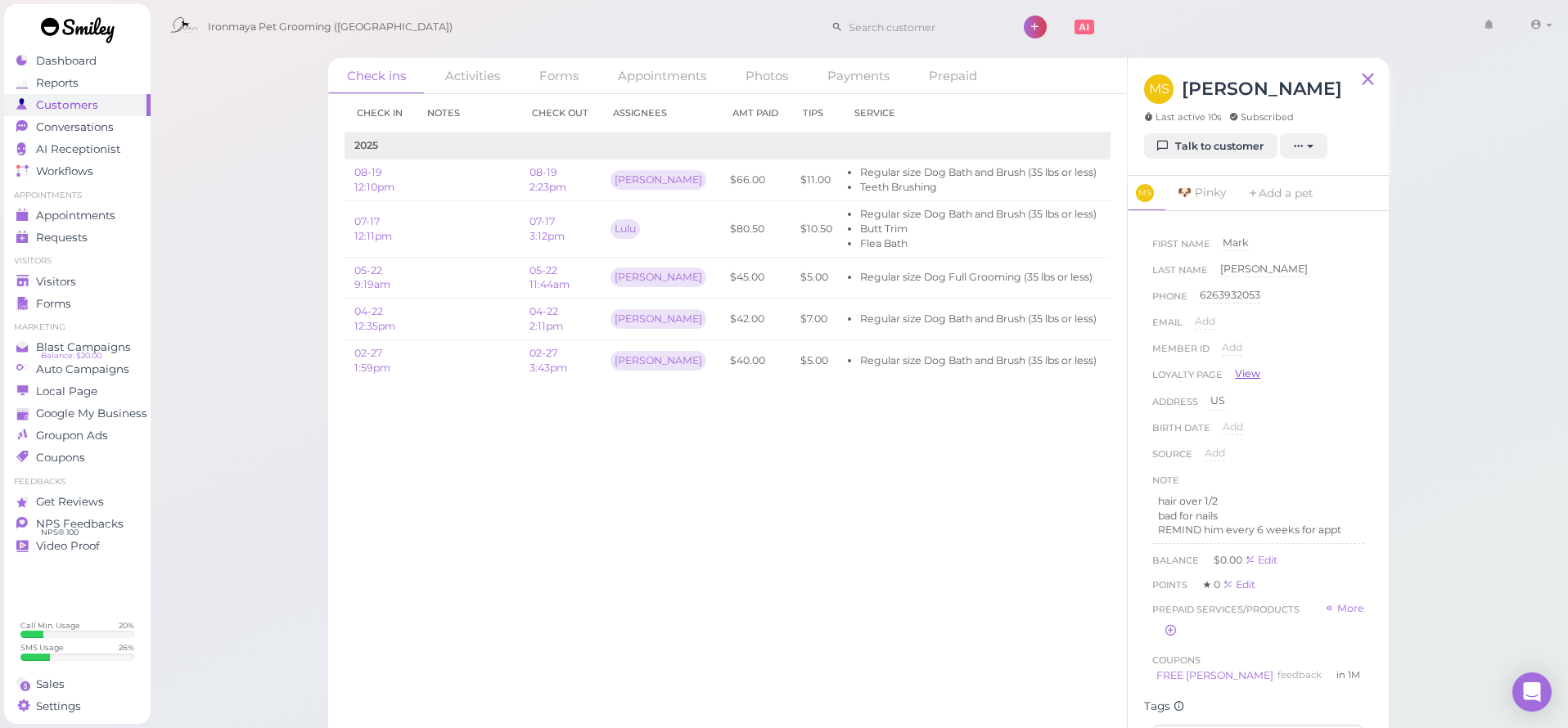
click at [1240, 369] on link "View" at bounding box center [1247, 373] width 26 height 15
click at [88, 273] on link "Visitors" at bounding box center [77, 281] width 147 height 22
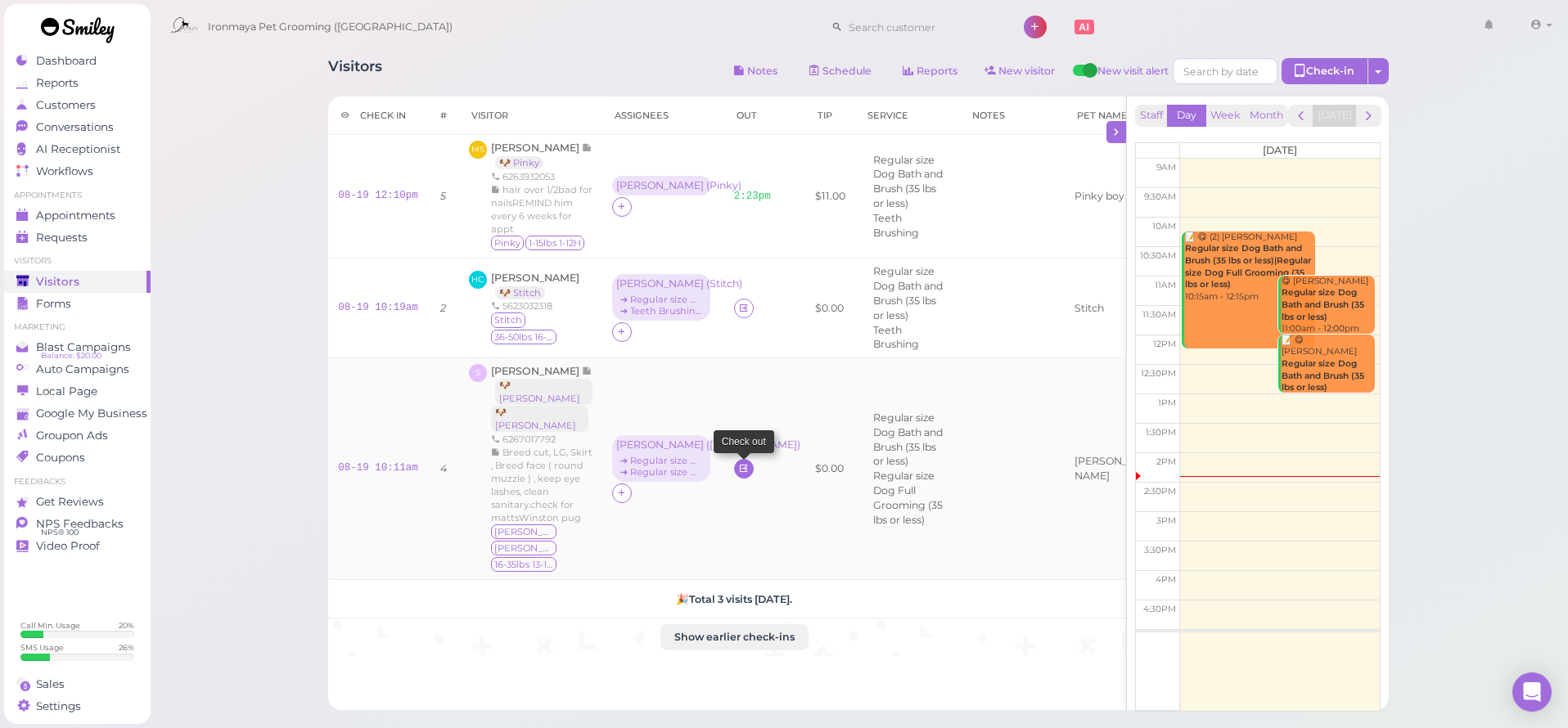
click at [738, 466] on icon at bounding box center [743, 468] width 11 height 12
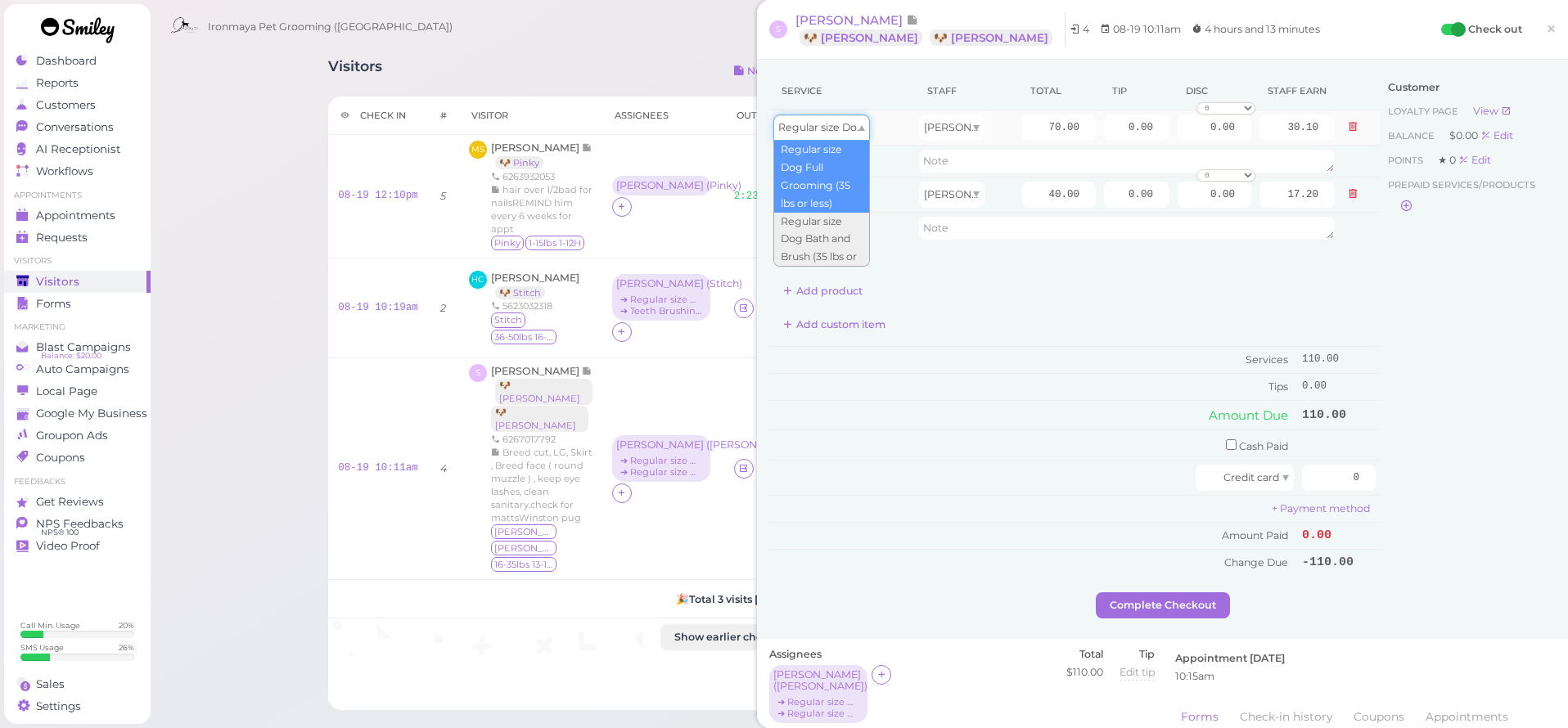
click at [859, 122] on span "Regular size Dog Full Grooming (35 lbs or less)" at bounding box center [894, 127] width 232 height 12
click at [1032, 131] on input "70.00" at bounding box center [1059, 128] width 73 height 26
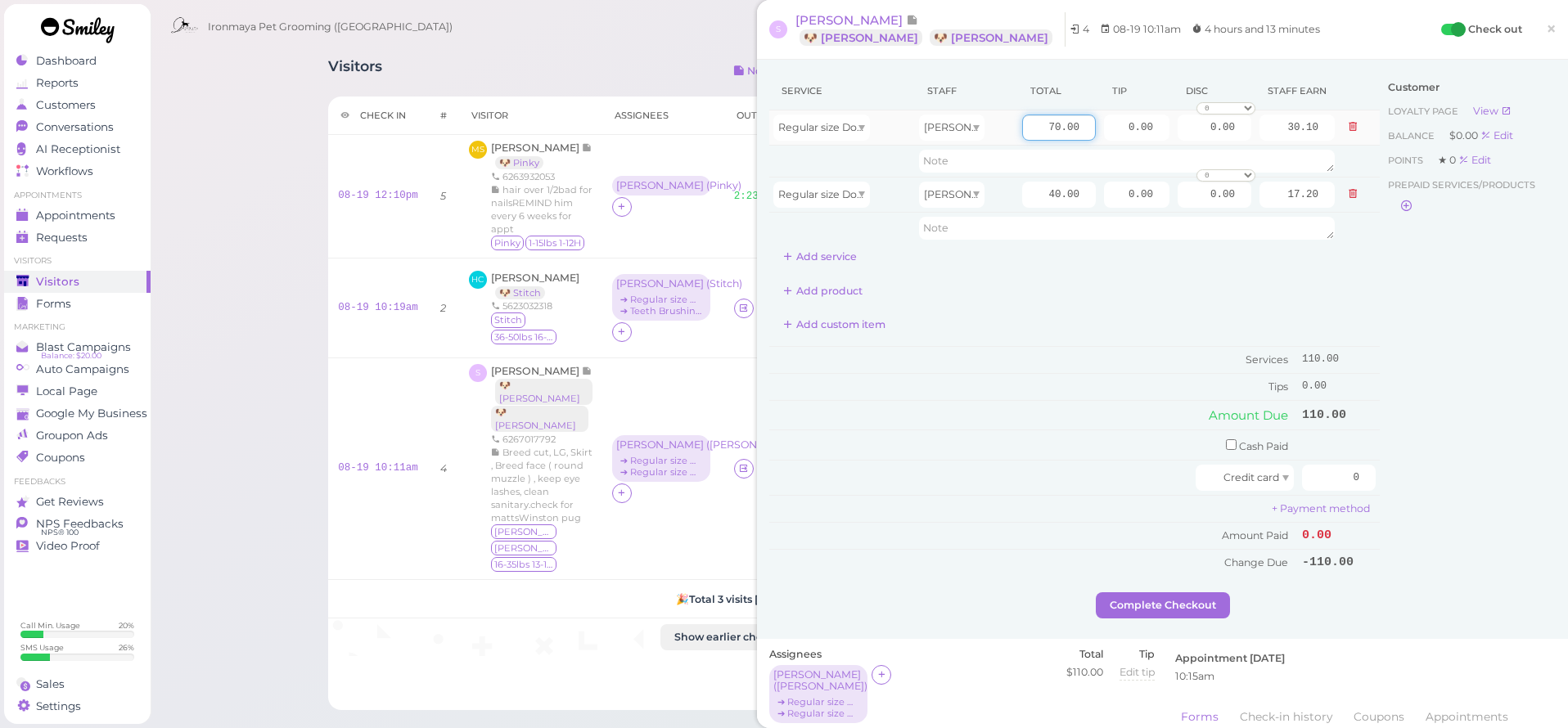
click at [1032, 131] on input "70.00" at bounding box center [1059, 128] width 73 height 26
type input "100"
type input "43.00"
click at [784, 201] on div "Regular size Dog Bath and Brush (35 lbs or less)" at bounding box center [821, 195] width 96 height 26
click at [1041, 190] on input "40.00" at bounding box center [1059, 195] width 73 height 26
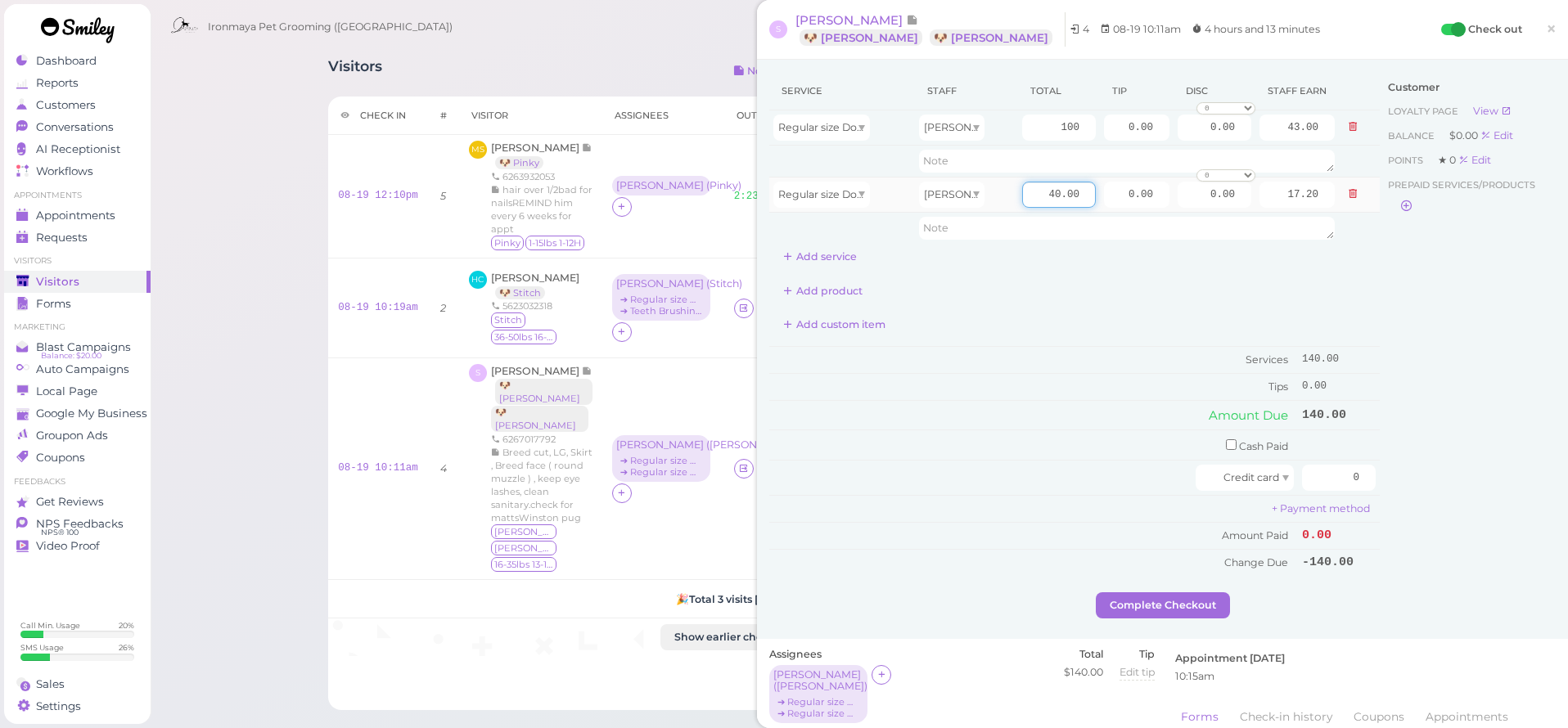
click at [1041, 190] on input "40.00" at bounding box center [1059, 195] width 73 height 26
type input "5"
type input "50"
type input "21.50"
click at [1441, 363] on div "Customer Loyalty page View Balance $0.00 Edit Points ★ 0 Edit Prepaid services/…" at bounding box center [1468, 332] width 176 height 520
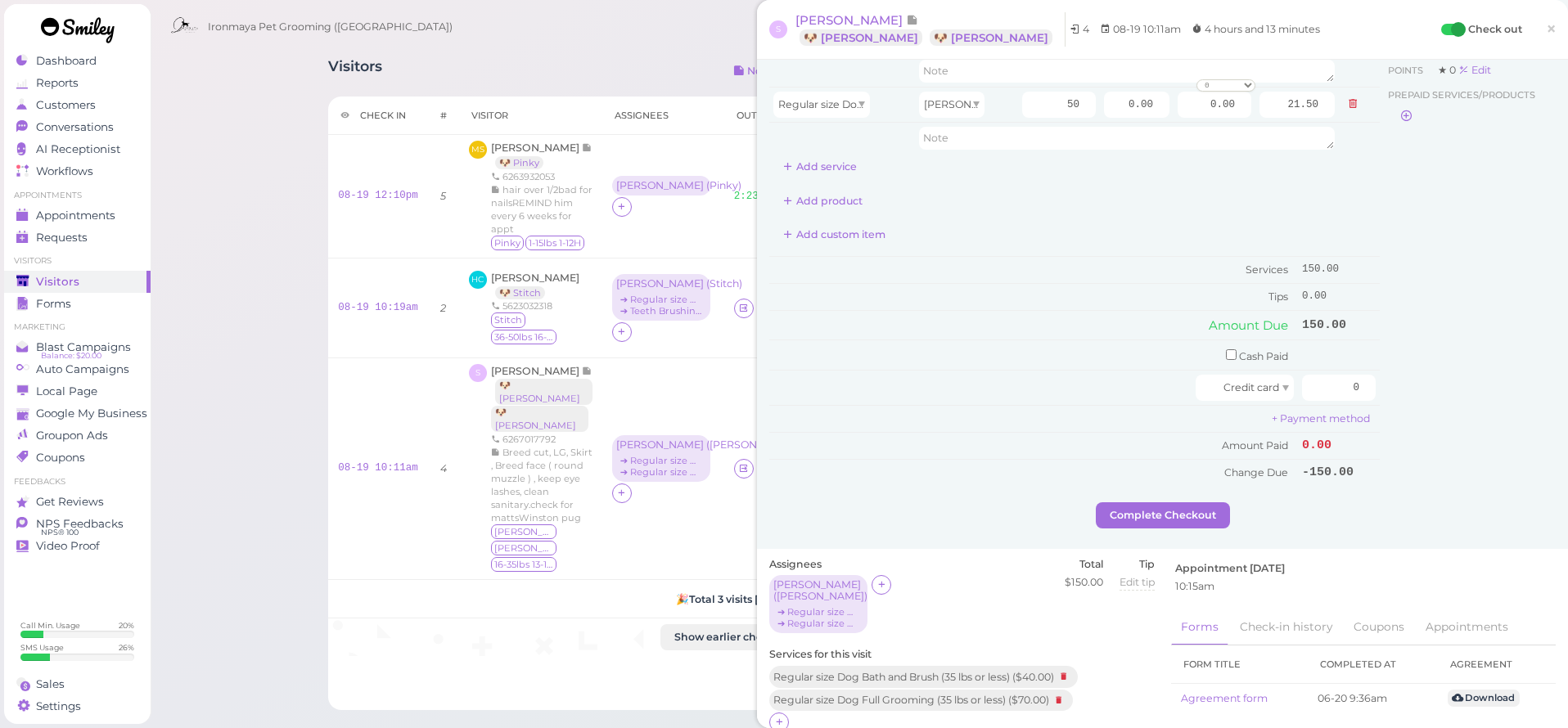
scroll to position [192, 0]
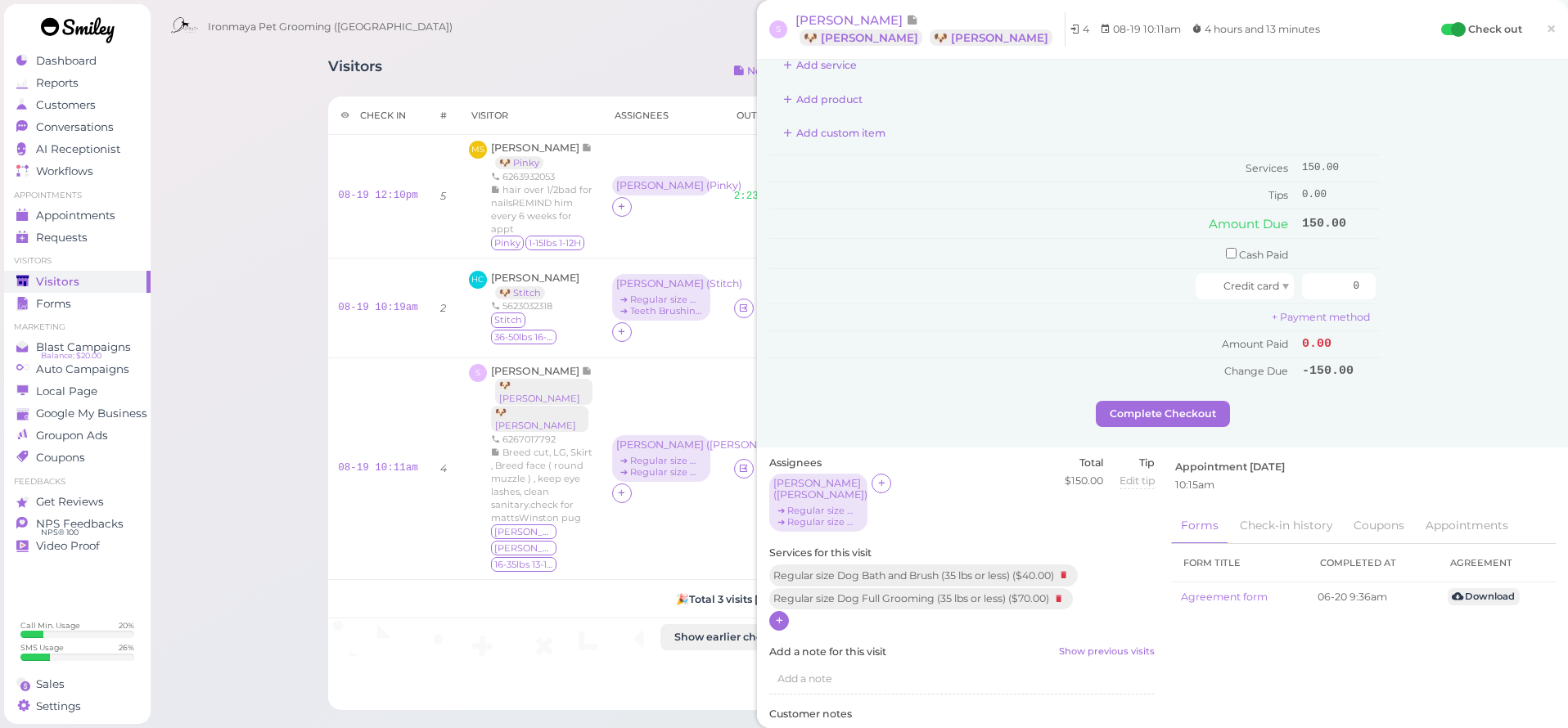
click at [776, 614] on icon at bounding box center [779, 620] width 11 height 12
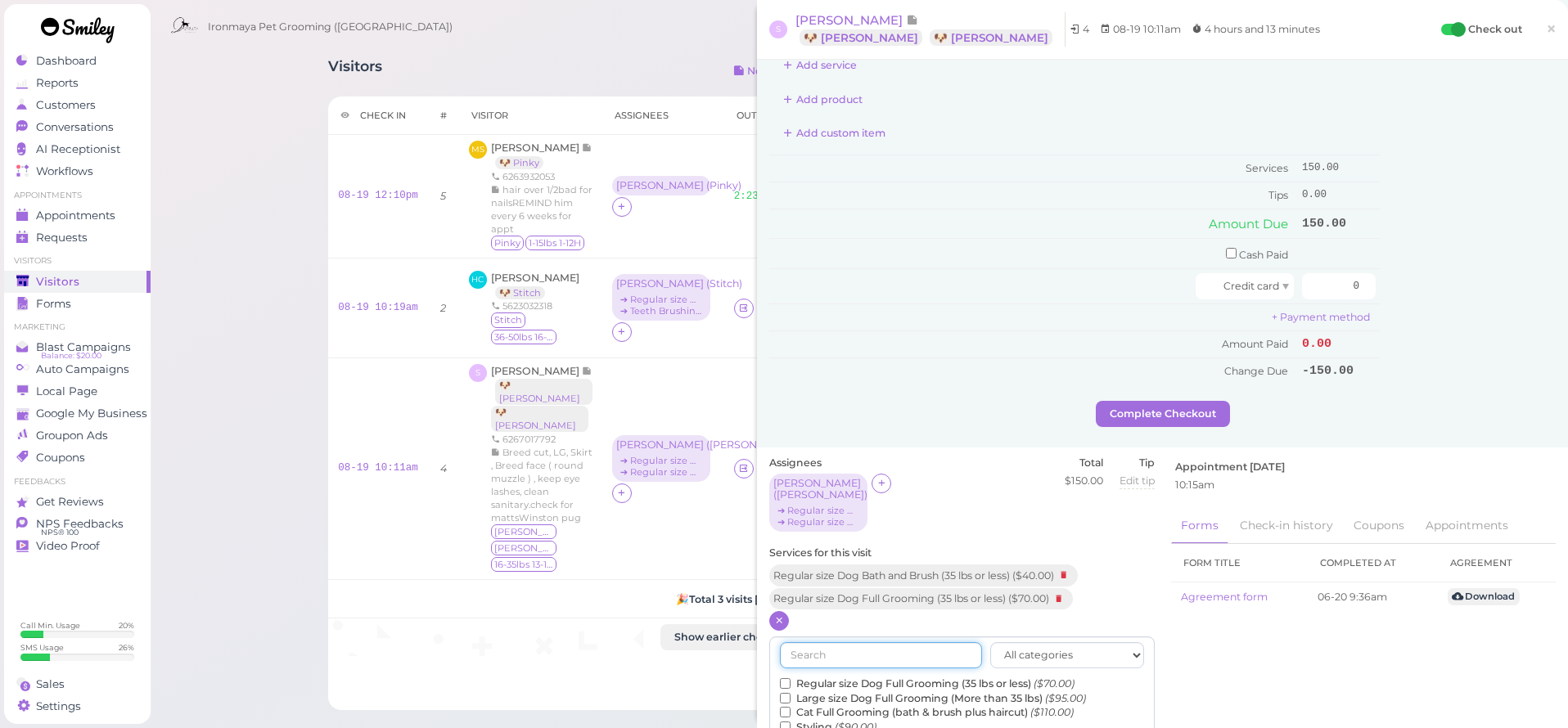
click at [812, 642] on input "text" at bounding box center [881, 655] width 202 height 26
type input "de"
click at [821, 676] on label "De-Matting ($20.00)" at bounding box center [839, 684] width 119 height 15
click at [790, 678] on input "De-Matting ($20.00)" at bounding box center [784, 683] width 11 height 11
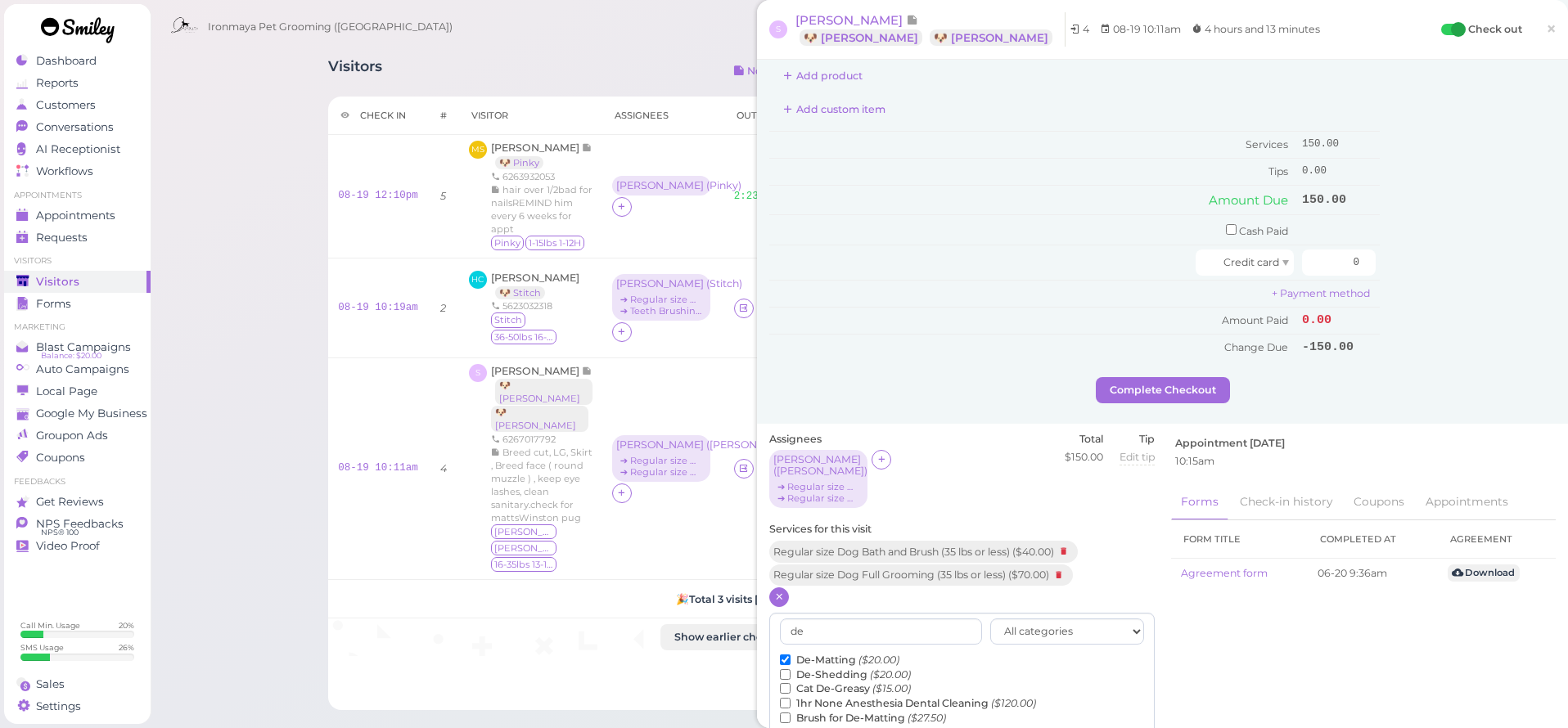
scroll to position [334, 0]
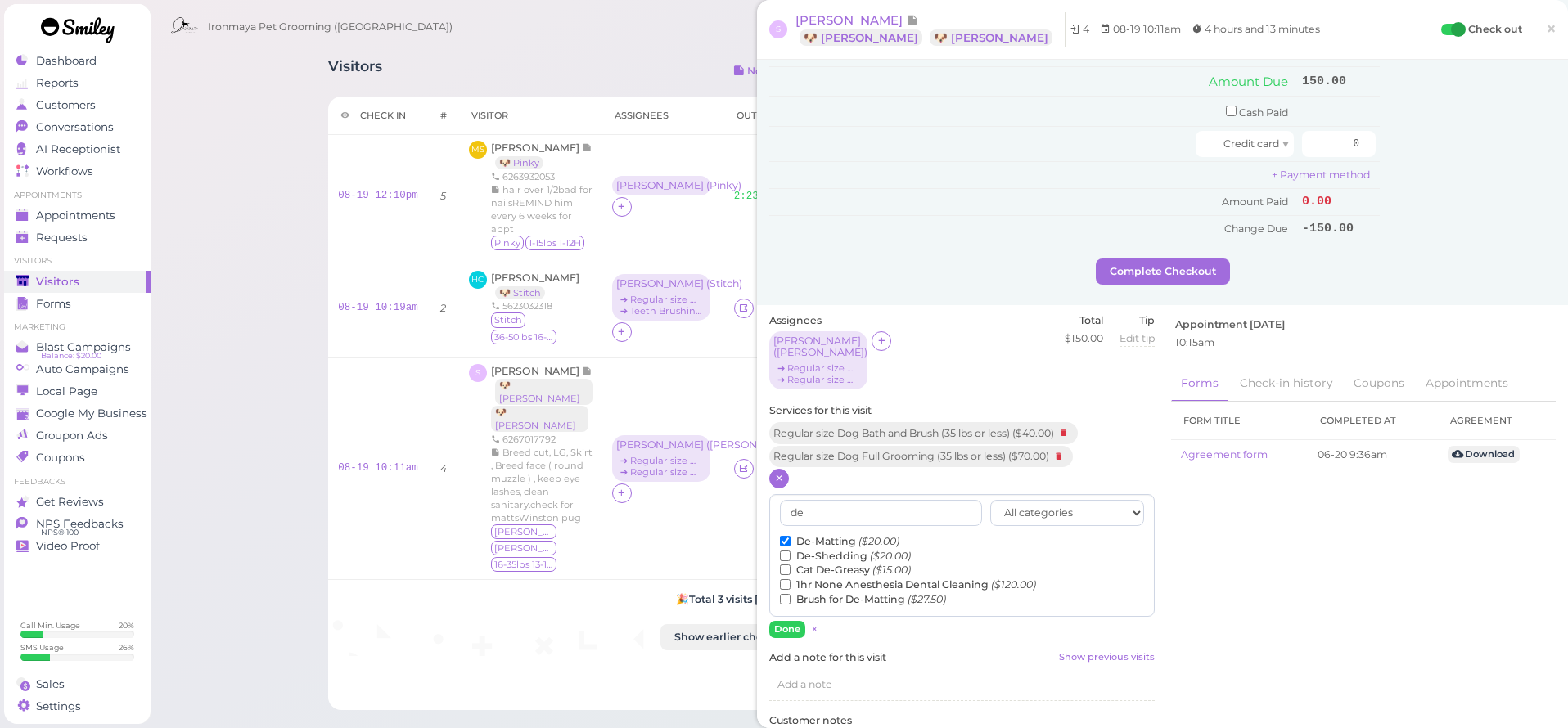
click at [835, 534] on label "De-Matting ($20.00)" at bounding box center [839, 541] width 119 height 15
click at [790, 536] on input "De-Matting ($20.00)" at bounding box center [784, 540] width 11 height 11
click at [831, 549] on label "De-Shedding ($20.00)" at bounding box center [844, 556] width 131 height 15
click at [790, 550] on input "De-Shedding ($20.00)" at bounding box center [784, 555] width 11 height 11
drag, startPoint x: 796, startPoint y: 612, endPoint x: 805, endPoint y: 591, distance: 22.8
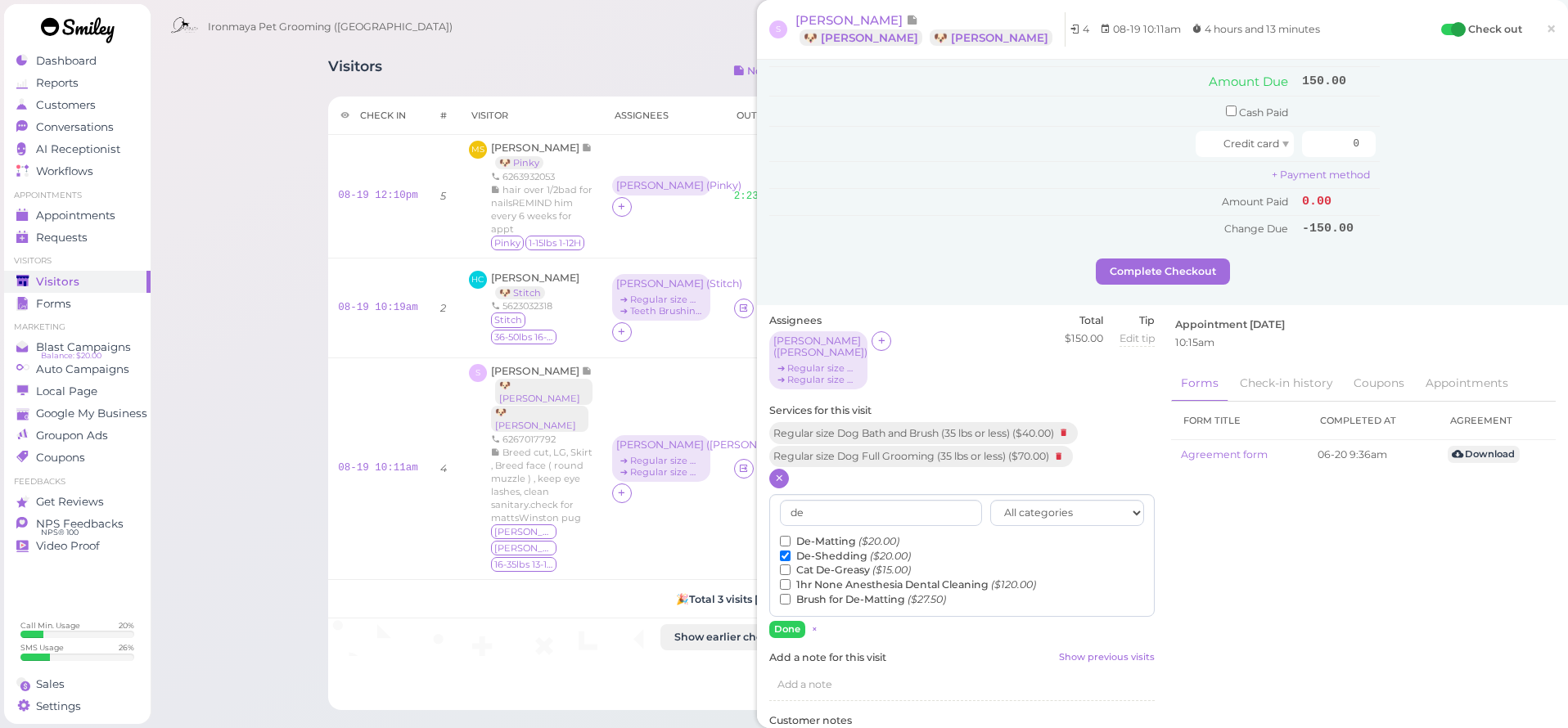
click at [796, 621] on button "Done" at bounding box center [788, 629] width 36 height 17
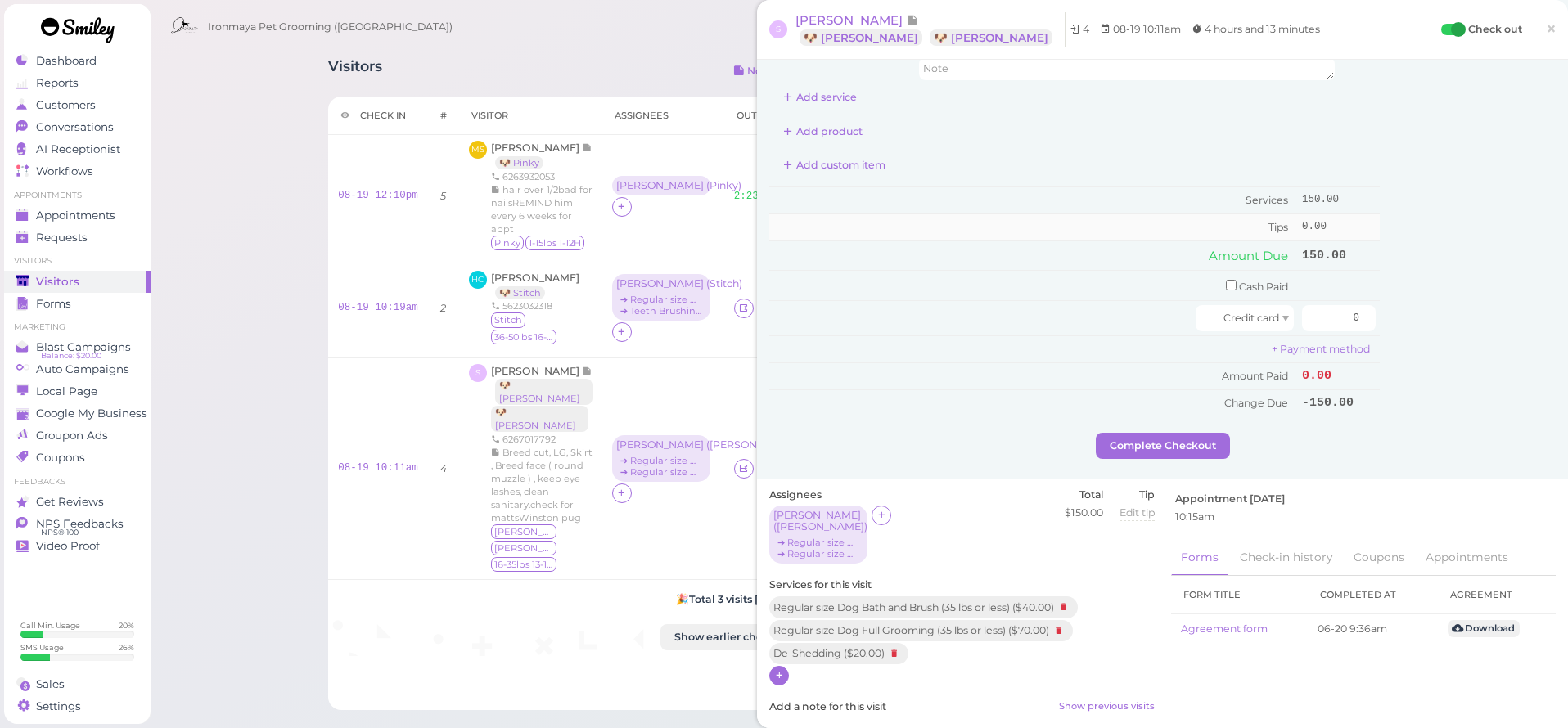
scroll to position [0, 0]
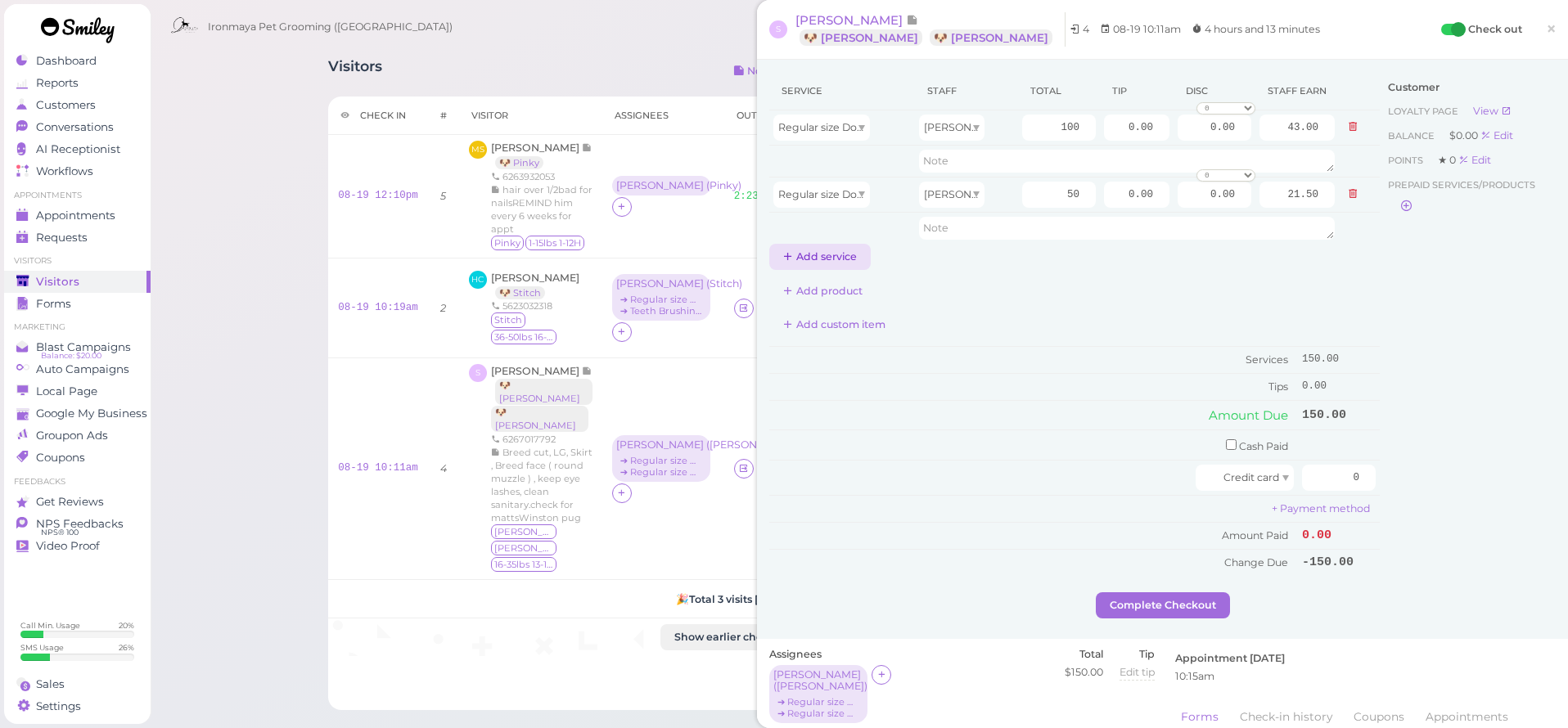
click at [839, 256] on button "Add service" at bounding box center [820, 257] width 101 height 26
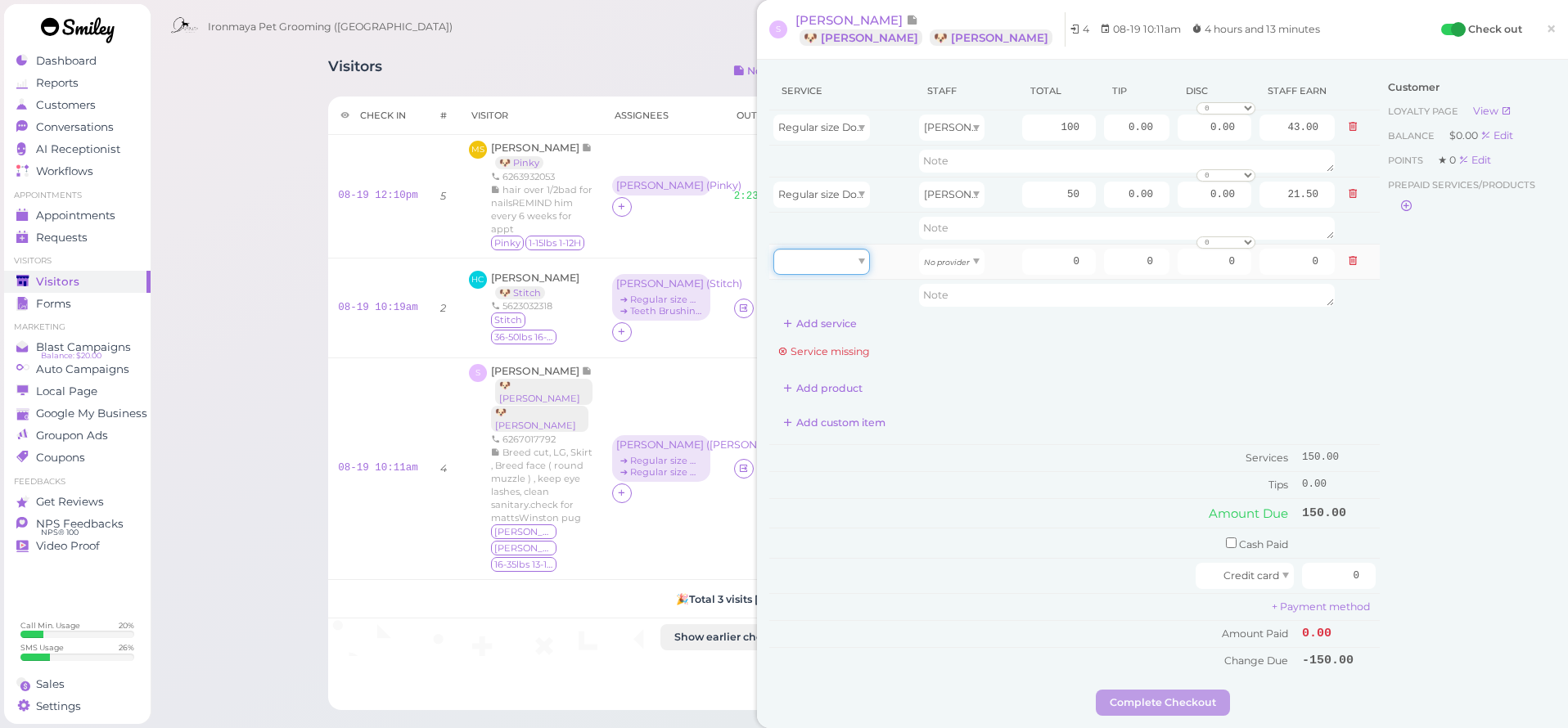
click at [842, 264] on div at bounding box center [821, 262] width 96 height 26
type input "20.00"
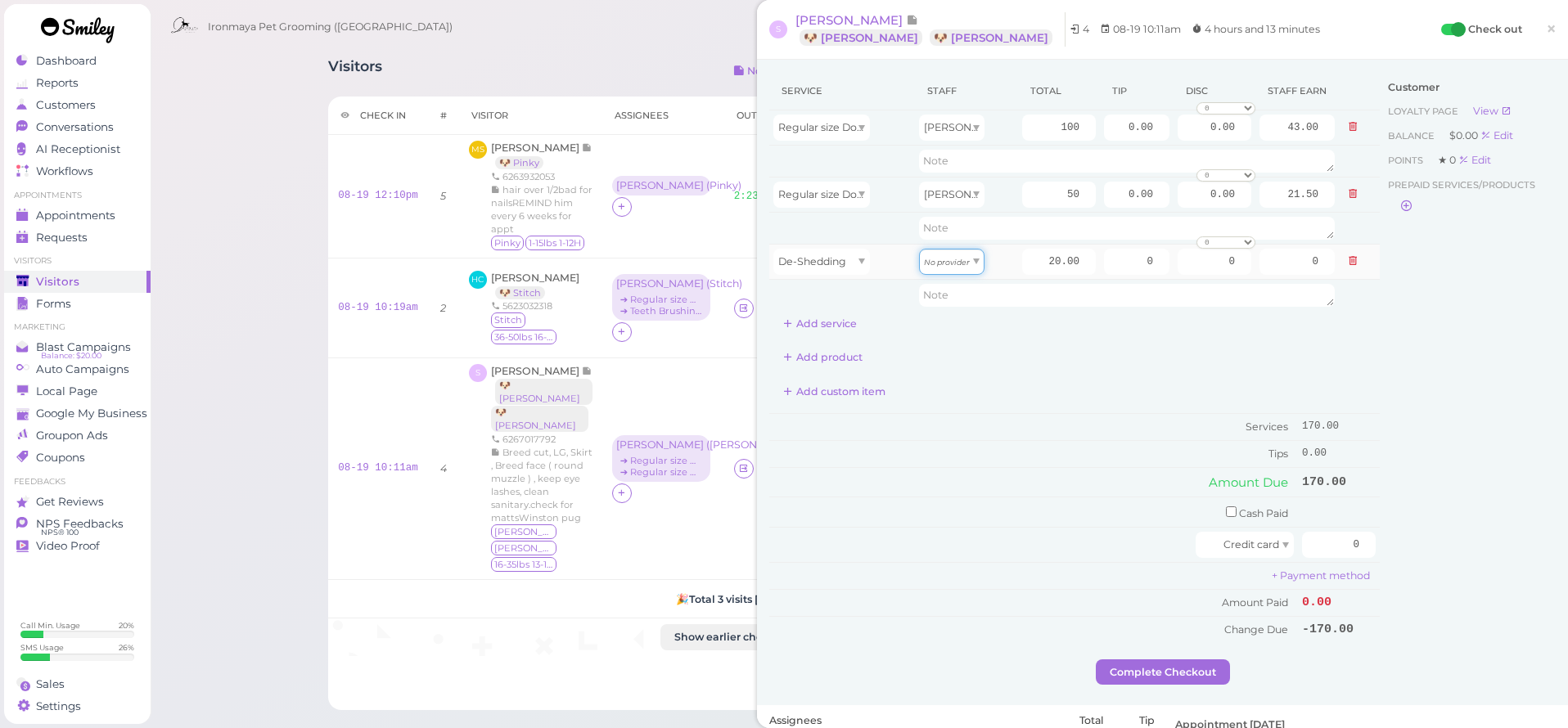
click at [940, 273] on div "No provider" at bounding box center [952, 262] width 66 height 26
type input "8.60"
click at [1484, 448] on div "Customer Loyalty page View Balance $0.00 Edit Points ★ 0 Edit Prepaid services/…" at bounding box center [1468, 365] width 176 height 587
click at [1130, 126] on input "0.00" at bounding box center [1137, 128] width 66 height 26
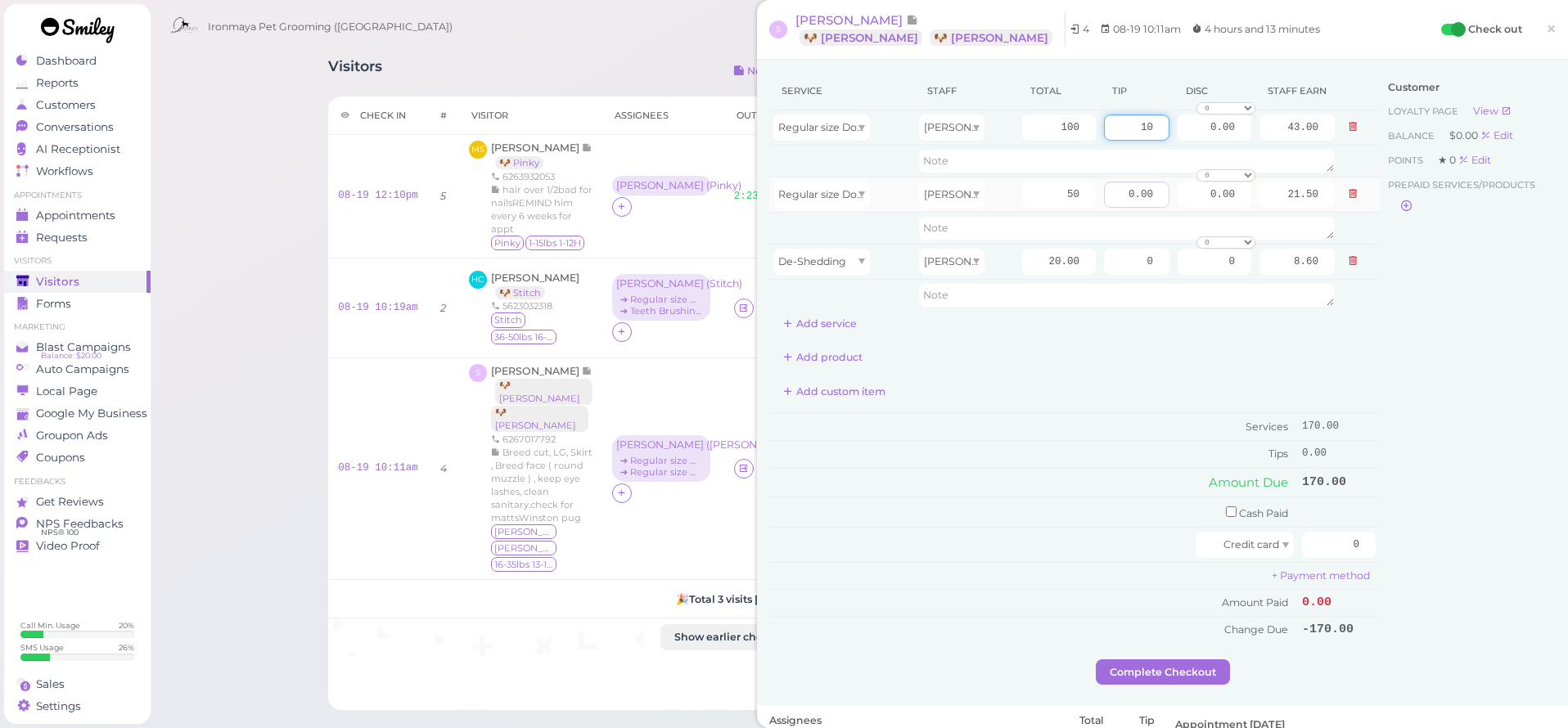
type input "10"
click at [1104, 197] on input "0.00" at bounding box center [1137, 195] width 66 height 26
click at [1116, 196] on input "0.00" at bounding box center [1137, 195] width 66 height 26
type input "7"
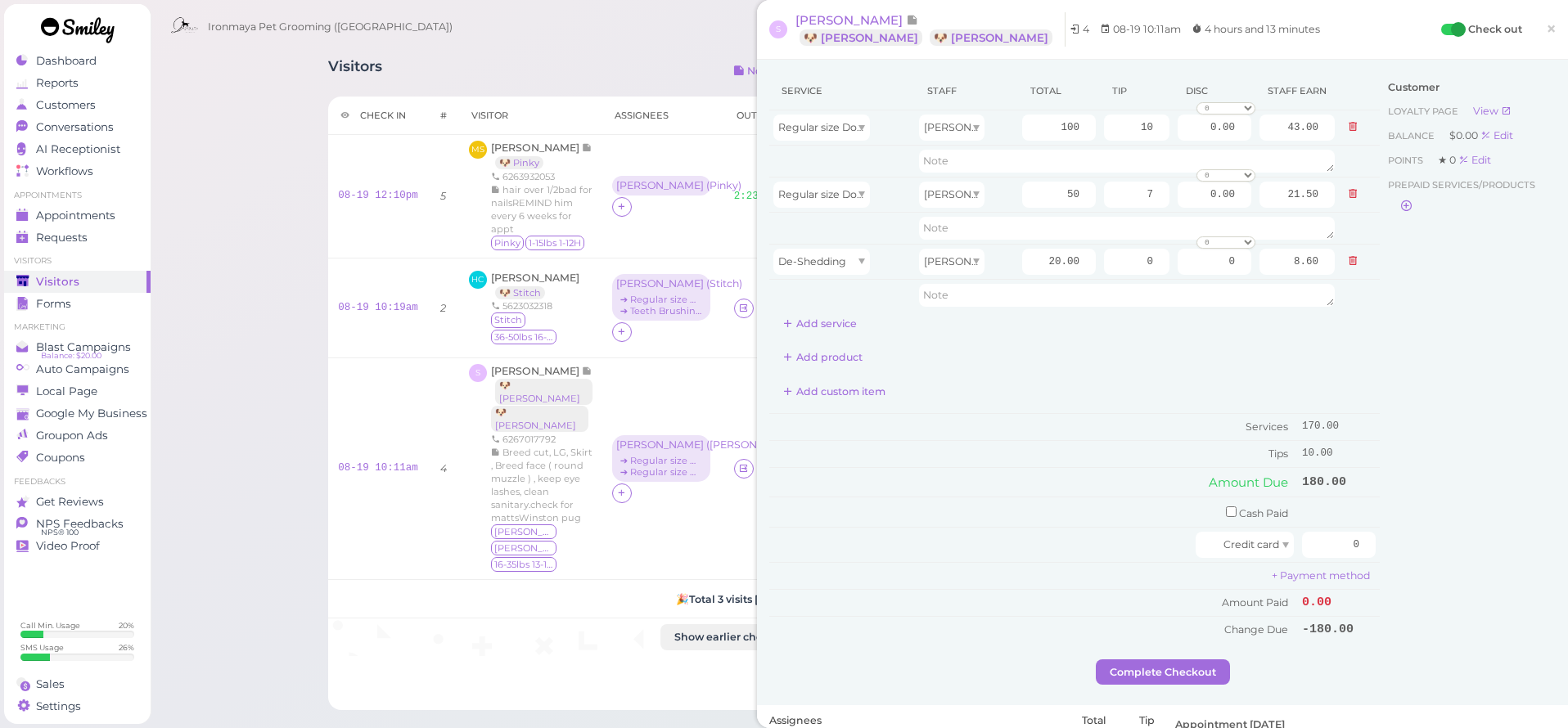
drag, startPoint x: 1549, startPoint y: 379, endPoint x: 1533, endPoint y: 391, distance: 20.0
click at [1549, 379] on div "Customer Loyalty page View Balance $0.00 Edit Points ★ 0 Edit Prepaid services/…" at bounding box center [1468, 365] width 176 height 587
click at [1336, 543] on input "0" at bounding box center [1338, 545] width 73 height 26
click at [1336, 542] on input "0" at bounding box center [1338, 545] width 73 height 26
type input "187"
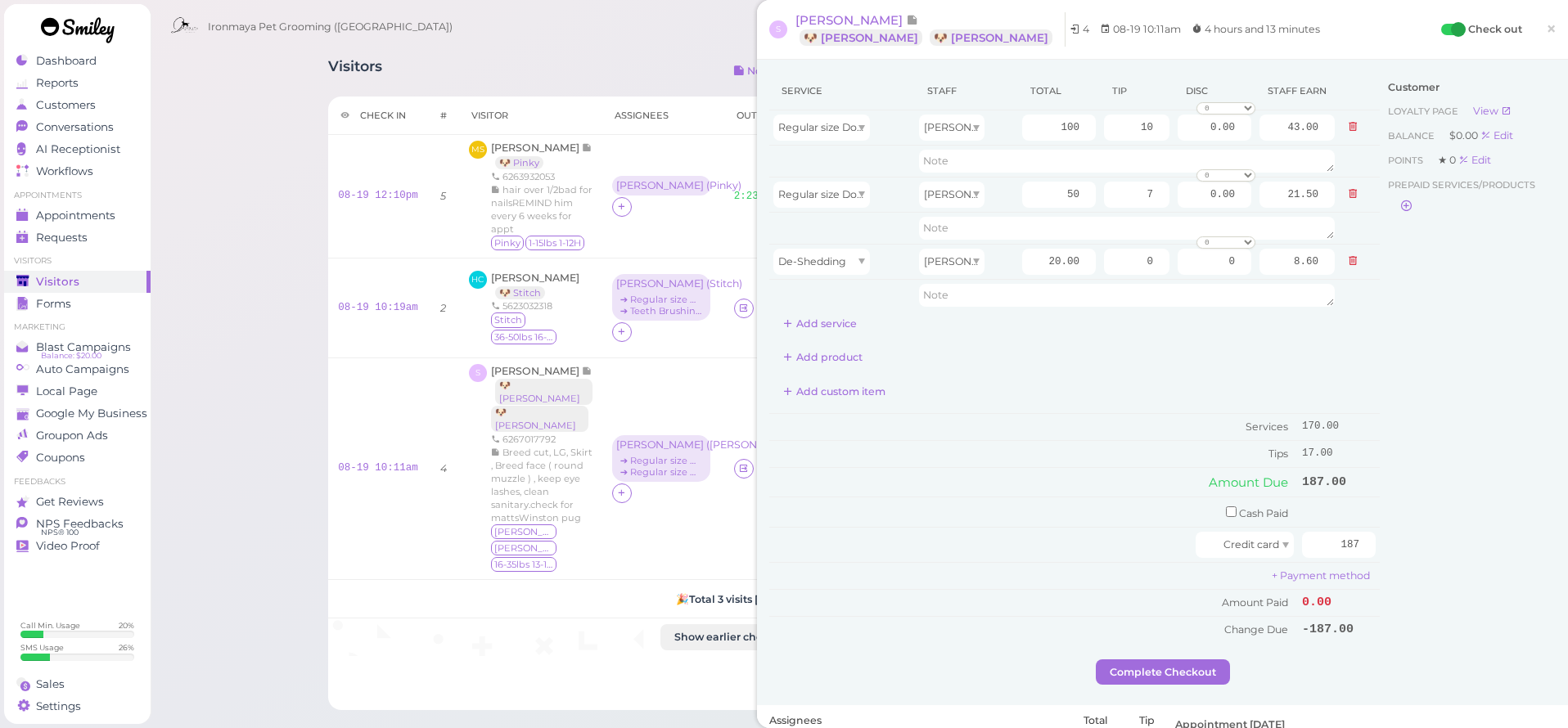
click at [1422, 547] on div "Customer Loyalty page View Balance $0.00 Edit Points ★ 0 Edit Prepaid services/…" at bounding box center [1468, 365] width 176 height 587
click at [1424, 546] on div "Customer Loyalty page View Balance $0.00 Edit Points ★ 0 Edit Prepaid services/…" at bounding box center [1468, 365] width 176 height 587
click at [1226, 664] on button "Complete Checkout" at bounding box center [1162, 672] width 134 height 26
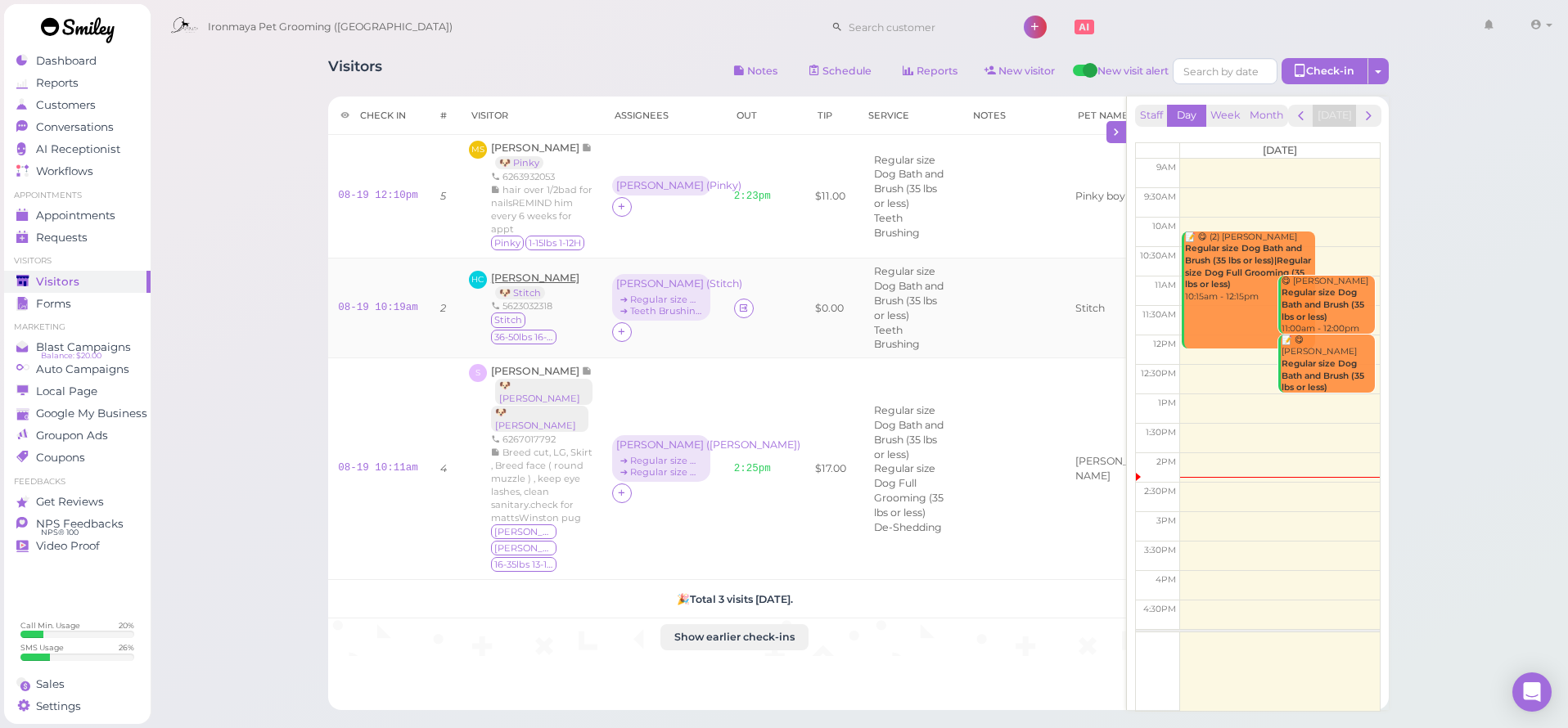
click at [537, 284] on span "[PERSON_NAME]" at bounding box center [535, 277] width 88 height 12
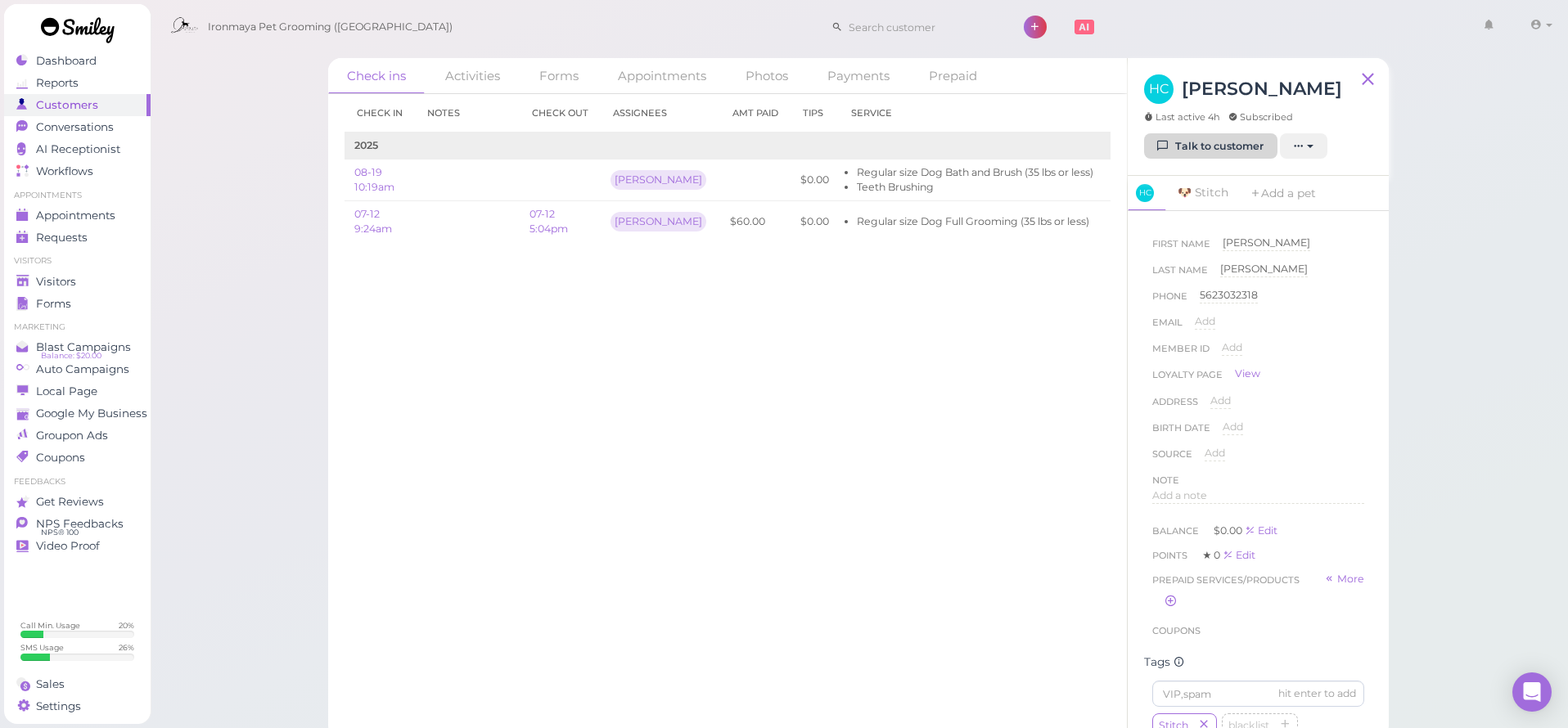
click at [1171, 154] on link "Talk to customer" at bounding box center [1211, 146] width 133 height 26
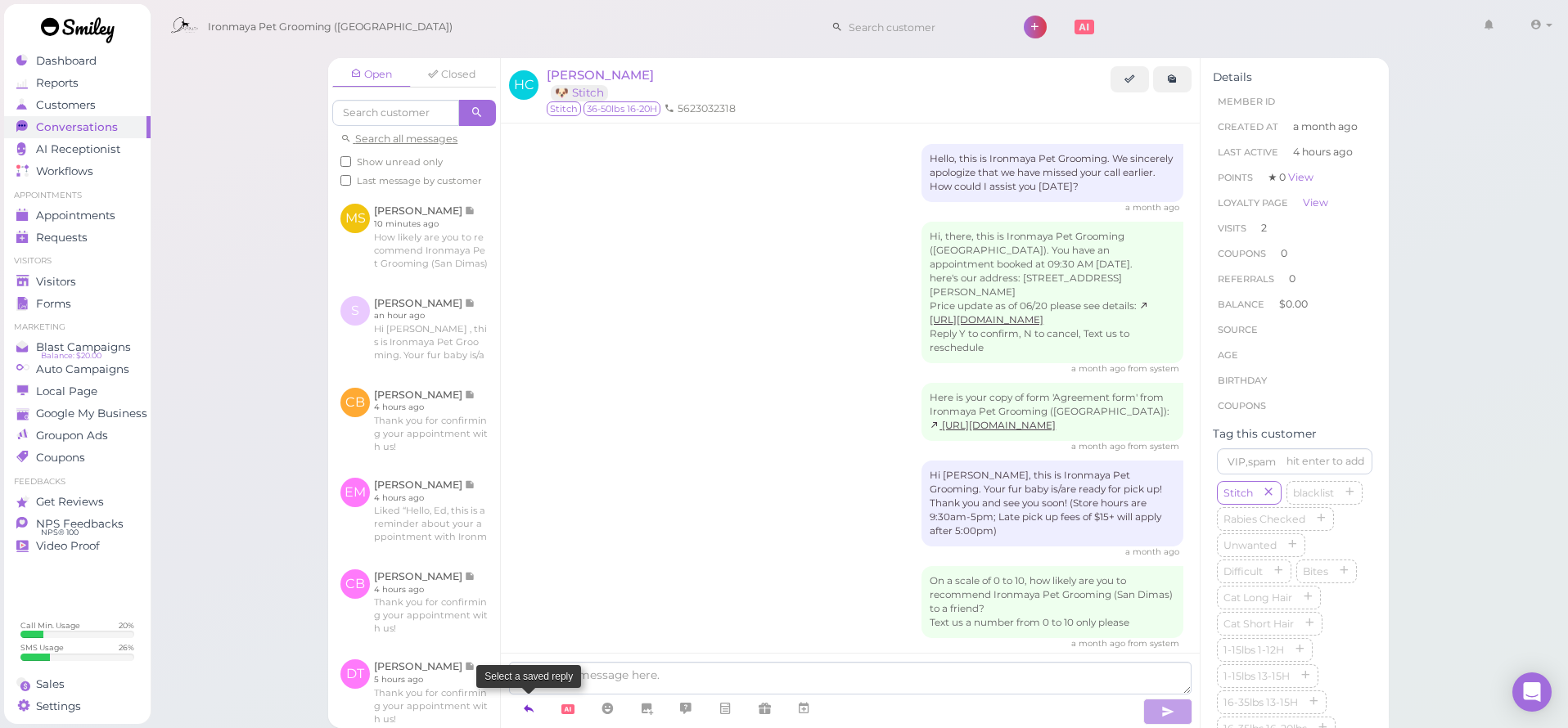
click at [530, 707] on icon at bounding box center [528, 708] width 13 height 16
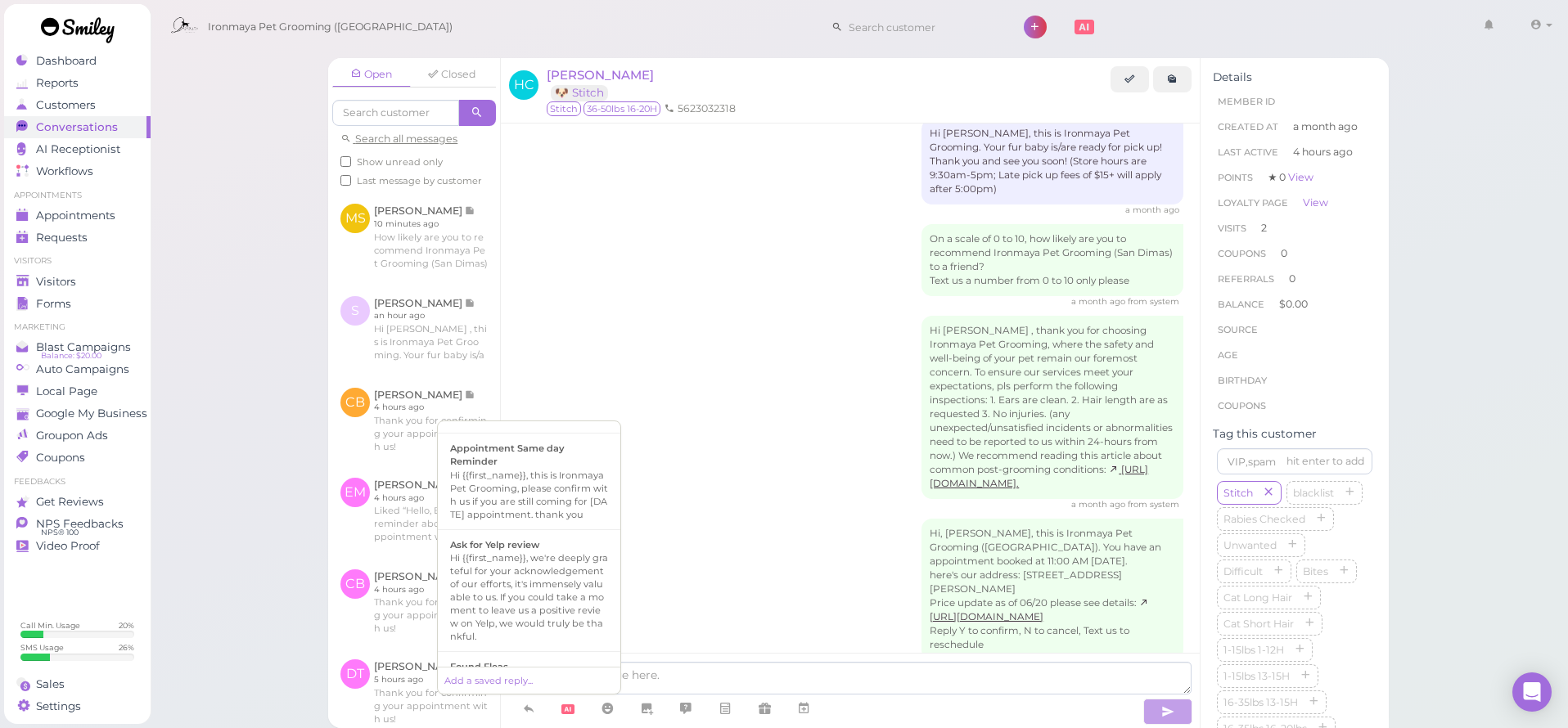
scroll to position [433, 0]
click at [551, 567] on div "Hi {{first_name}}, this is Ironmaya Pet Grooming. Your fur baby is/are ready fo…" at bounding box center [529, 545] width 158 height 78
type textarea "Hi {{first_name}}, this is Ironmaya Pet Grooming. Your fur baby is/are ready fo…"
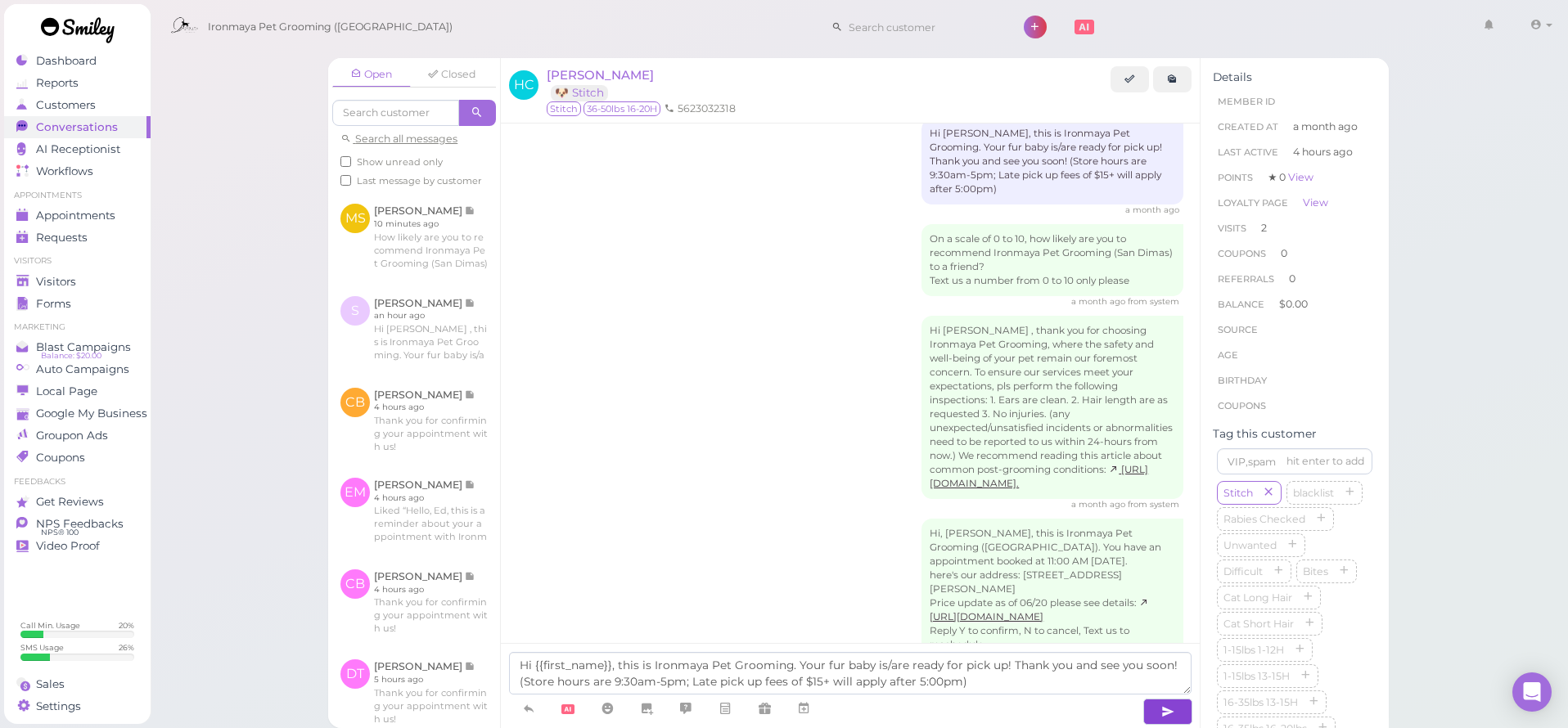
click at [1153, 707] on button "button" at bounding box center [1168, 712] width 49 height 26
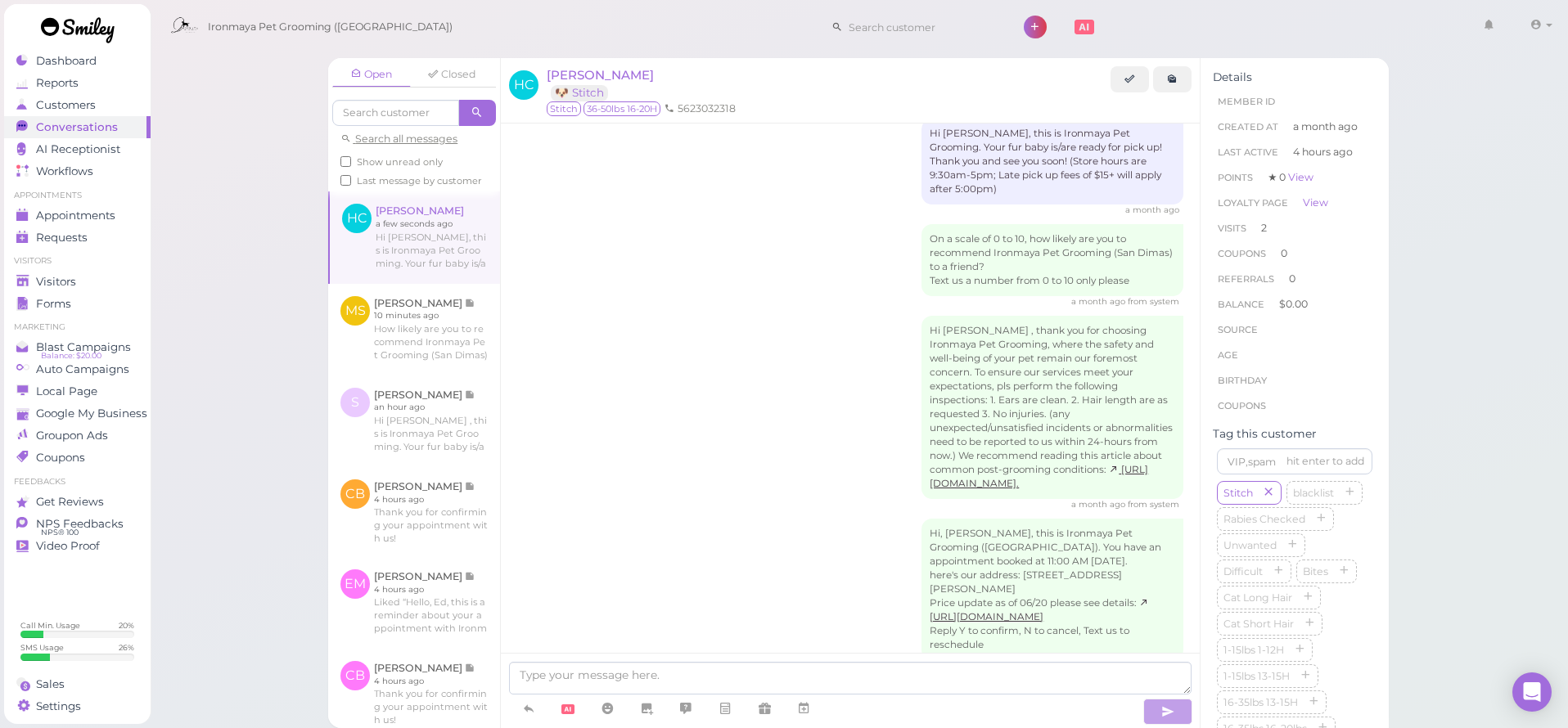
scroll to position [419, 0]
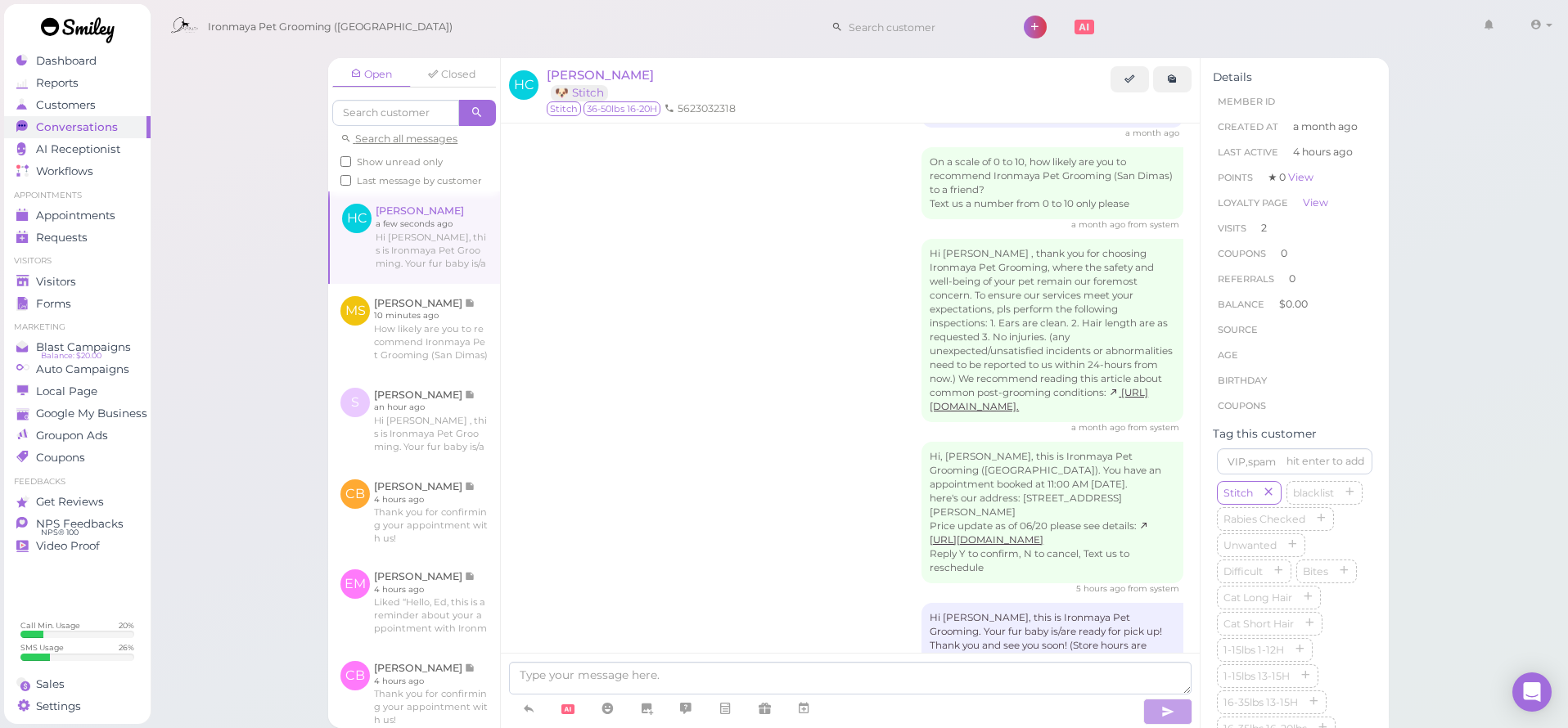
click at [202, 155] on div "Open Closed Search all messages Show unread only Last message by customer HC [P…" at bounding box center [859, 364] width 1419 height 728
click at [125, 209] on div "Appointments" at bounding box center [75, 216] width 118 height 14
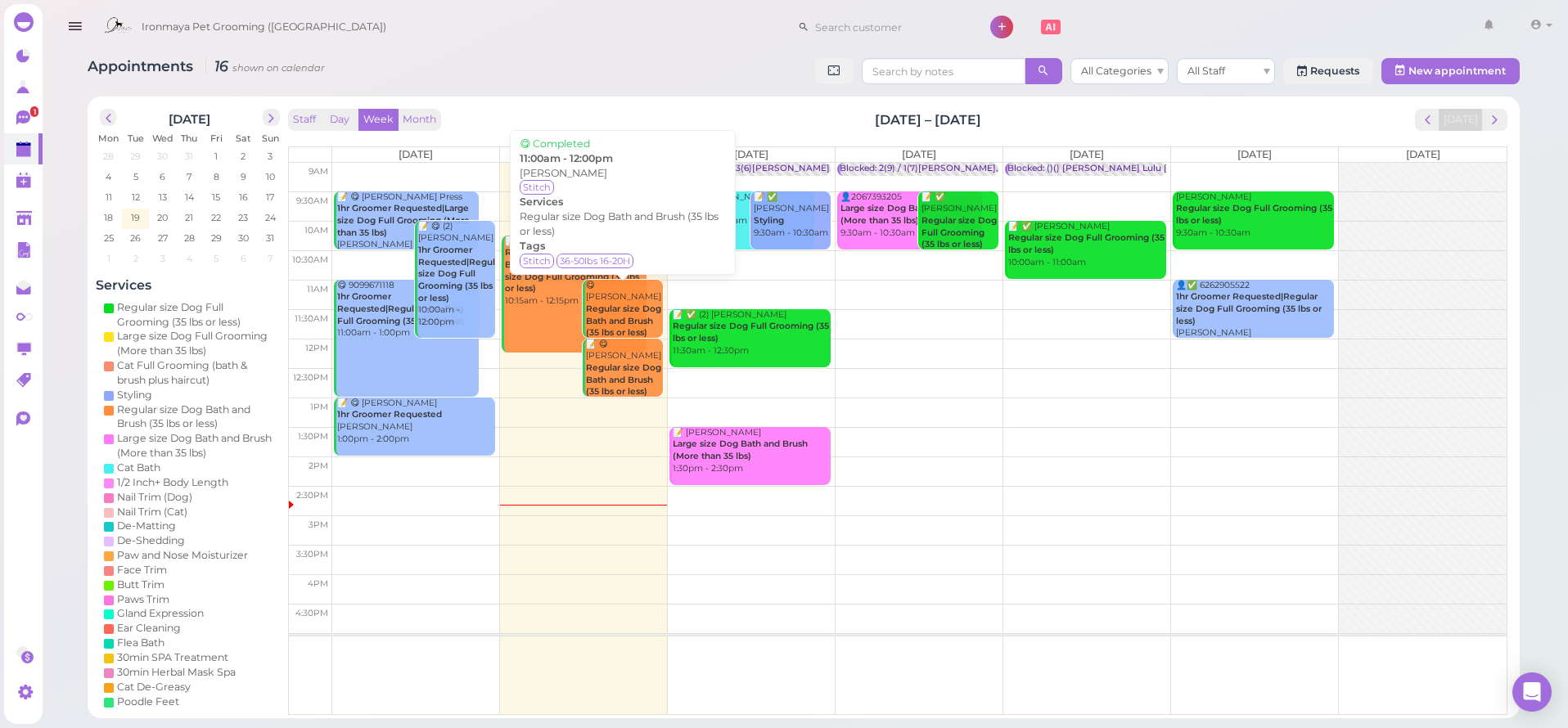
click at [632, 311] on b "Regular size Dog Bath and Brush (35 lbs or less)" at bounding box center [623, 321] width 75 height 35
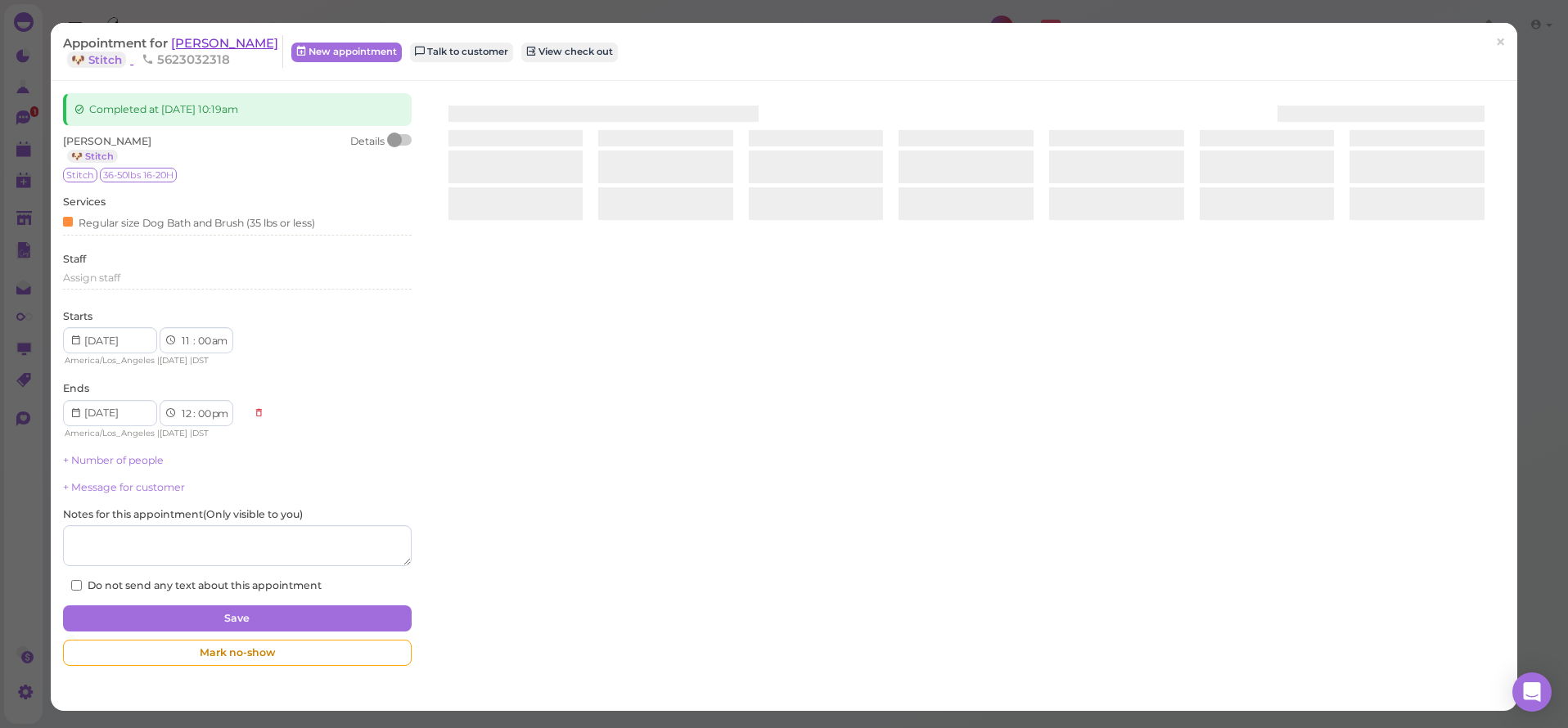
click at [225, 38] on span "[PERSON_NAME]" at bounding box center [225, 43] width 107 height 16
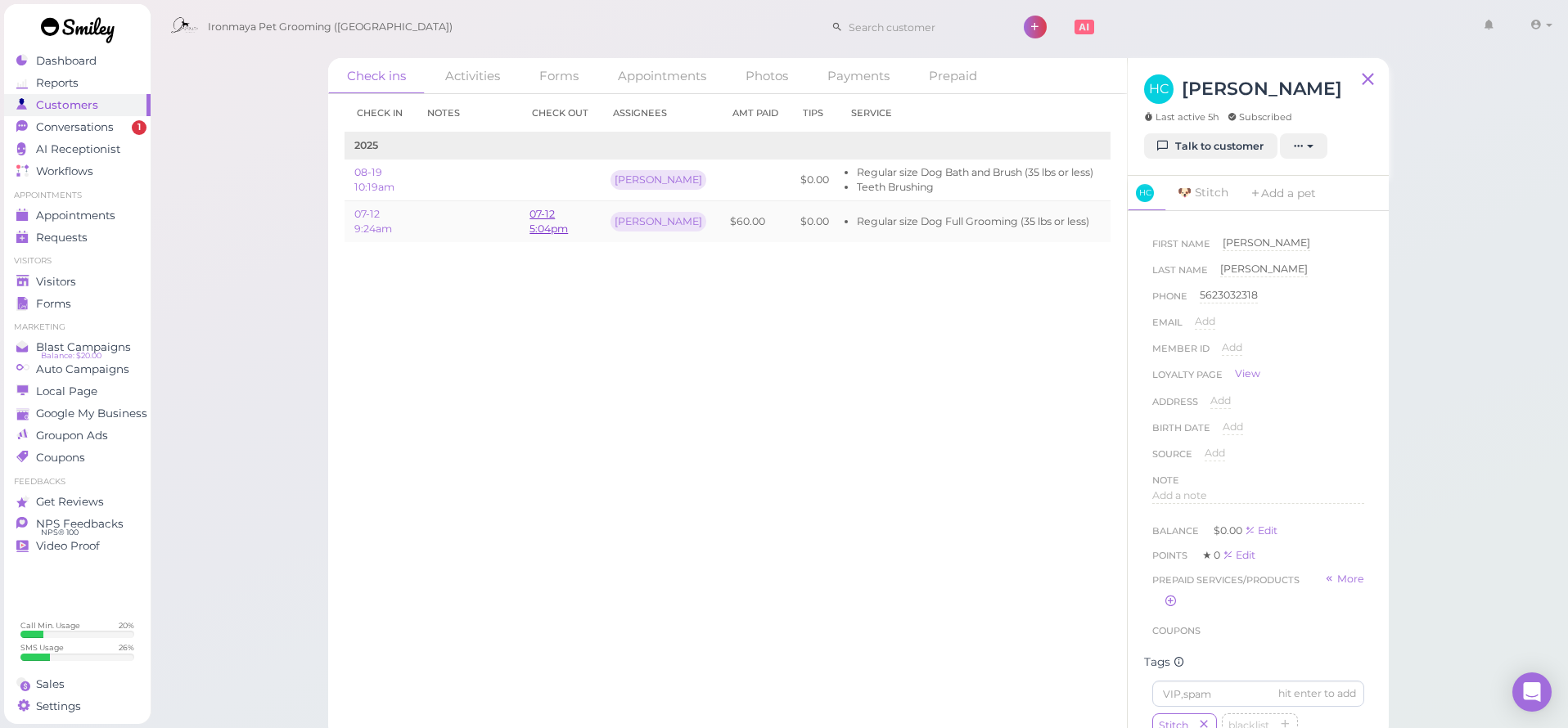
click at [556, 225] on link "07-12 5:04pm" at bounding box center [548, 221] width 39 height 27
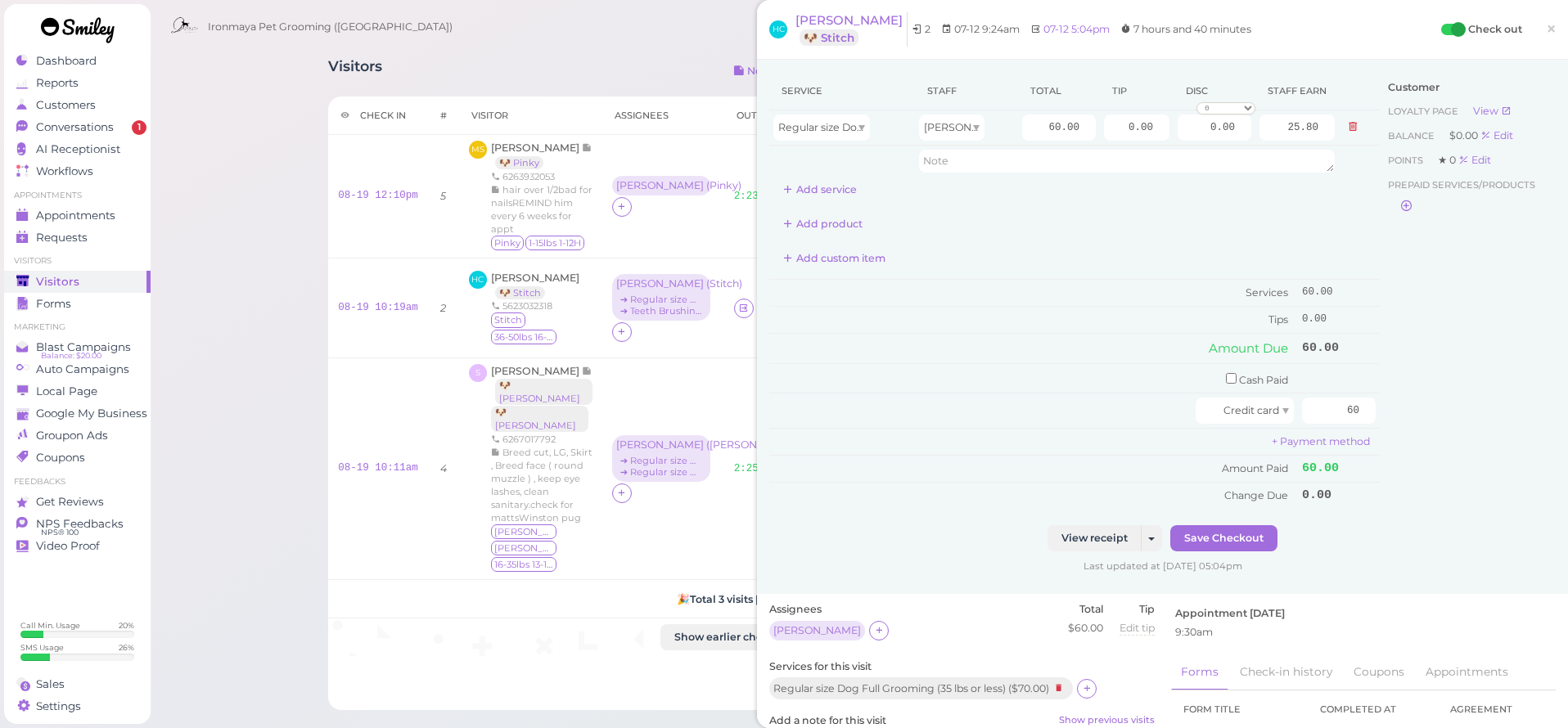
click at [1548, 26] on span "×" at bounding box center [1551, 29] width 11 height 23
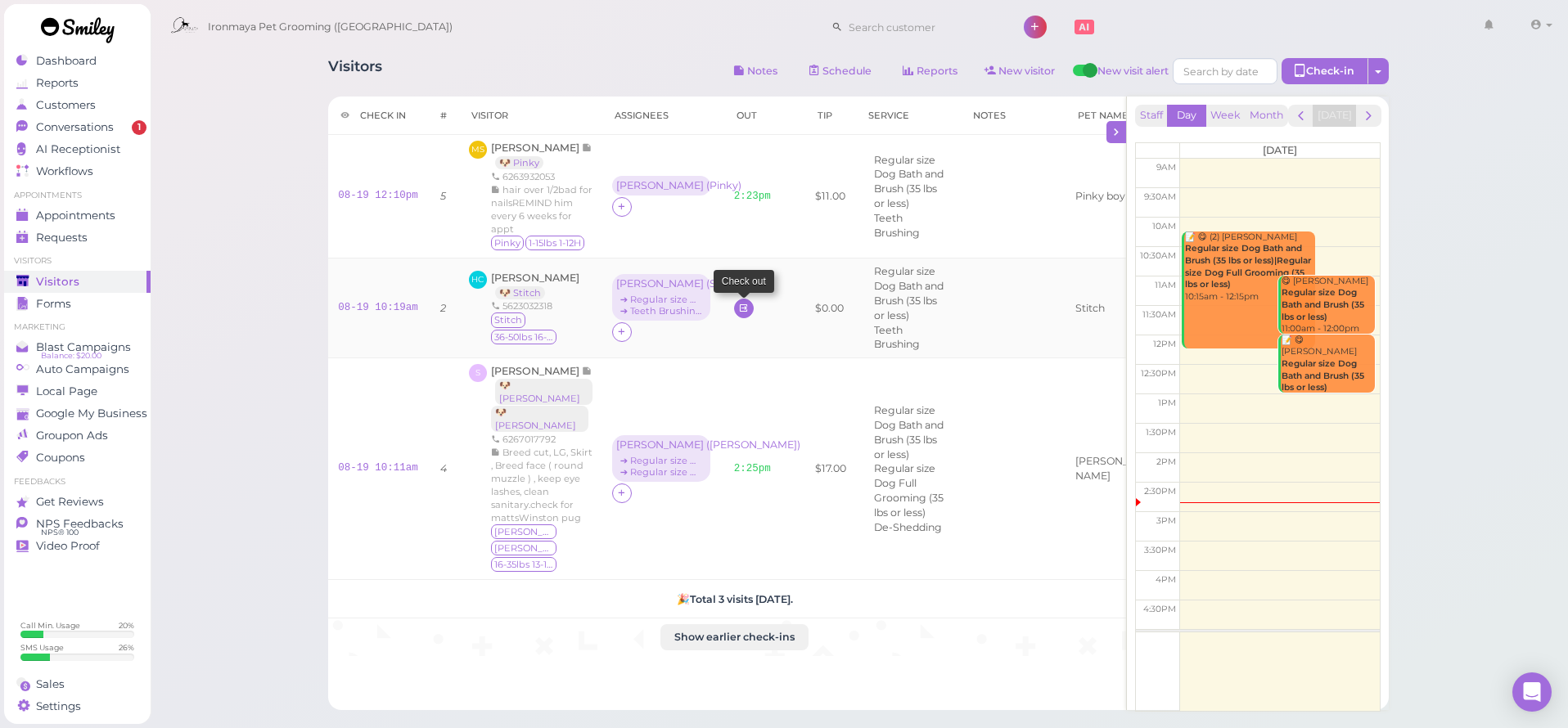
click at [737, 318] on link at bounding box center [744, 308] width 20 height 20
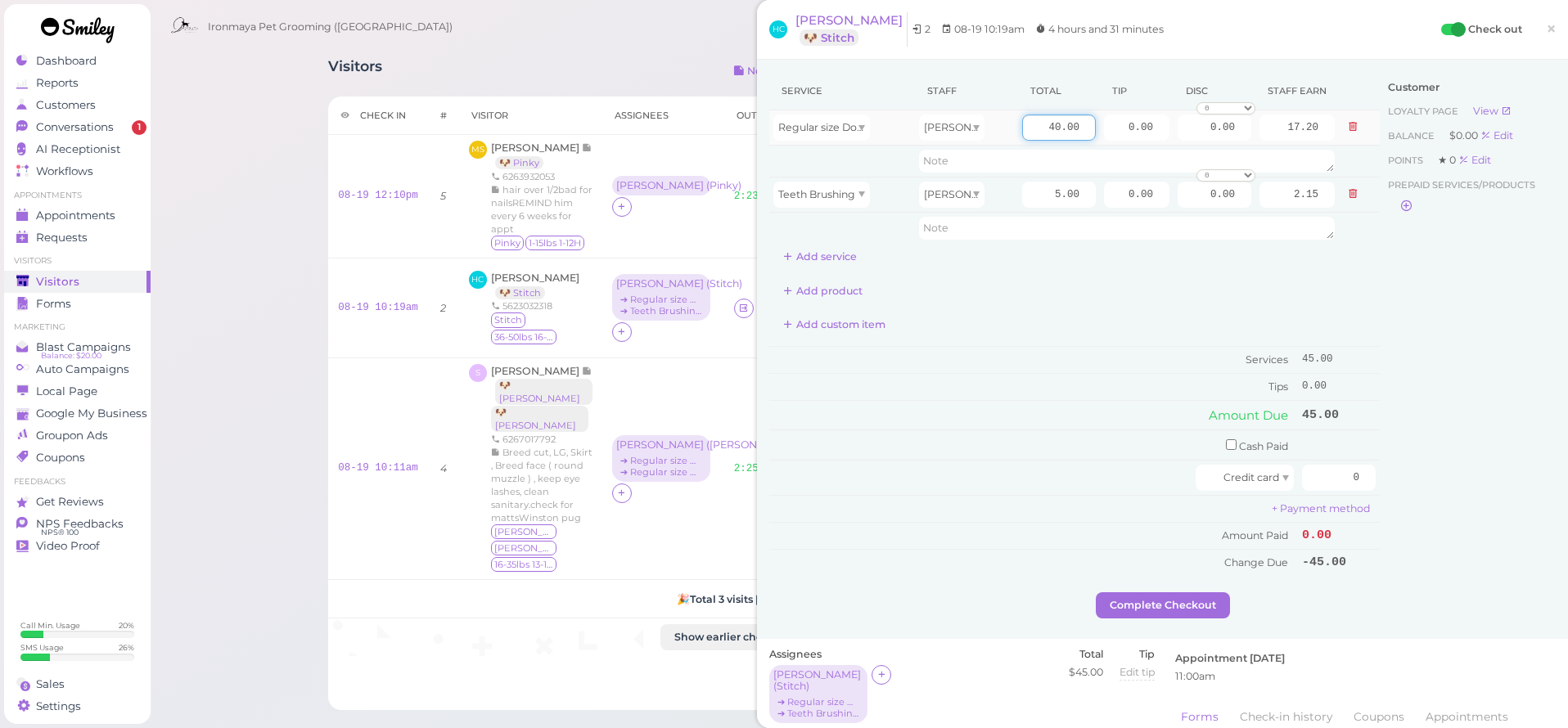
click at [1052, 122] on input "40.00" at bounding box center [1059, 128] width 73 height 26
type input "60"
type input "25.80"
click at [1124, 120] on input "0.00" at bounding box center [1137, 128] width 66 height 26
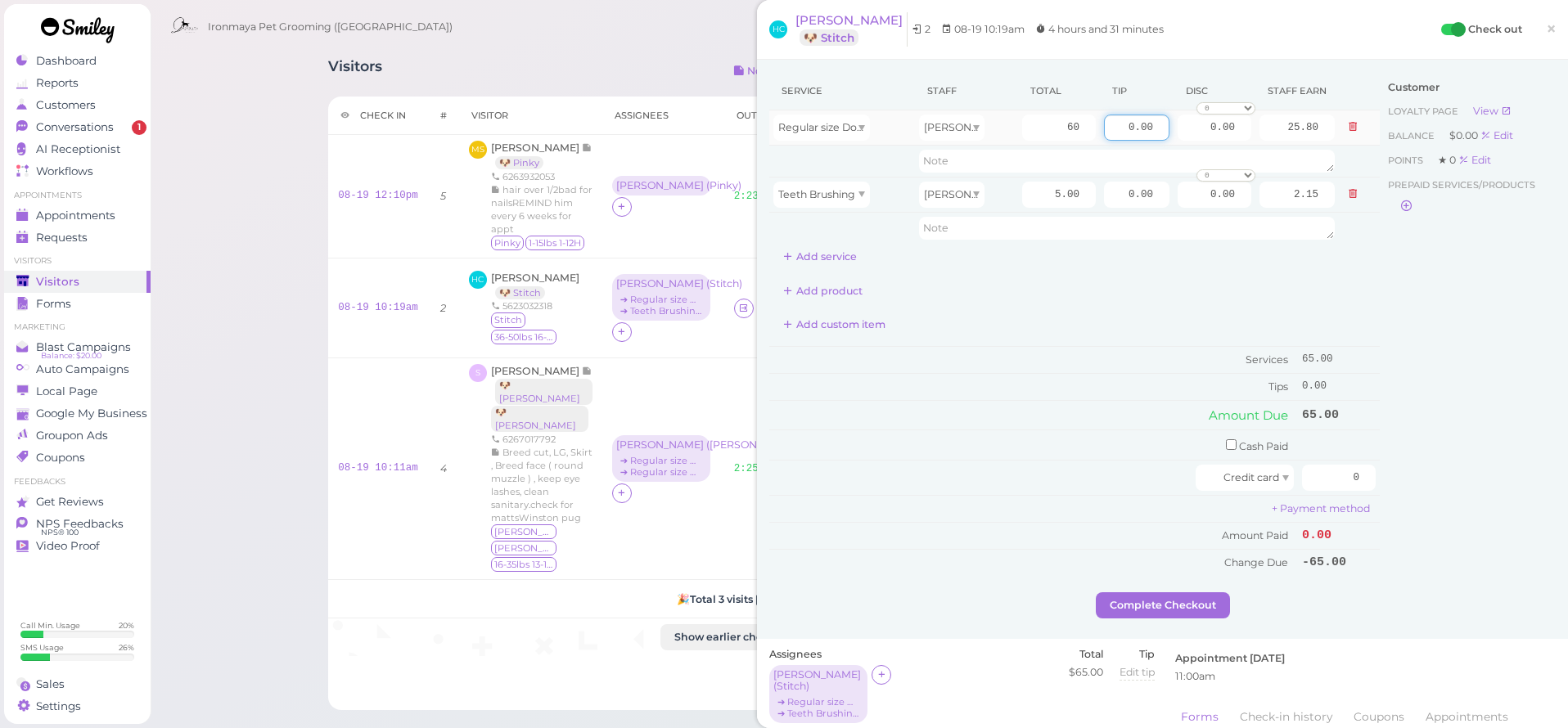
click at [1124, 120] on input "0.00" at bounding box center [1137, 128] width 66 height 26
type input "5"
type input "6.50"
click at [1468, 514] on div "Customer Loyalty page View Balance $0.00 Edit Points ★ 0 Edit Prepaid services/…" at bounding box center [1468, 332] width 176 height 520
click at [1326, 467] on input "0" at bounding box center [1338, 478] width 73 height 26
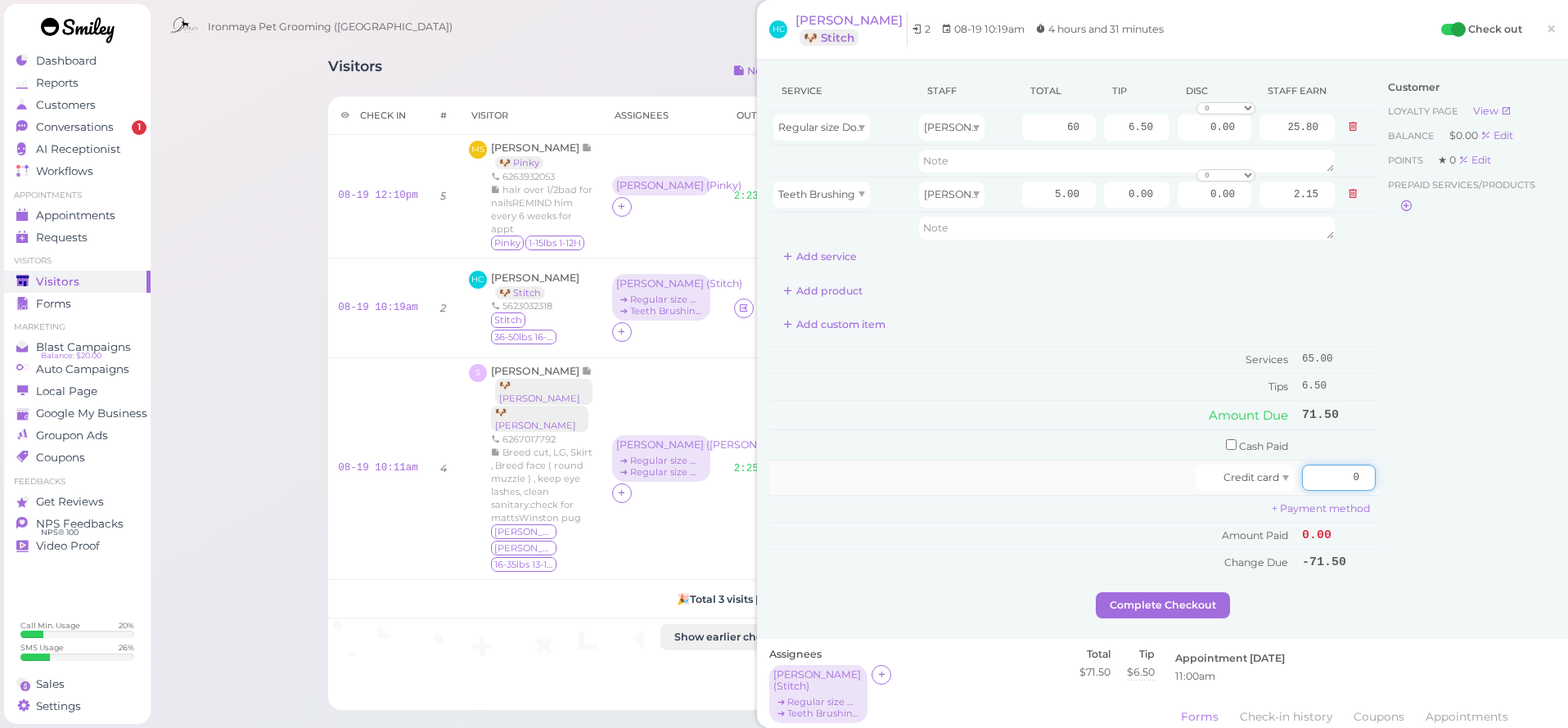
click at [1326, 467] on input "0" at bounding box center [1338, 478] width 73 height 26
type input "71.50"
click at [1371, 503] on td "+ Payment method" at bounding box center [1075, 508] width 611 height 27
click at [1212, 592] on button "Complete Checkout" at bounding box center [1162, 605] width 134 height 26
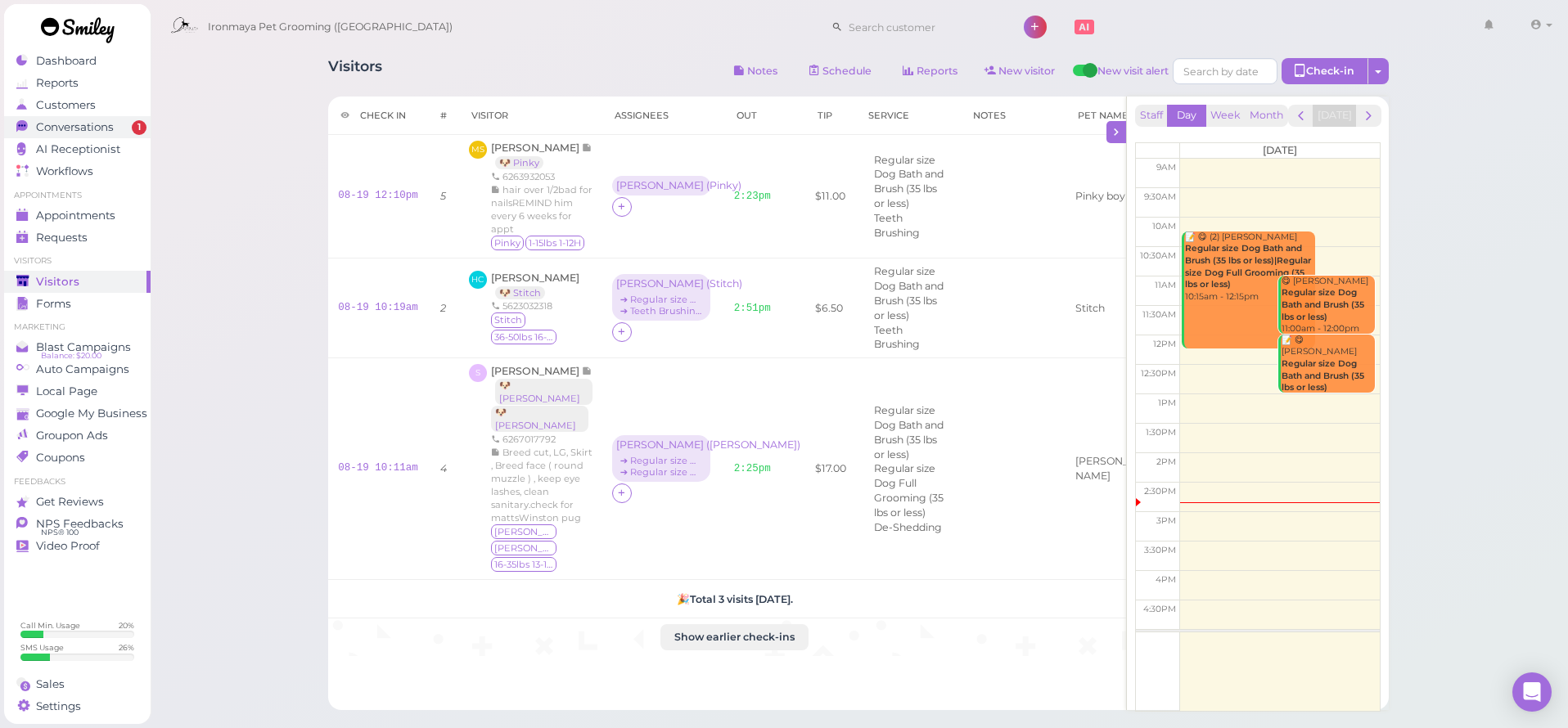
click at [123, 134] on link "Conversations 1" at bounding box center [77, 127] width 147 height 22
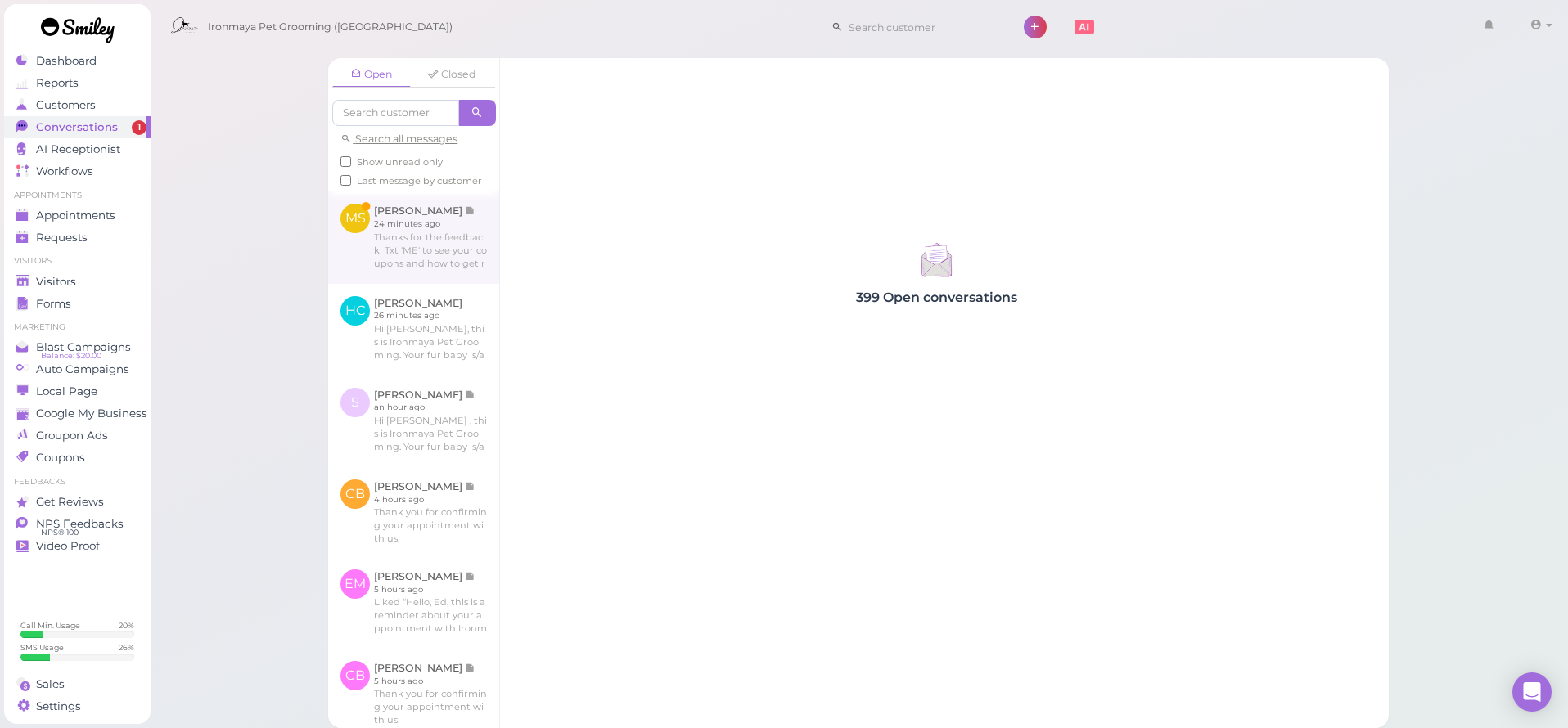
click at [393, 234] on link at bounding box center [414, 237] width 171 height 91
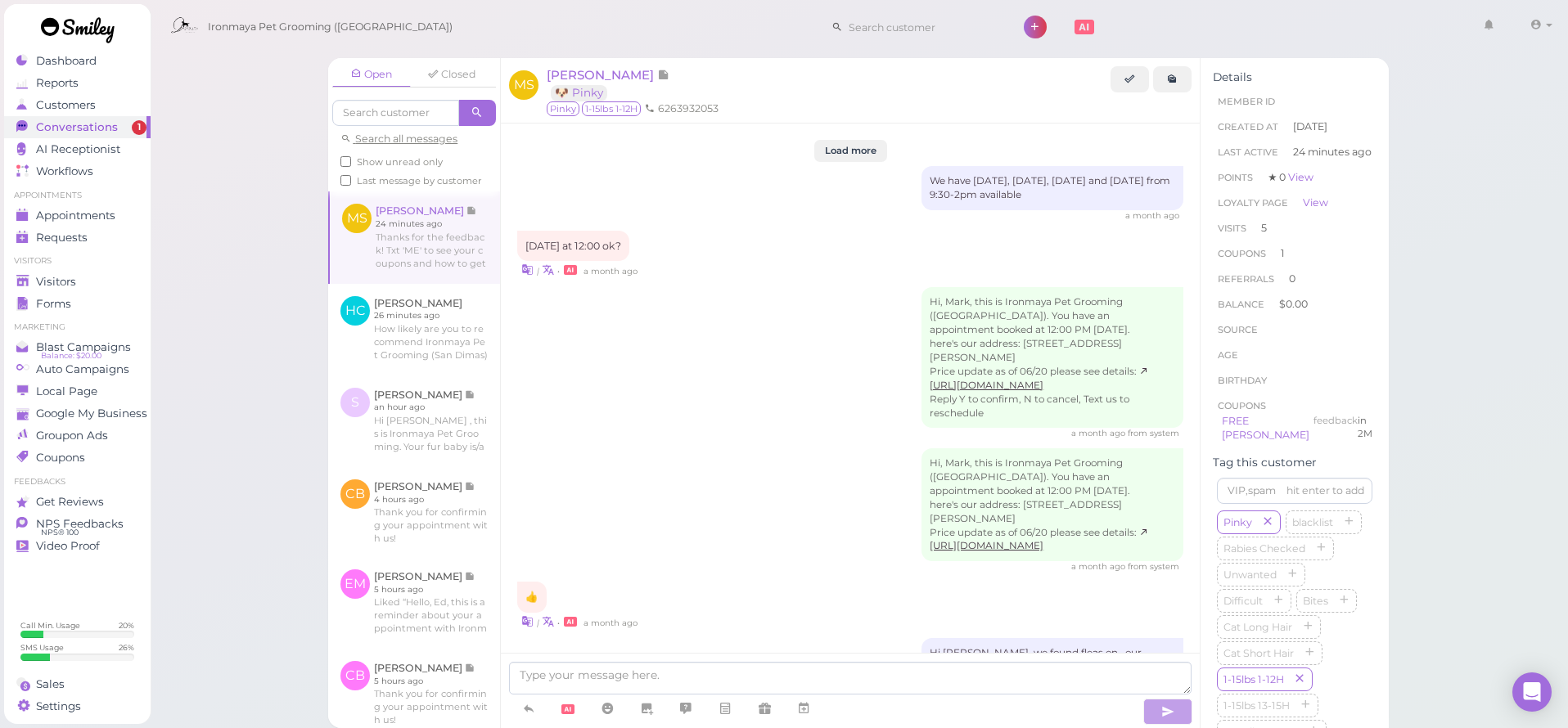
scroll to position [2031, 0]
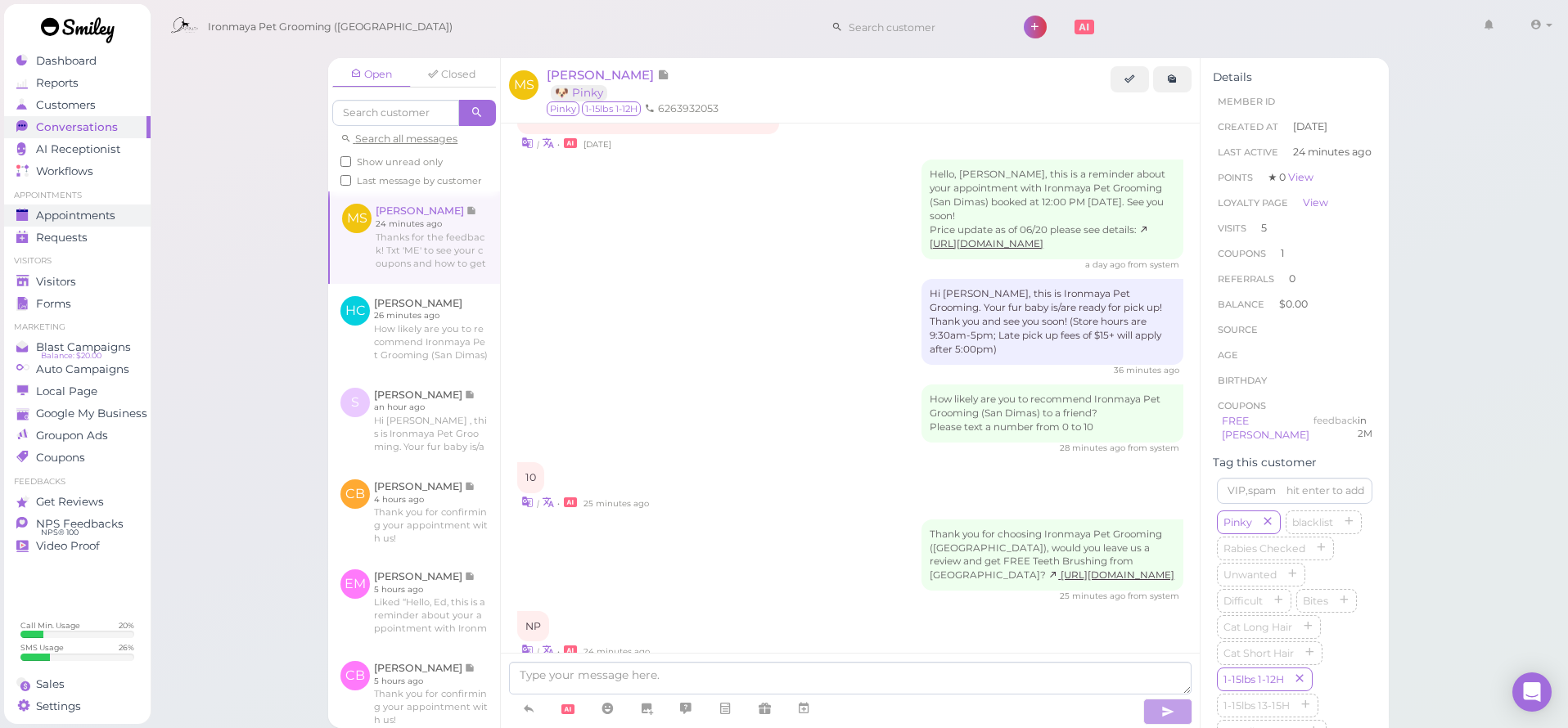
click at [102, 217] on span "Appointments" at bounding box center [76, 216] width 79 height 14
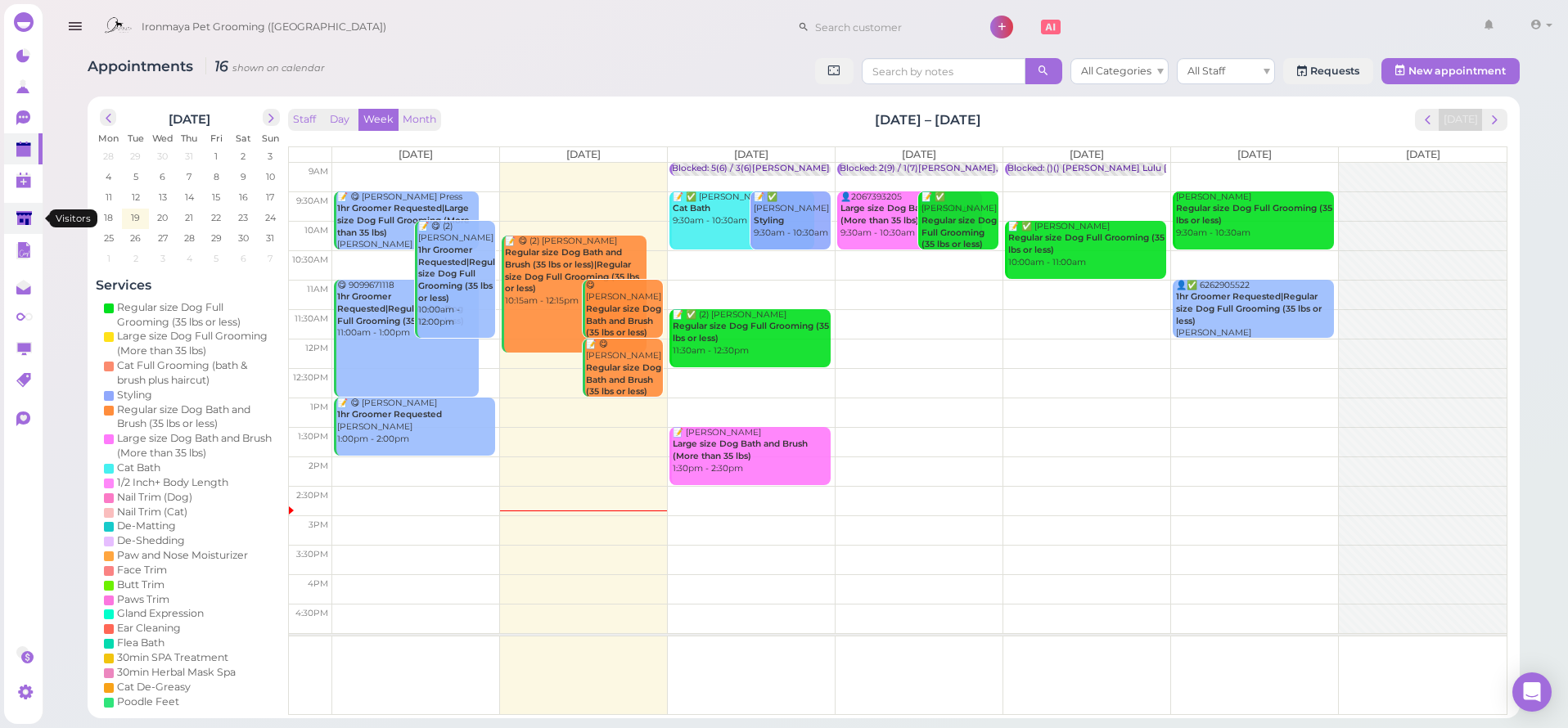
click at [28, 222] on icon at bounding box center [24, 218] width 16 height 12
